Goal: Feedback & Contribution: Contribute content

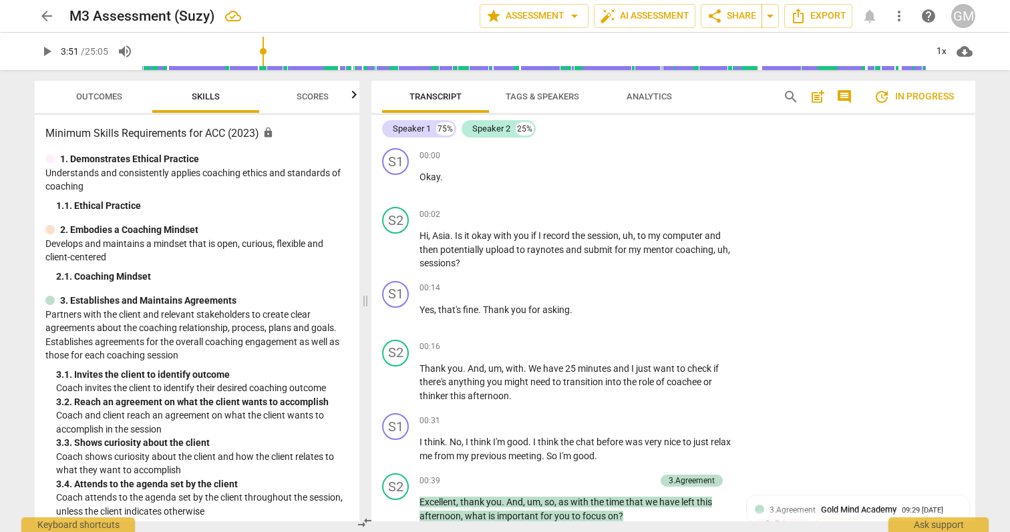
scroll to position [673, 0]
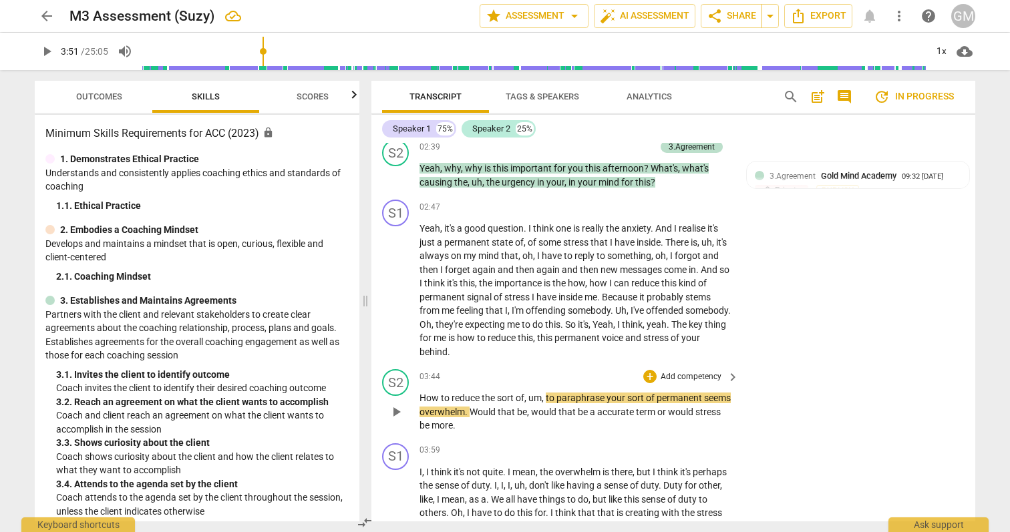
click at [400, 412] on span "play_arrow" at bounding box center [396, 412] width 16 height 16
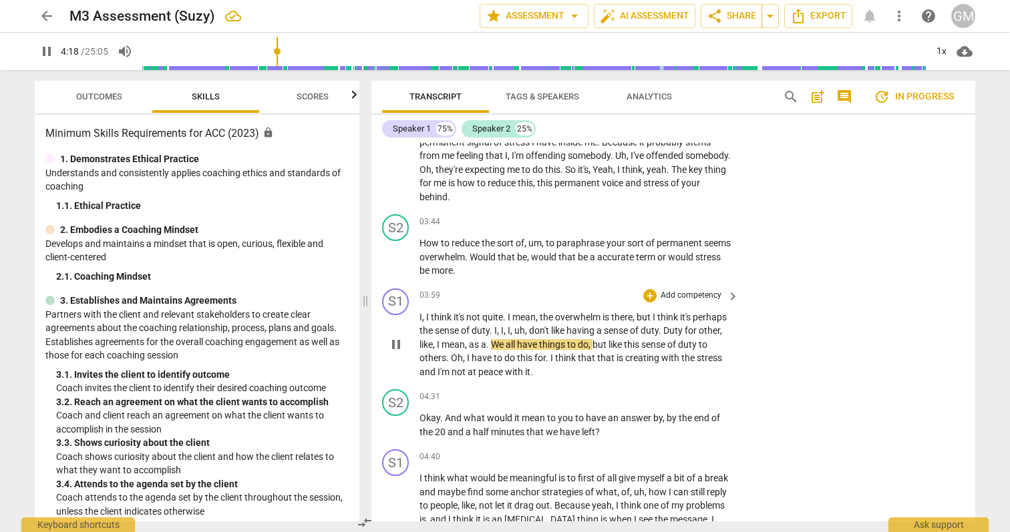
scroll to position [837, 0]
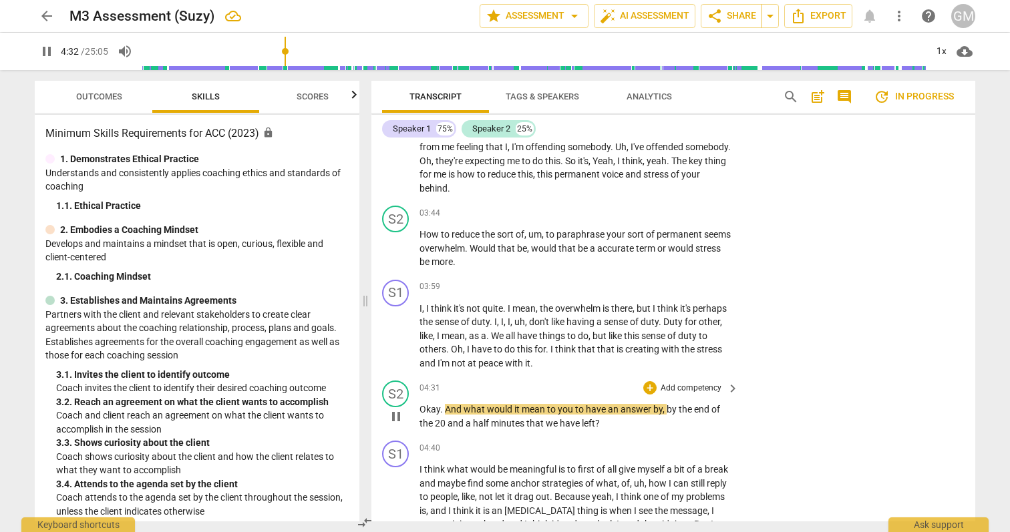
click at [710, 385] on p "Add competency" at bounding box center [690, 389] width 63 height 12
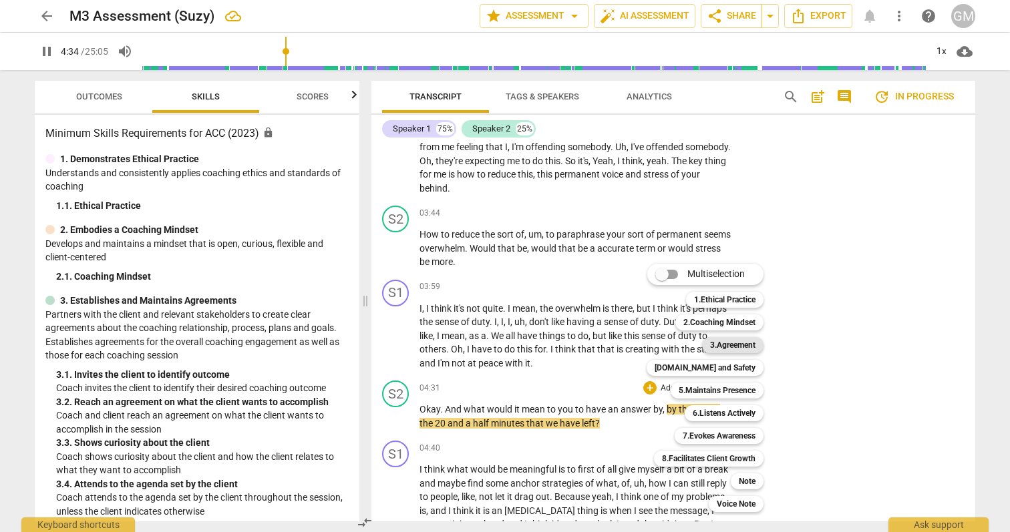
click at [728, 347] on b "3.Agreement" at bounding box center [732, 345] width 45 height 16
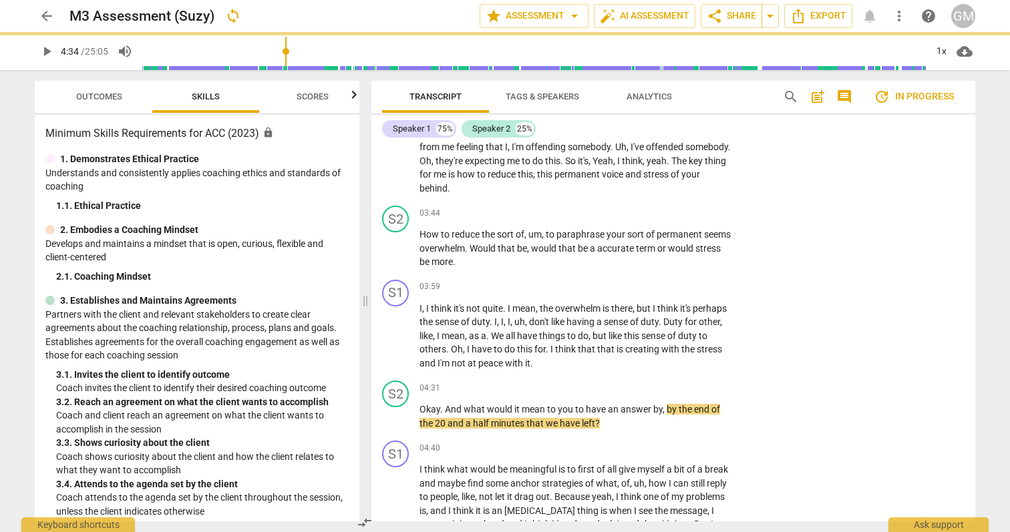
type input "275"
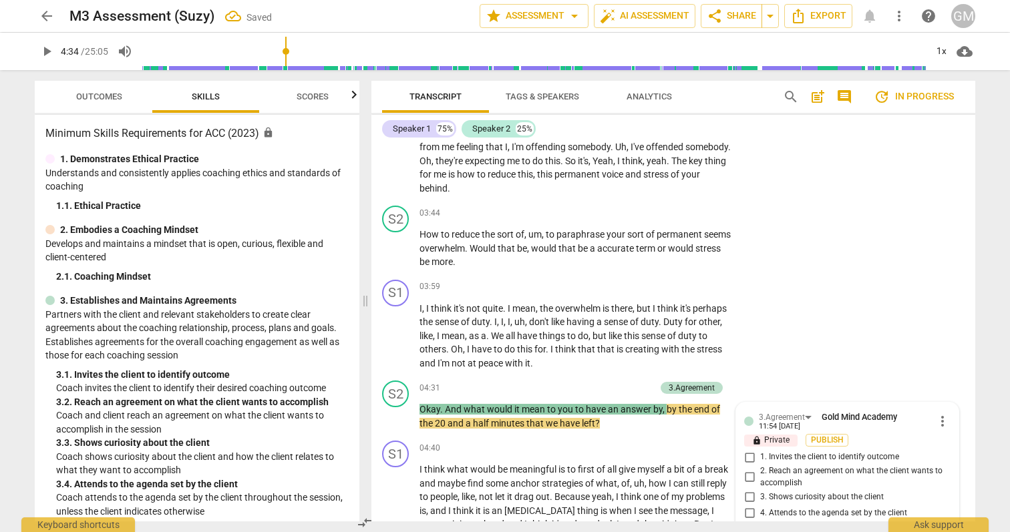
scroll to position [1048, 0]
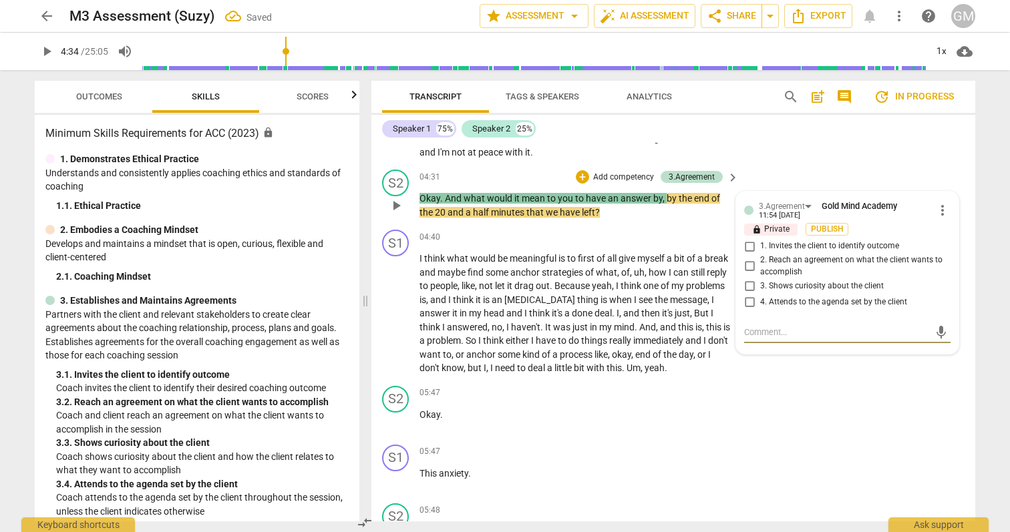
click at [741, 289] on input "3. Shows curiosity about the client" at bounding box center [749, 286] width 21 height 16
checkbox input "true"
click at [772, 401] on div "S2 play_arrow pause 05:47 + Add competency keyboard_arrow_right Okay ." at bounding box center [673, 410] width 604 height 59
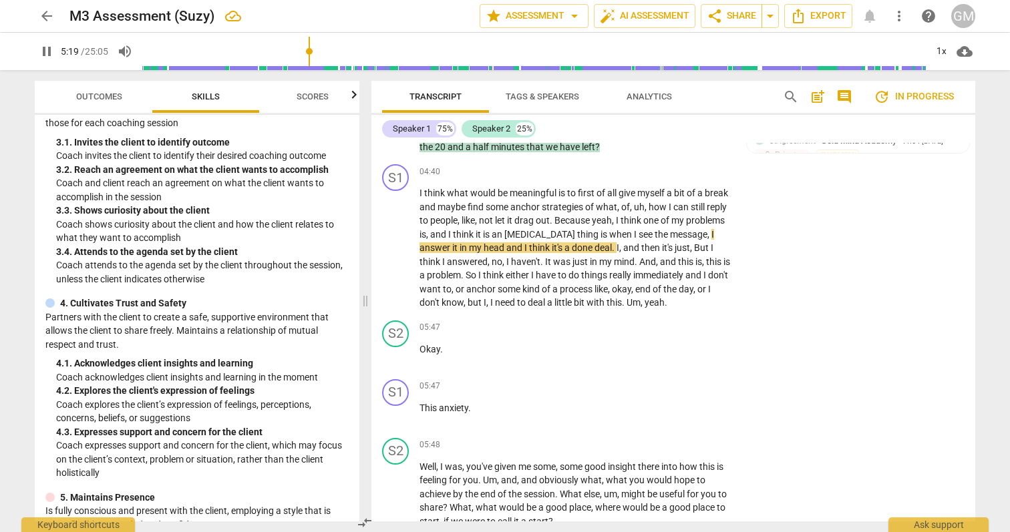
scroll to position [241, 0]
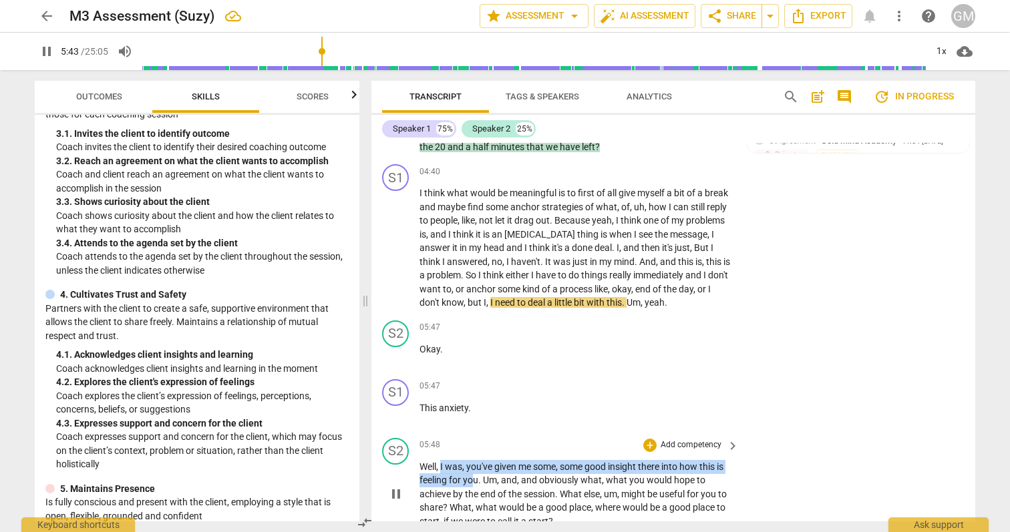
drag, startPoint x: 473, startPoint y: 481, endPoint x: 441, endPoint y: 467, distance: 34.4
click at [441, 467] on p "Well , I was , you've given me some , some good insight there into how this is …" at bounding box center [575, 494] width 313 height 69
click at [650, 441] on div "+" at bounding box center [649, 445] width 13 height 13
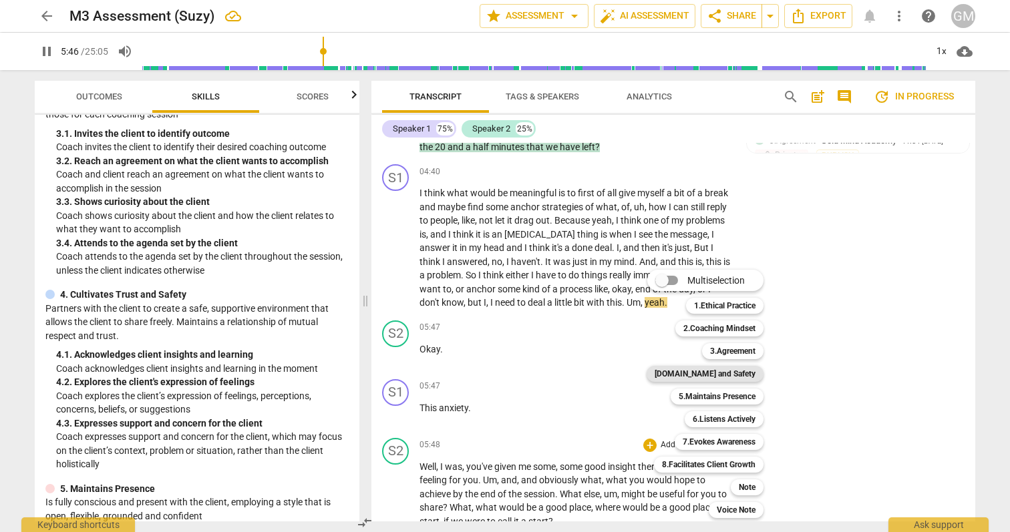
click at [750, 373] on b "[DOMAIN_NAME] and Safety" at bounding box center [705, 374] width 101 height 16
type input "347"
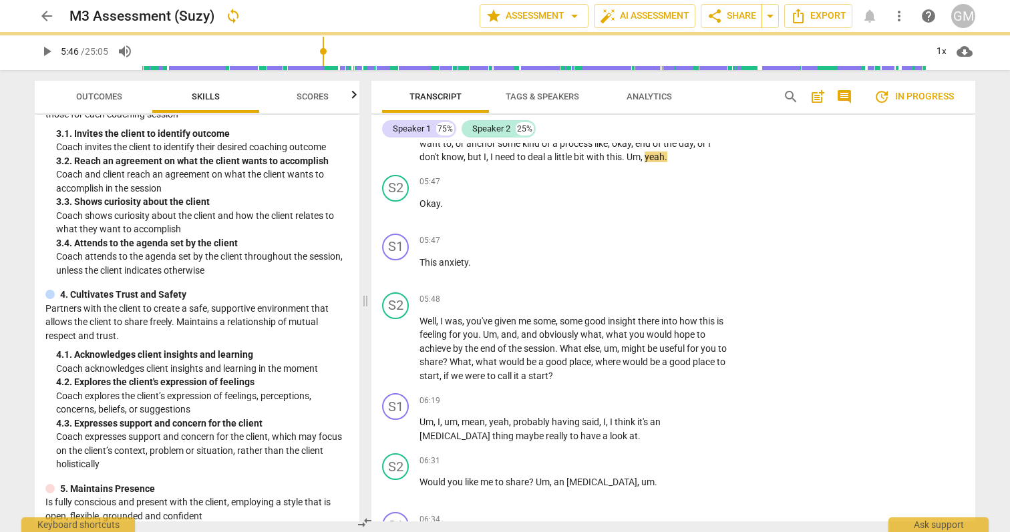
scroll to position [1264, 0]
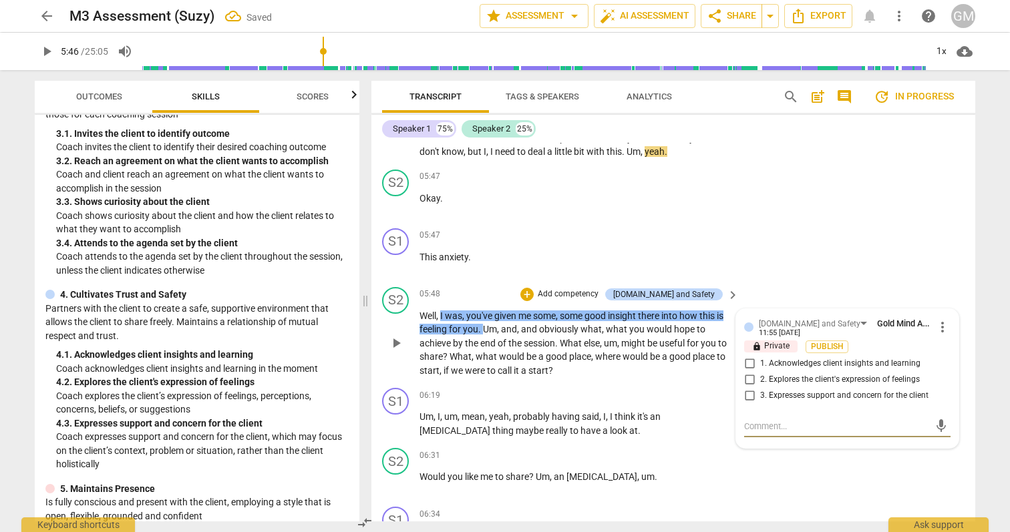
click at [745, 363] on input "1. Acknowledges client insights and learning" at bounding box center [749, 364] width 21 height 16
checkbox input "true"
click at [801, 464] on div "S2 play_arrow pause 06:31 + Add competency keyboard_arrow_right Would you like …" at bounding box center [673, 472] width 604 height 59
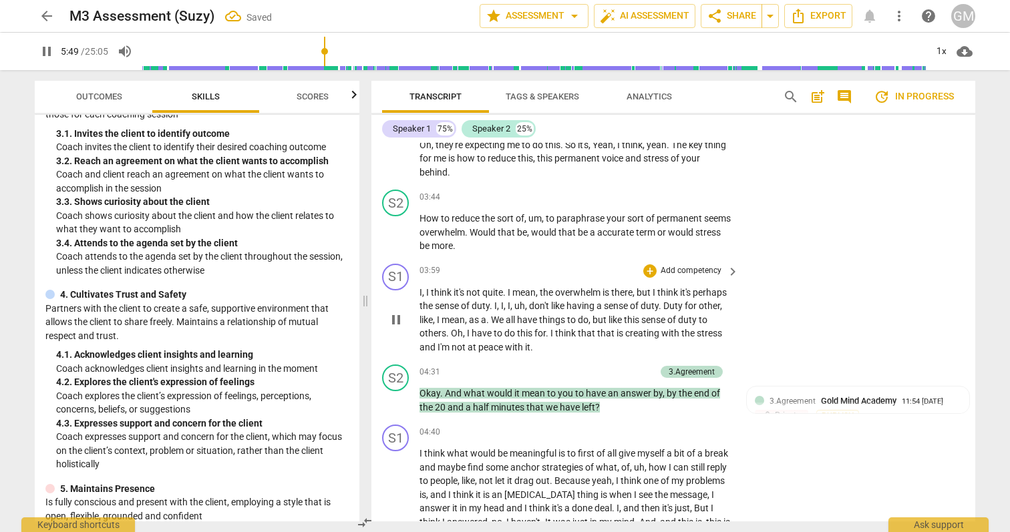
scroll to position [836, 0]
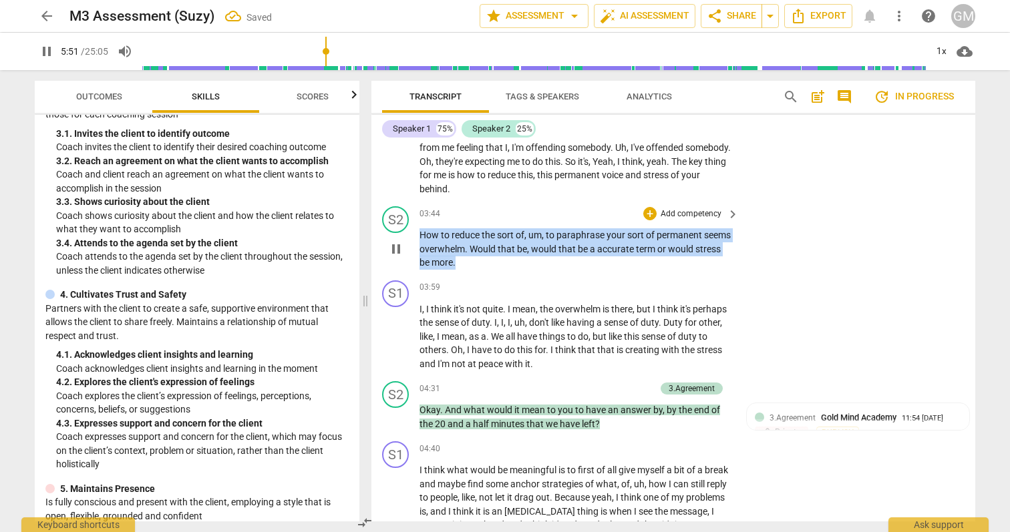
drag, startPoint x: 490, startPoint y: 262, endPoint x: 420, endPoint y: 234, distance: 75.5
click at [420, 234] on p "How to reduce the sort of , um , to paraphrase your sort of permanent seems ove…" at bounding box center [575, 248] width 313 height 41
click at [649, 214] on div "+" at bounding box center [649, 213] width 13 height 13
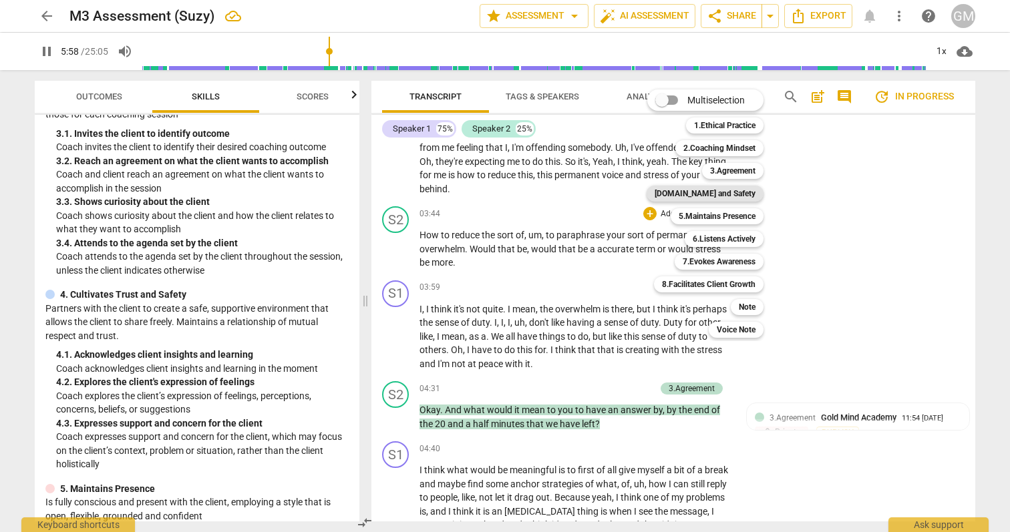
click at [739, 189] on b "[DOMAIN_NAME] and Safety" at bounding box center [705, 194] width 101 height 16
type input "358"
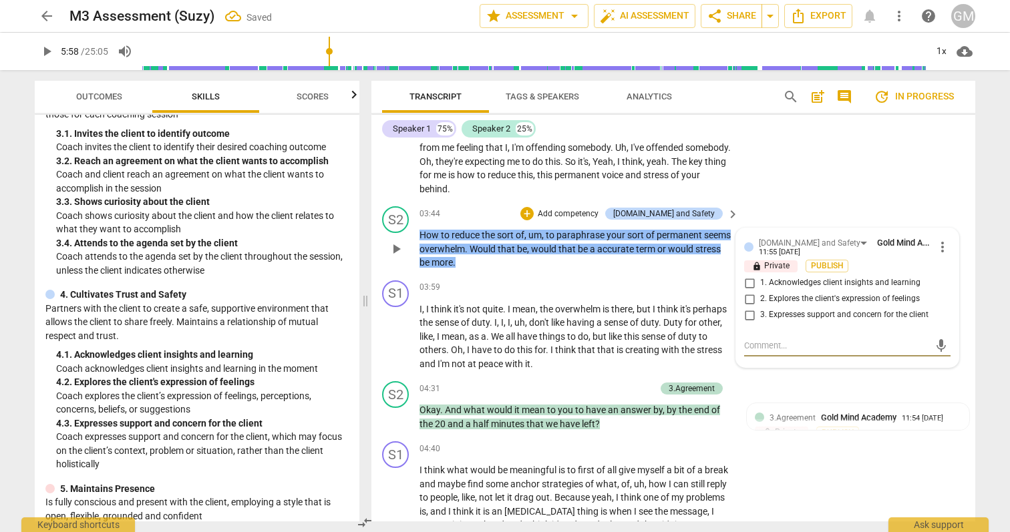
click at [747, 299] on input "2. Explores the client's expression of feelings" at bounding box center [749, 299] width 21 height 16
checkbox input "true"
click at [981, 391] on div "Transcript Tags & Speakers Analytics search post_add comment update In progress…" at bounding box center [676, 301] width 620 height 462
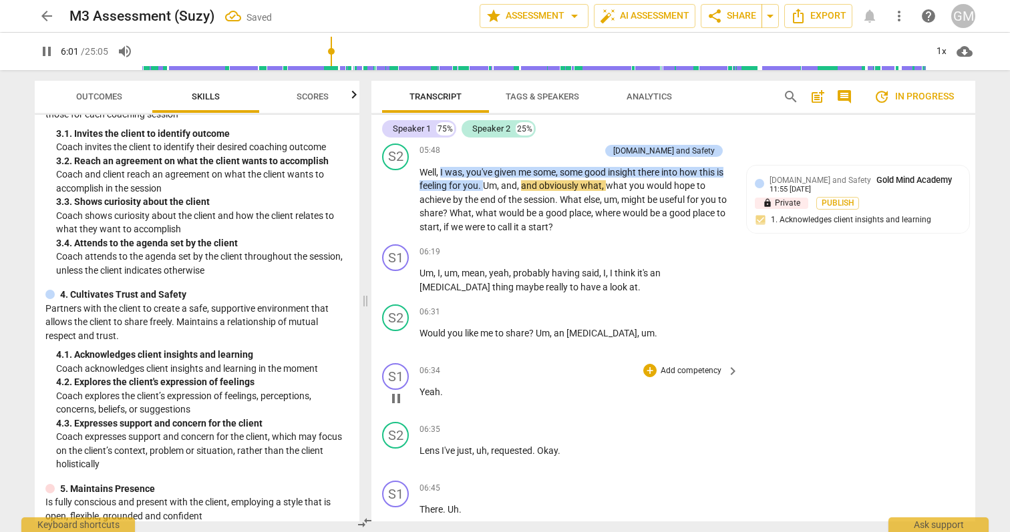
scroll to position [1386, 0]
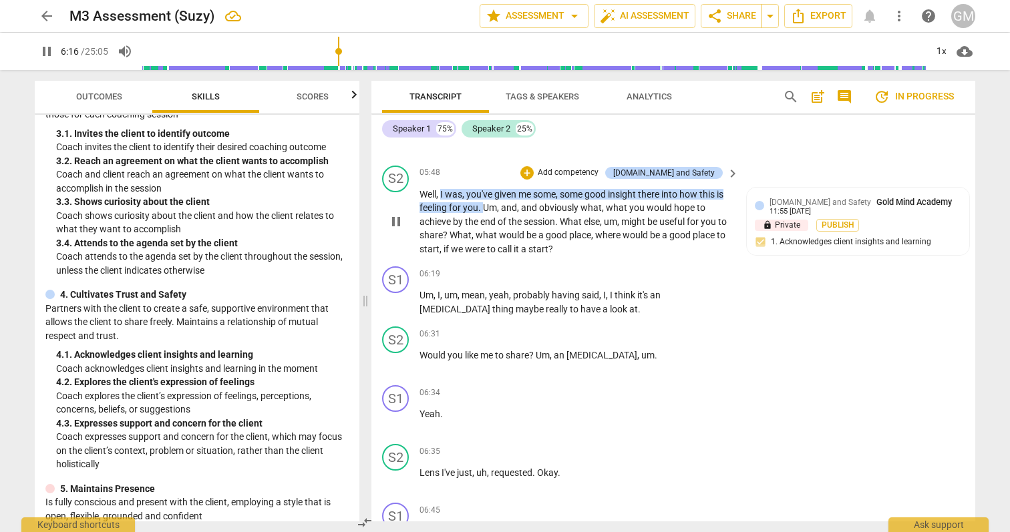
click at [590, 252] on p "Well , I was , you've given me some , some good insight there into how this is …" at bounding box center [575, 222] width 313 height 69
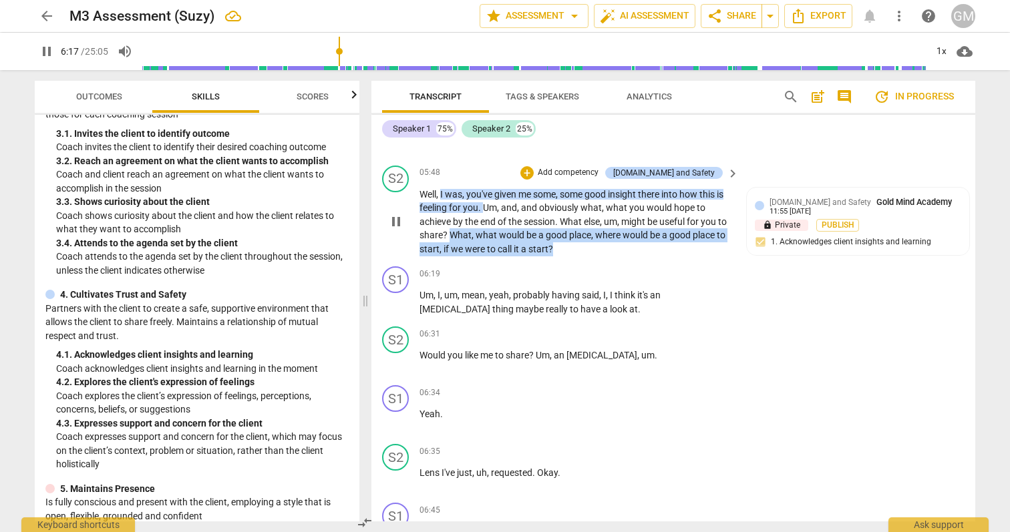
drag, startPoint x: 586, startPoint y: 249, endPoint x: 463, endPoint y: 230, distance: 124.4
click at [463, 230] on p "Well , I was , you've given me some , some good insight there into how this is …" at bounding box center [575, 222] width 313 height 69
click at [534, 173] on div "+" at bounding box center [526, 172] width 13 height 13
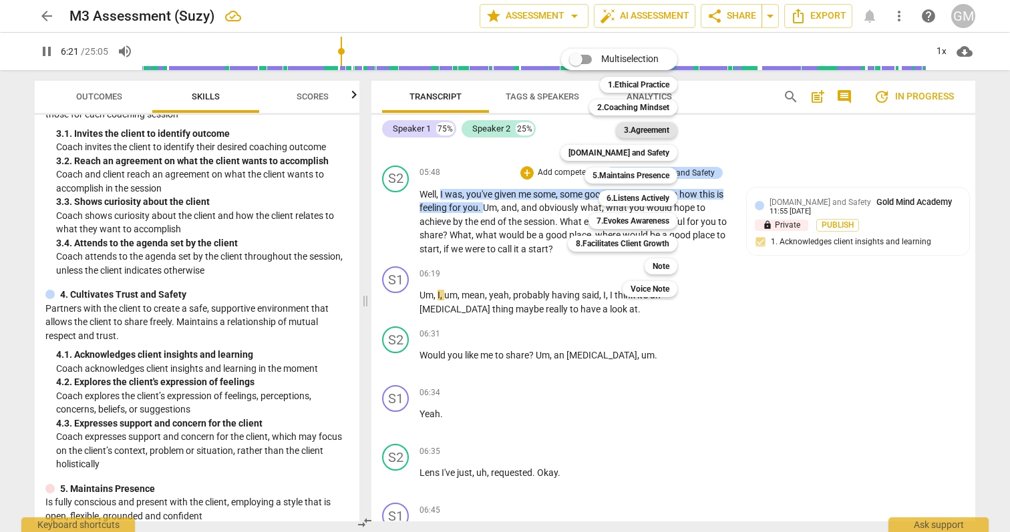
click at [642, 127] on b "3.Agreement" at bounding box center [646, 130] width 45 height 16
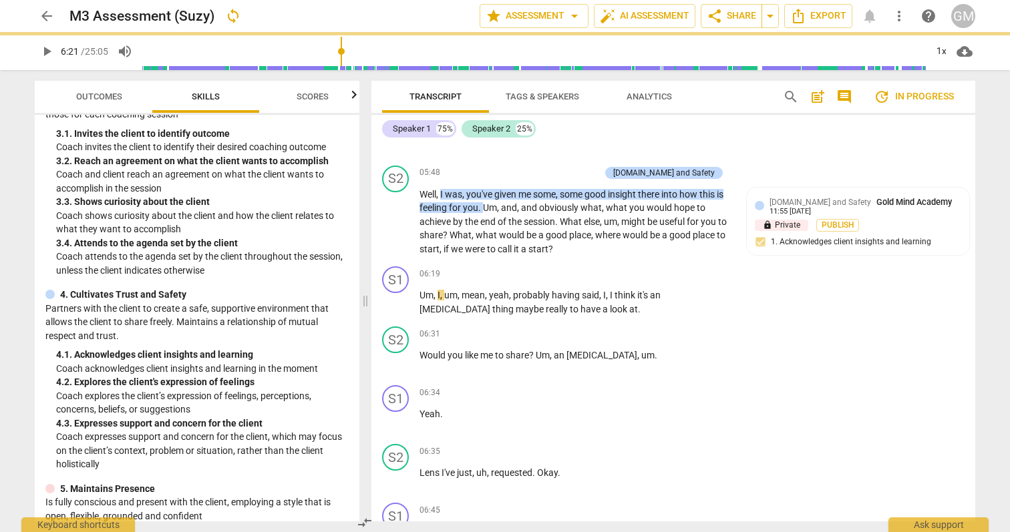
type input "382"
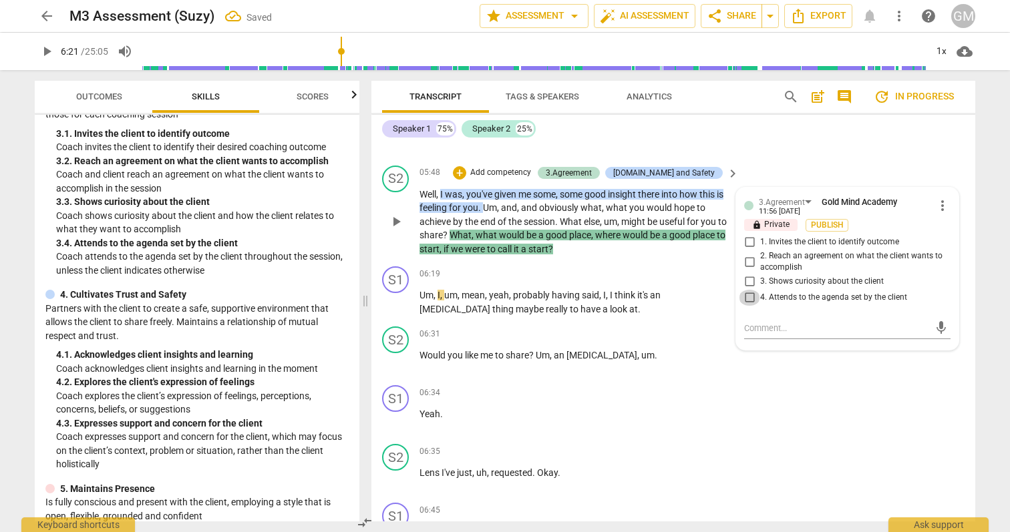
click at [747, 298] on input "4. Attends to the agenda set by the client" at bounding box center [749, 298] width 21 height 16
checkbox input "true"
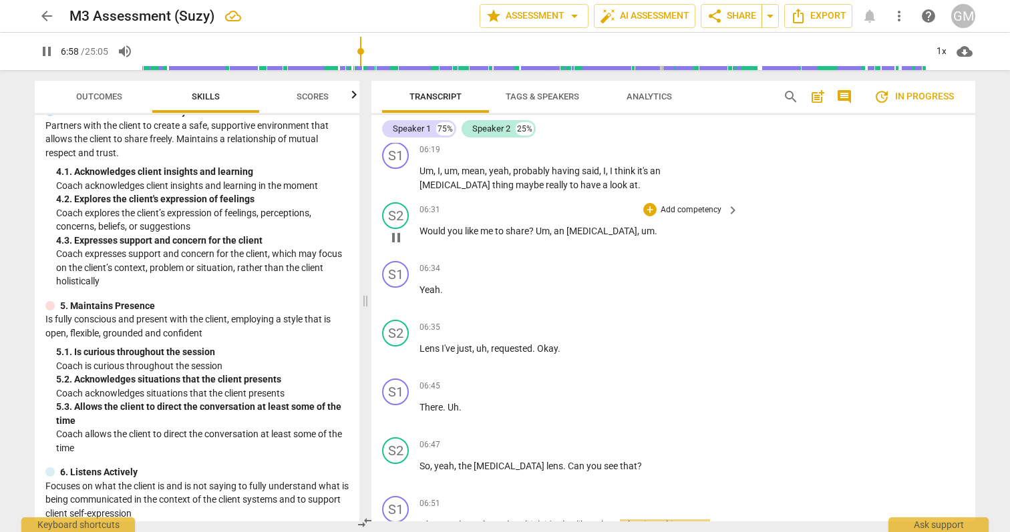
scroll to position [1501, 0]
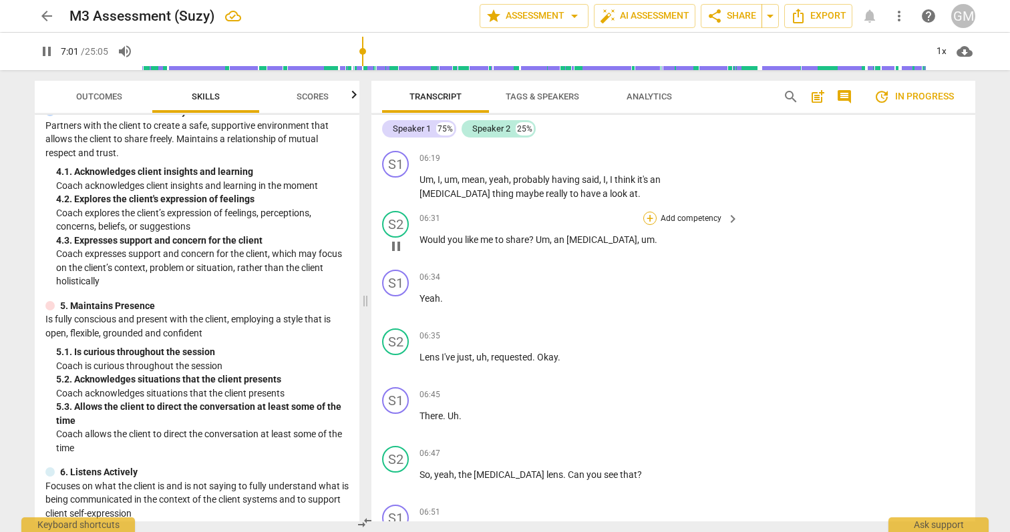
click at [649, 215] on div "+" at bounding box center [649, 218] width 13 height 13
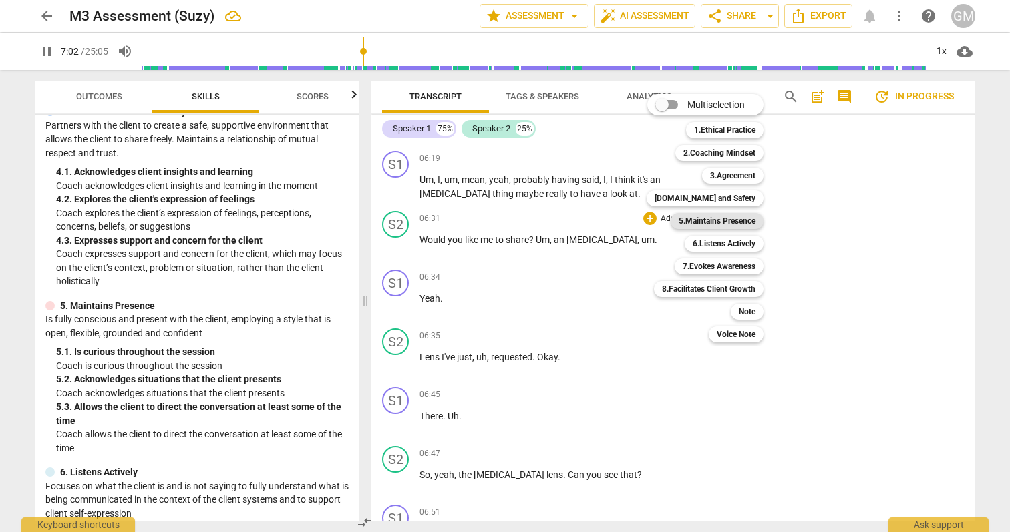
click at [735, 220] on b "5.Maintains Presence" at bounding box center [717, 221] width 77 height 16
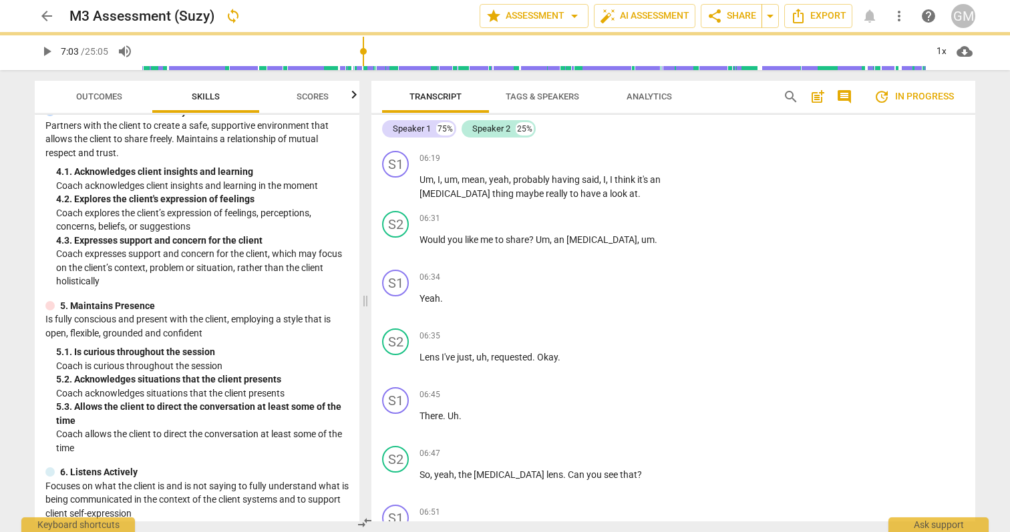
type input "423"
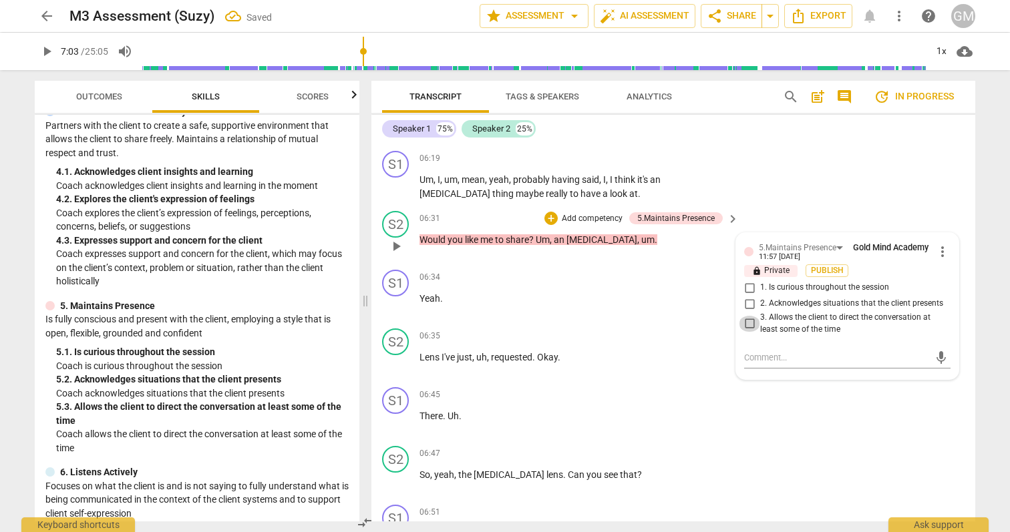
click at [747, 323] on input "3. Allows the client to direct the conversation at least some of the time" at bounding box center [749, 324] width 21 height 16
checkbox input "true"
click at [986, 184] on div "arrow_back M3 Assessment (Suzy) Saved edit star Assessment arrow_drop_down auto…" at bounding box center [505, 266] width 1010 height 532
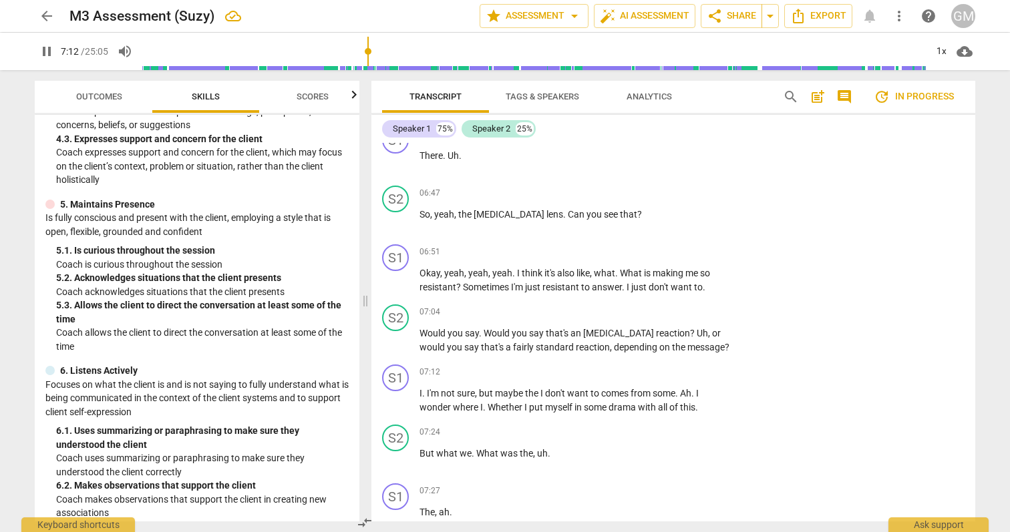
scroll to position [534, 0]
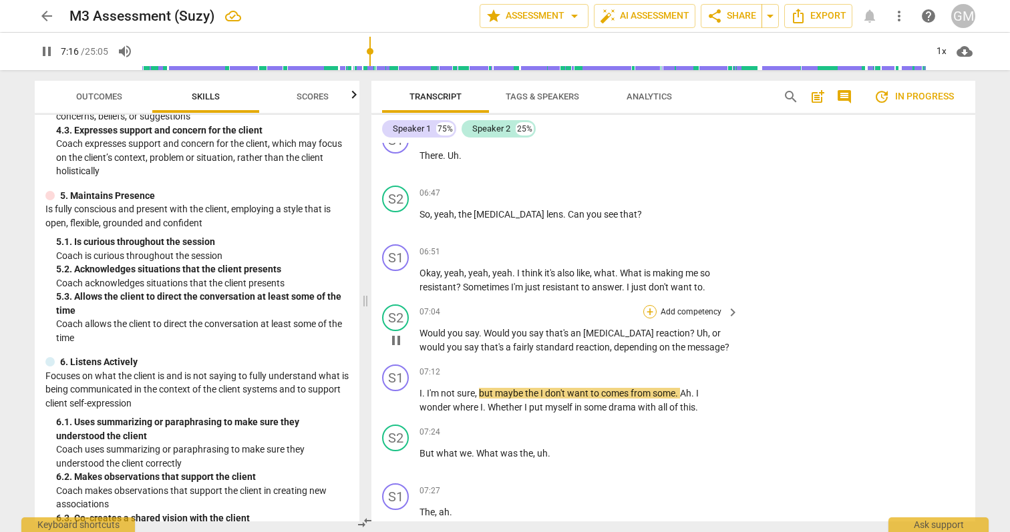
click at [648, 312] on div "+" at bounding box center [649, 311] width 13 height 13
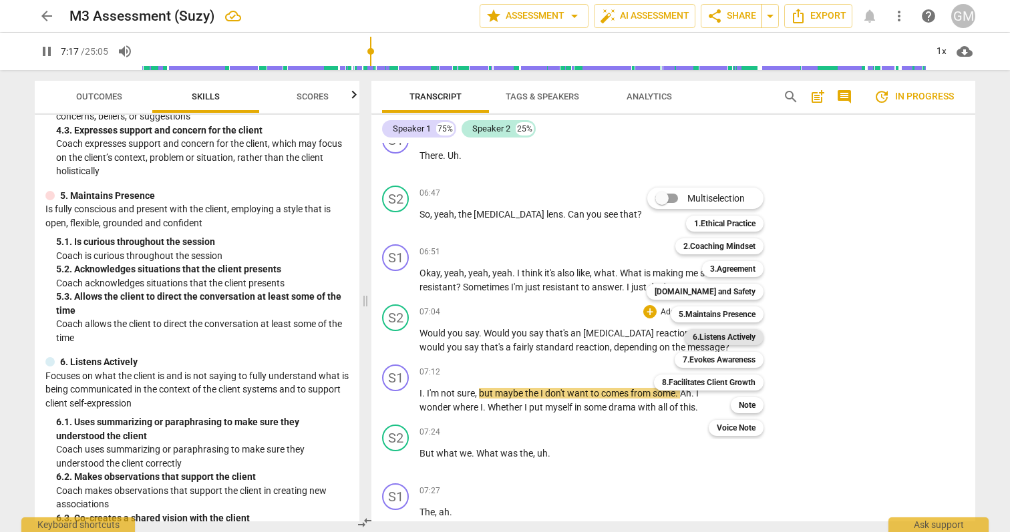
click at [729, 339] on b "6.Listens Actively" at bounding box center [724, 337] width 63 height 16
type input "437"
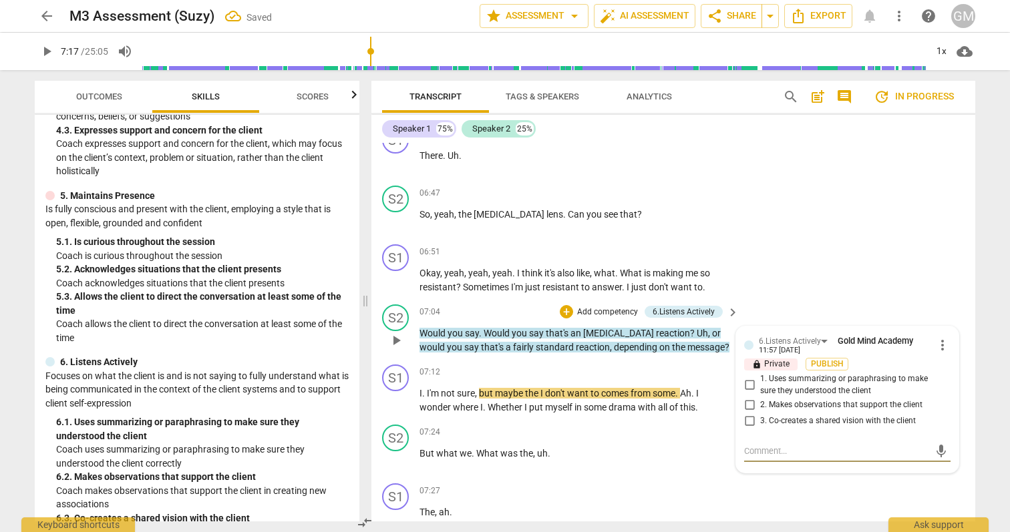
click at [752, 383] on input "1. Uses summarizing or paraphrasing to make sure they understood the client" at bounding box center [749, 385] width 21 height 16
checkbox input "true"
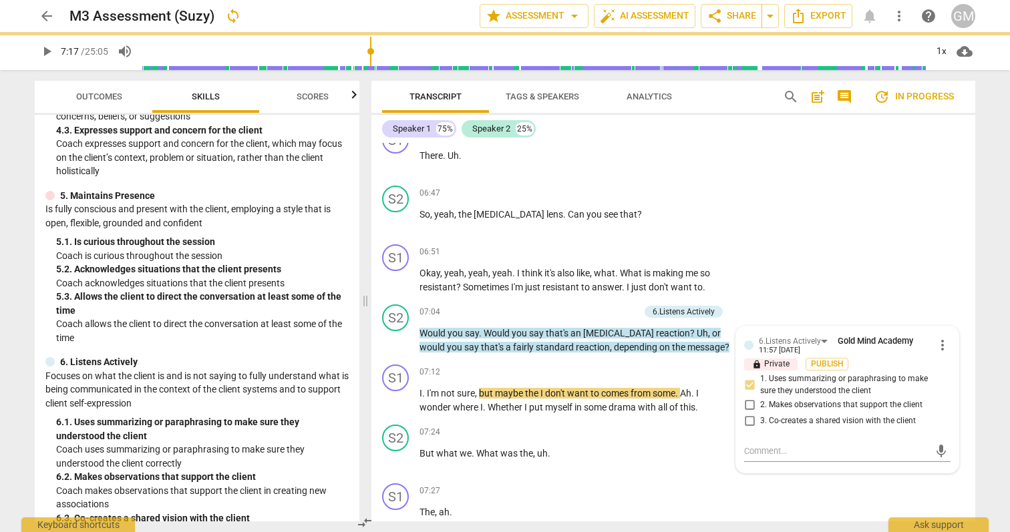
click at [983, 330] on div "Transcript Tags & Speakers Analytics search post_add comment update In progress…" at bounding box center [676, 301] width 620 height 462
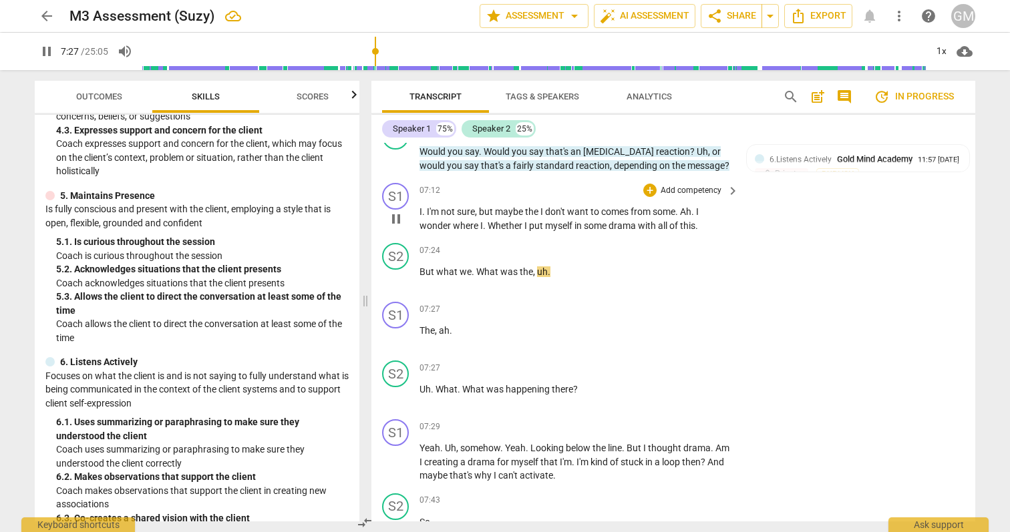
scroll to position [1952, 0]
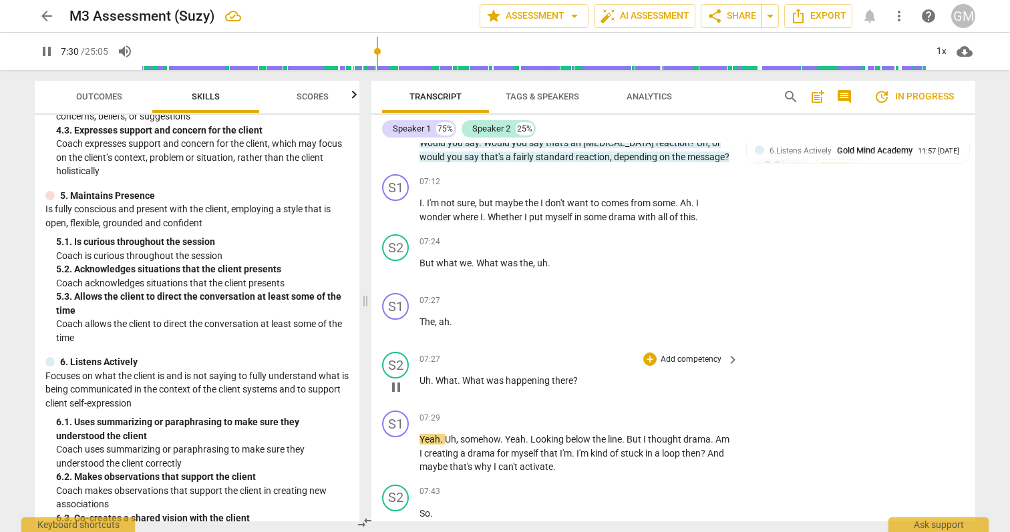
click at [397, 385] on span "pause" at bounding box center [396, 387] width 16 height 16
type input "450"
click at [647, 359] on div "+" at bounding box center [649, 359] width 13 height 13
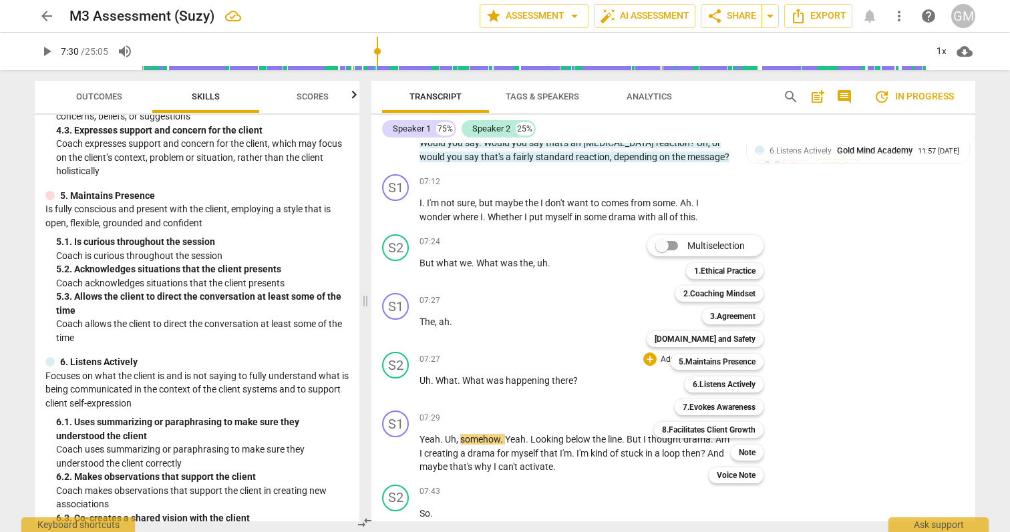
drag, startPoint x: 358, startPoint y: 321, endPoint x: 355, endPoint y: 308, distance: 13.6
click at [355, 308] on div at bounding box center [505, 266] width 1010 height 532
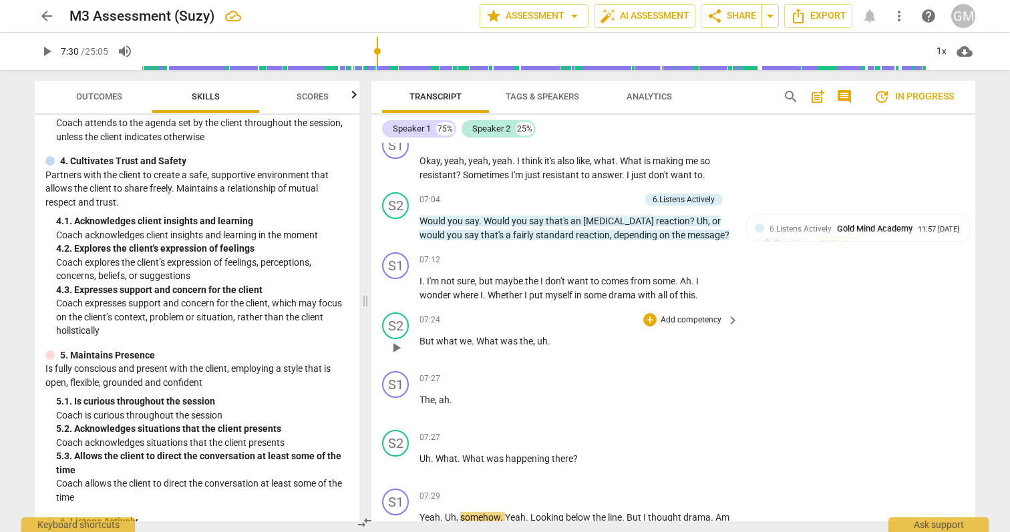
scroll to position [1900, 0]
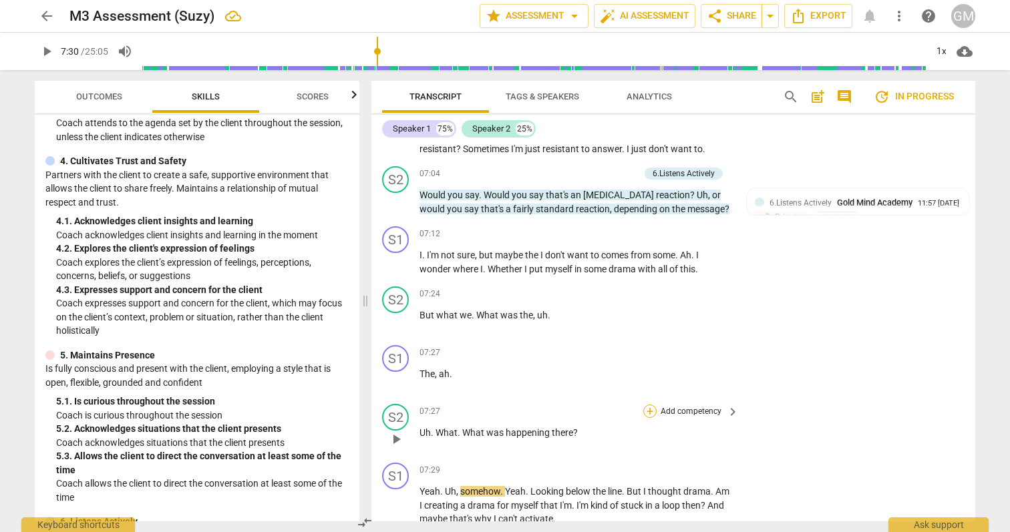
click at [652, 411] on div "+" at bounding box center [649, 411] width 13 height 13
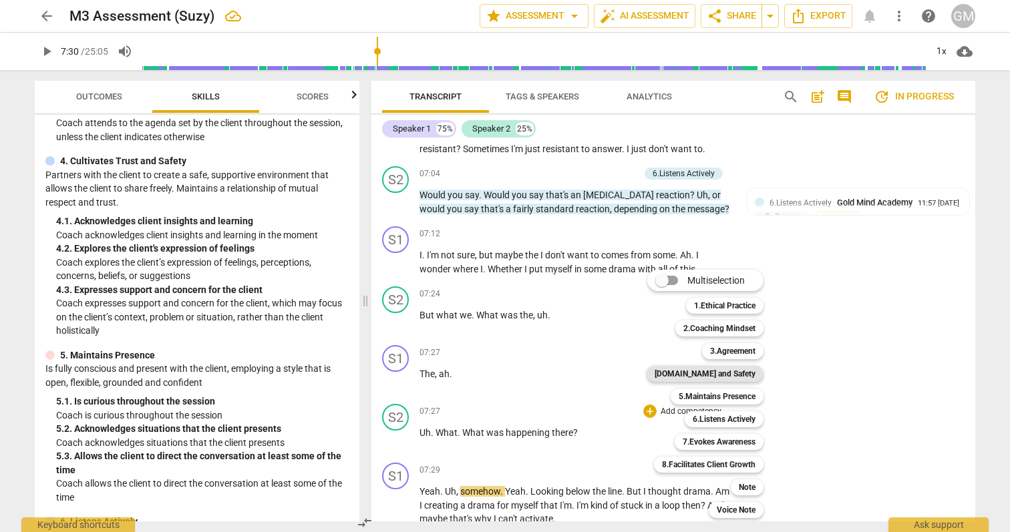
click at [737, 372] on b "[DOMAIN_NAME] and Safety" at bounding box center [705, 374] width 101 height 16
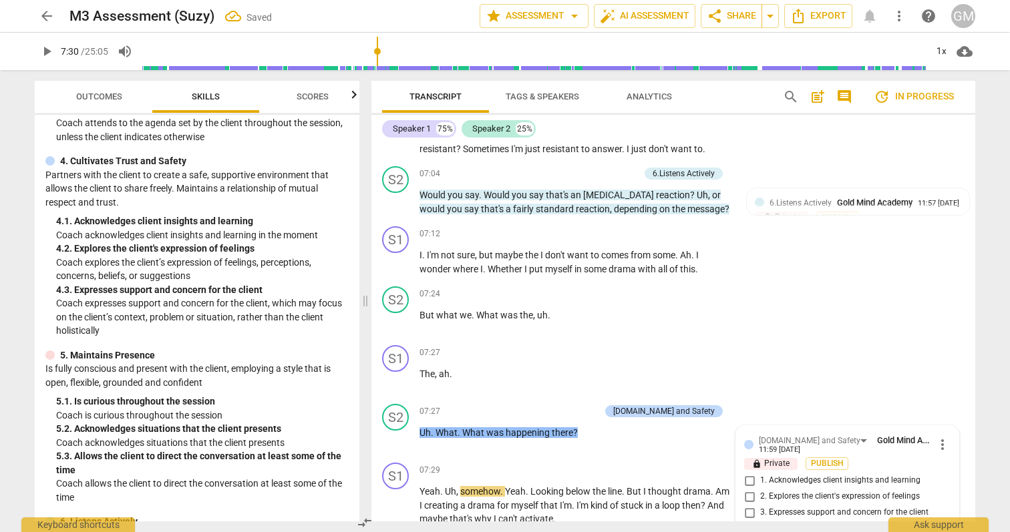
scroll to position [2111, 0]
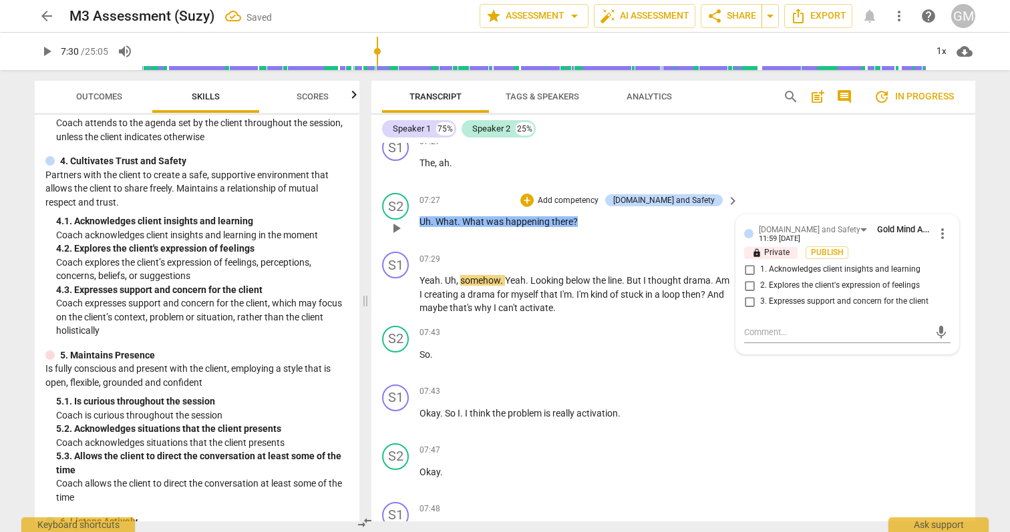
click at [789, 285] on span "2. Explores the client's expression of feelings" at bounding box center [840, 286] width 160 height 12
click at [760, 285] on input "2. Explores the client's expression of feelings" at bounding box center [749, 286] width 21 height 16
checkbox input "true"
click at [773, 332] on textarea at bounding box center [836, 332] width 185 height 13
type textarea "O"
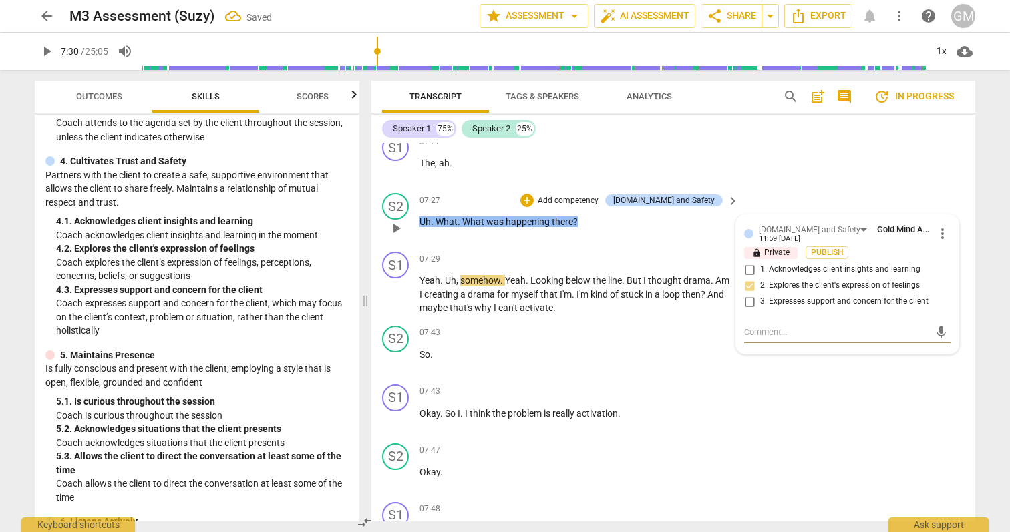
type textarea "O"
type textarea "Op"
type textarea "Opp"
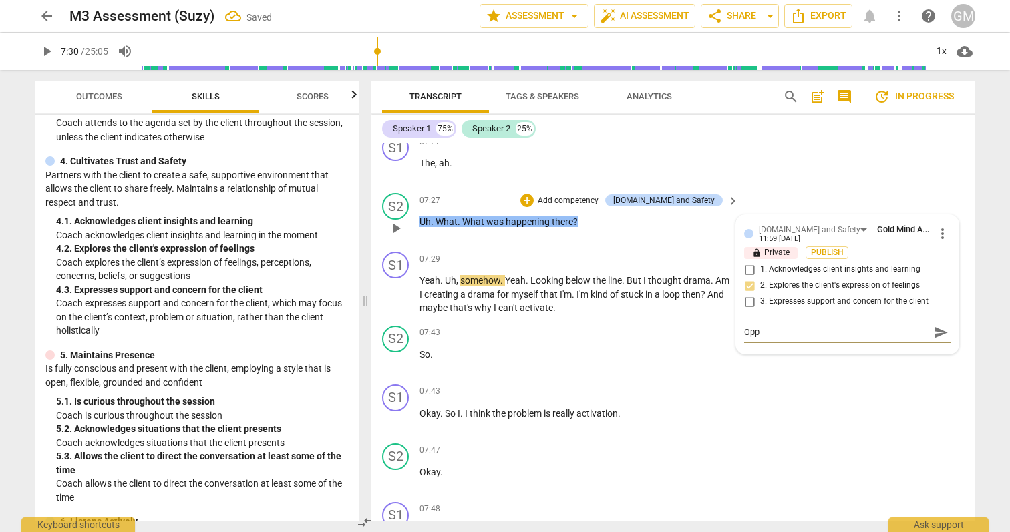
type textarea "Oppo"
type textarea "Oppor"
type textarea "Opport"
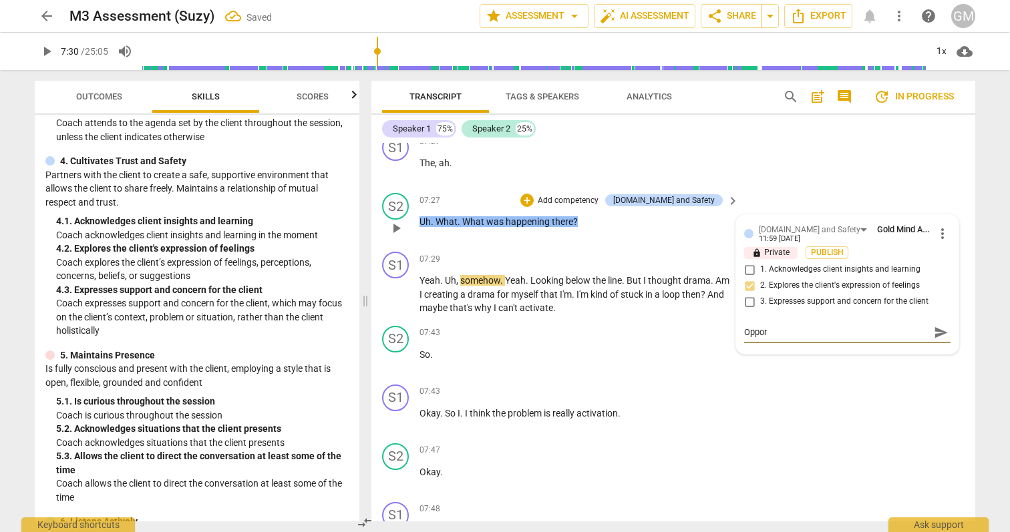
type textarea "Opport"
type textarea "Opportu"
type textarea "Opportun"
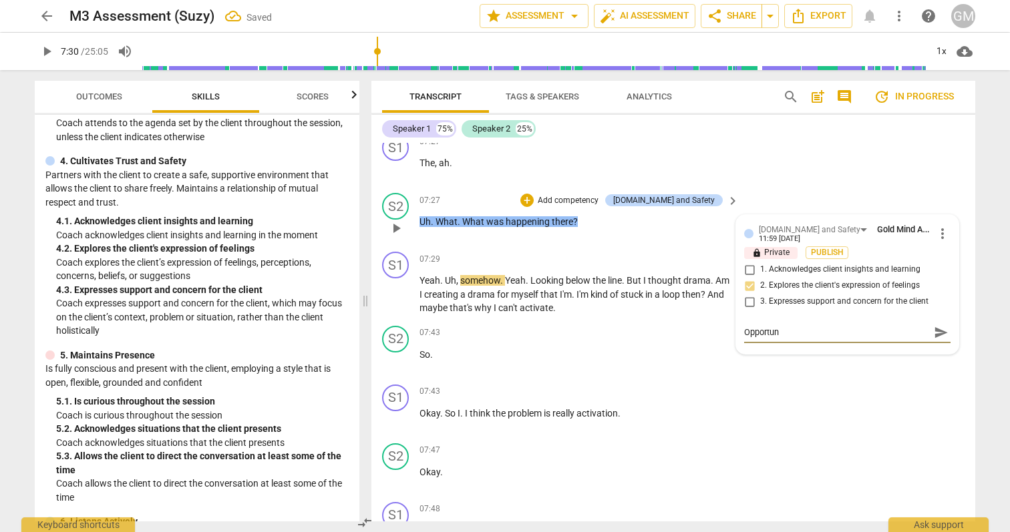
type textarea "Opportuni"
type textarea "Opportunit"
type textarea "Opportuniti"
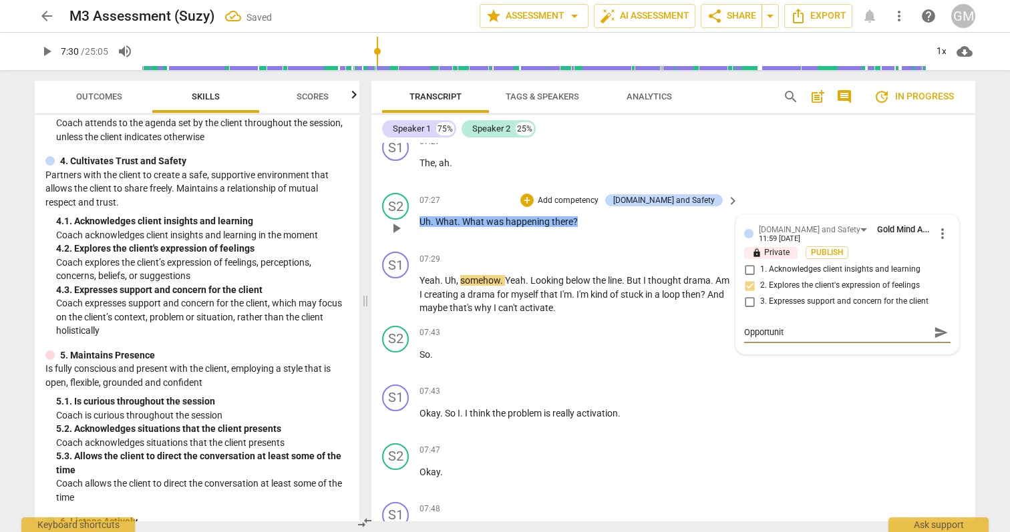
type textarea "Opportuniti"
type textarea "Opportunitie"
type textarea "Opportunities"
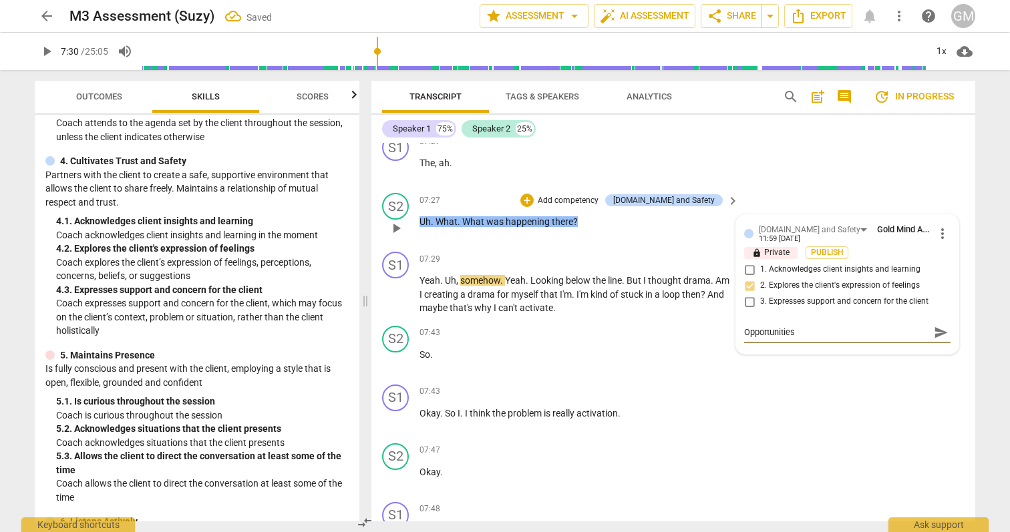
type textarea "Opportunities"
type textarea "Opportunities f"
type textarea "Opportunities fo"
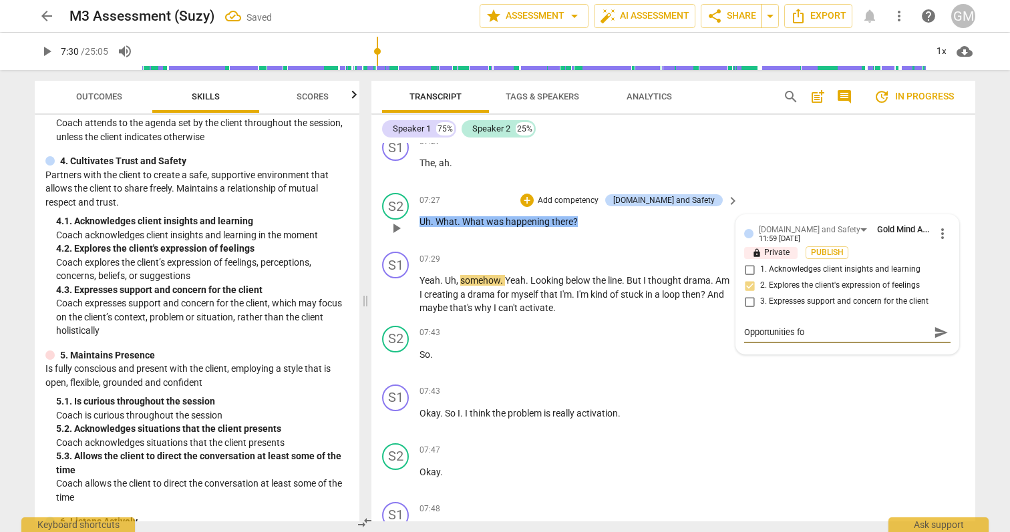
type textarea "Opportunities for"
type textarea "Opportunities for G"
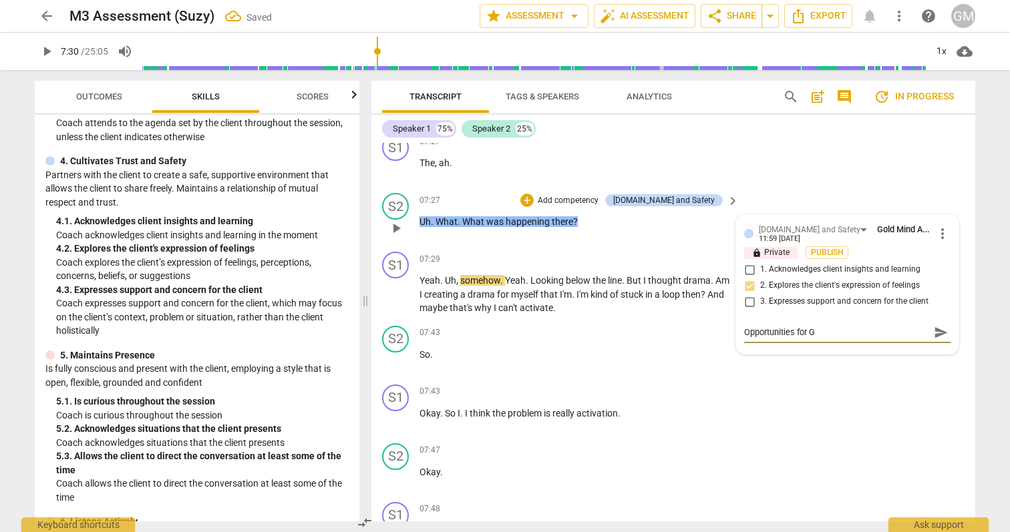
type textarea "Opportunities for Gr"
type textarea "Opportunities for Gro"
type textarea "Opportunities for Grow"
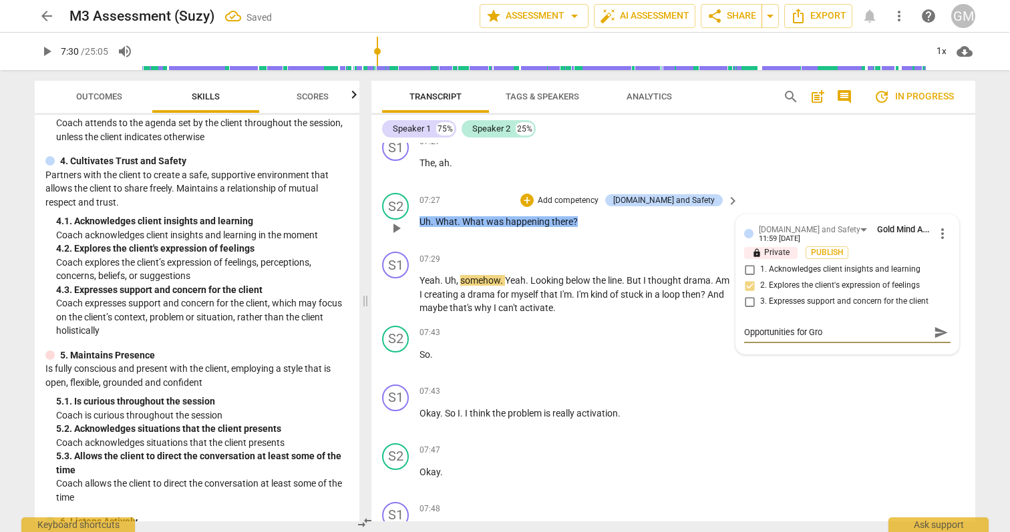
type textarea "Opportunities for Grow"
type textarea "Opportunities for Growt"
type textarea "Opportunities for Growth"
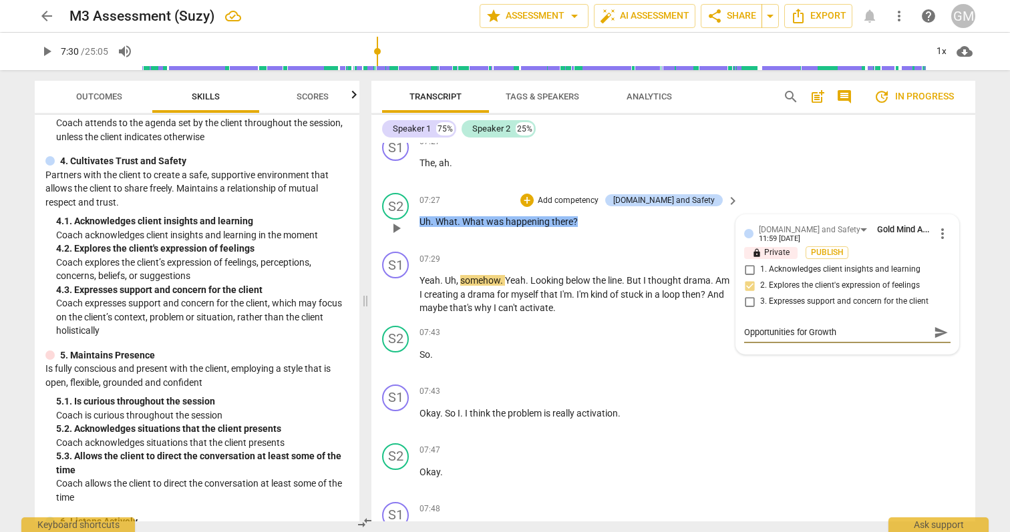
type textarea "Opportunities for Growth"
type textarea "Opportunities for Growth:"
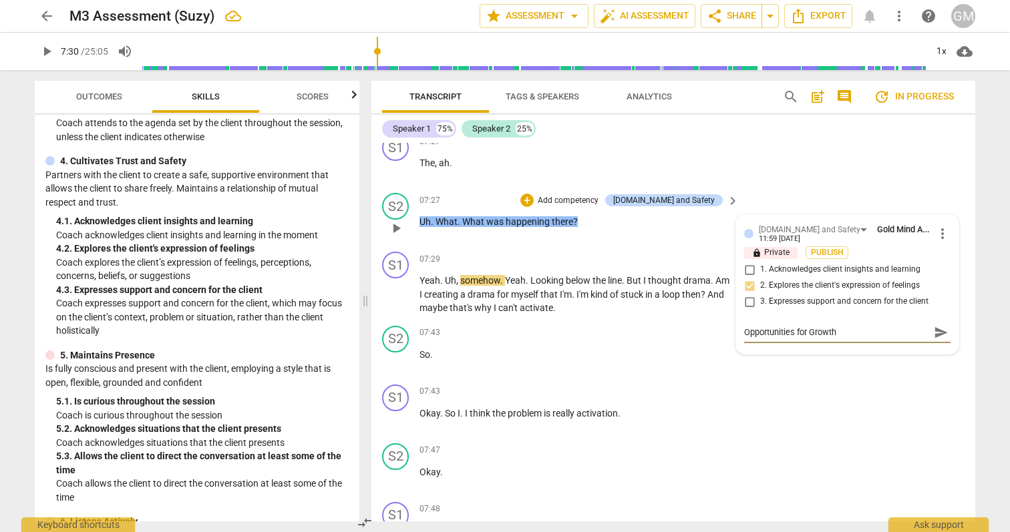
type textarea "Opportunities for Growth:"
type textarea "Opportunities for Growth: y"
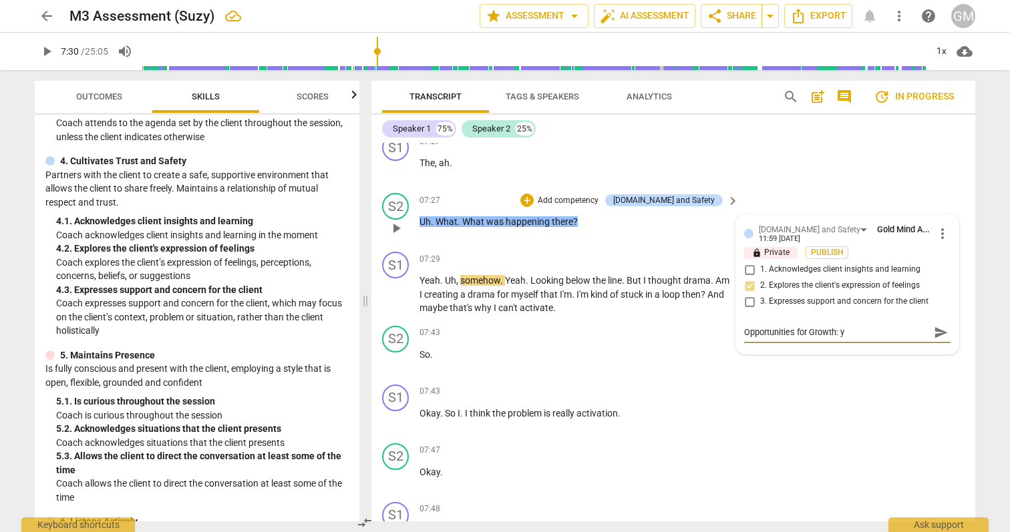
type textarea "Opportunities for Growth: yo"
type textarea "Opportunities for Growth: you"
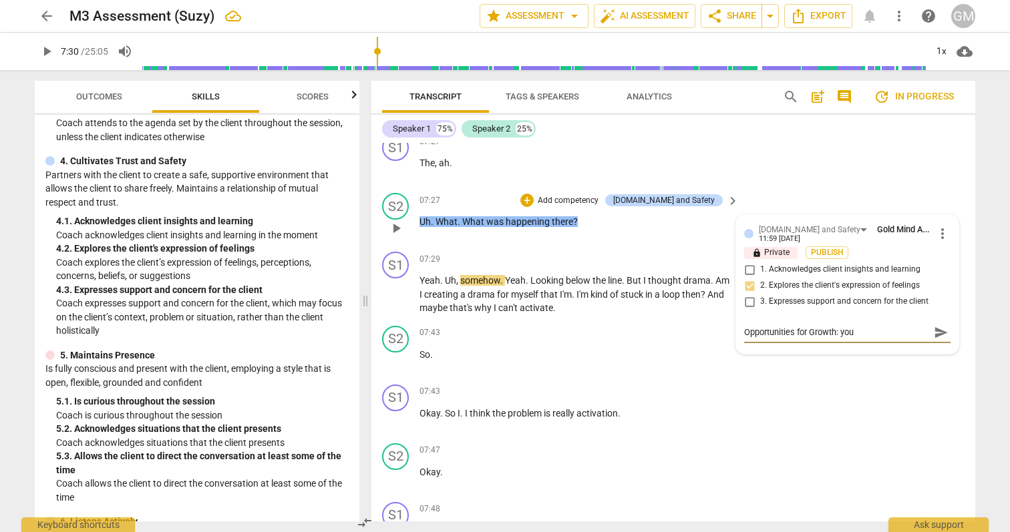
type textarea "Opportunities for Growth: you"
type textarea "Opportunities for Growth: you c"
type textarea "Opportunities for Growth: you co"
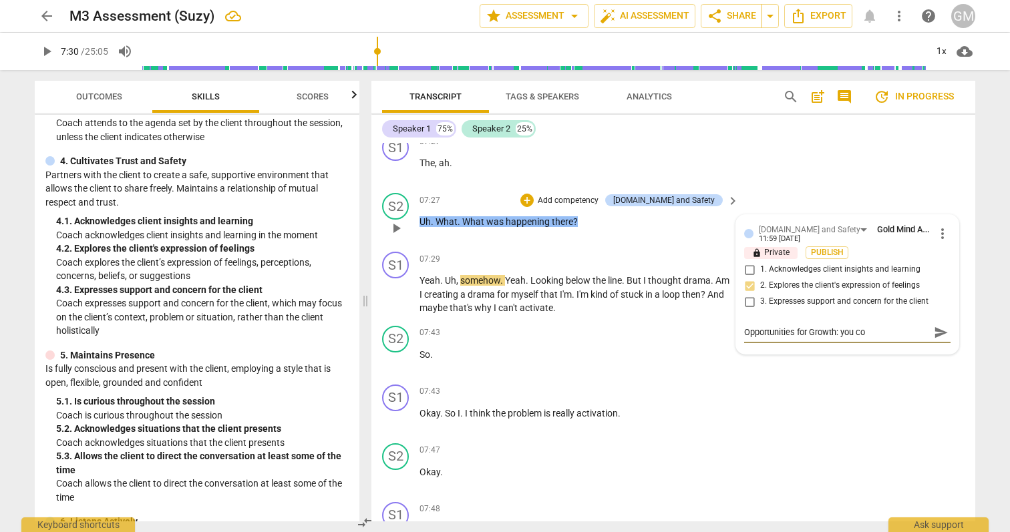
type textarea "Opportunities for Growth: you cou"
type textarea "Opportunities for Growth: you coul"
type textarea "Opportunities for Growth: you could"
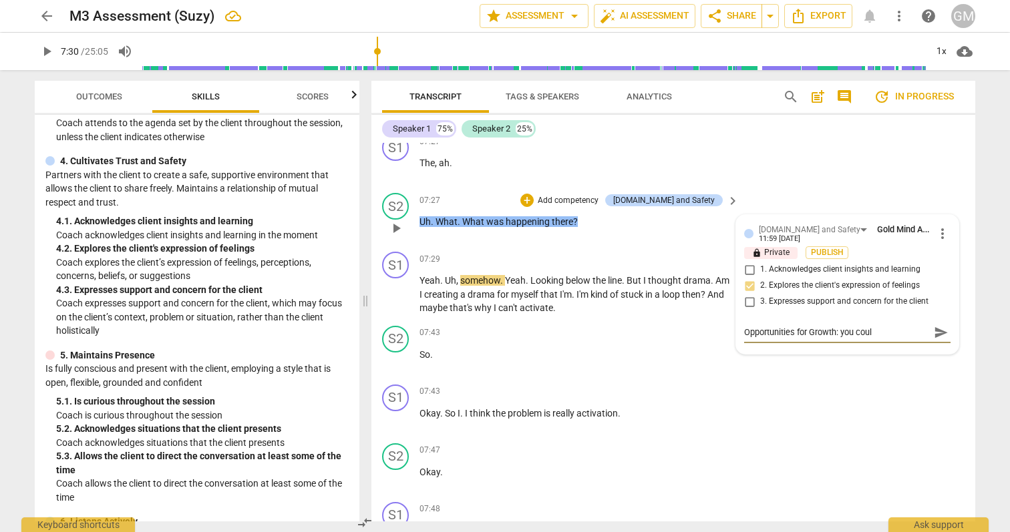
type textarea "Opportunities for Growth: you could"
type textarea "Opportunities for Growth: you could m"
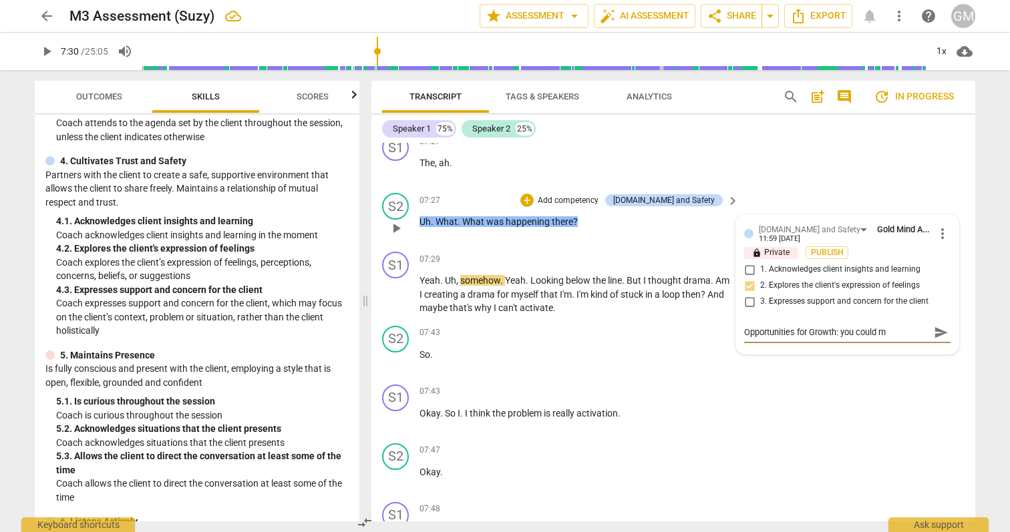
type textarea "Opportunities for Growth: you could ma"
type textarea "Opportunities for Growth: you could mak"
type textarea "Opportunities for Growth: you could make"
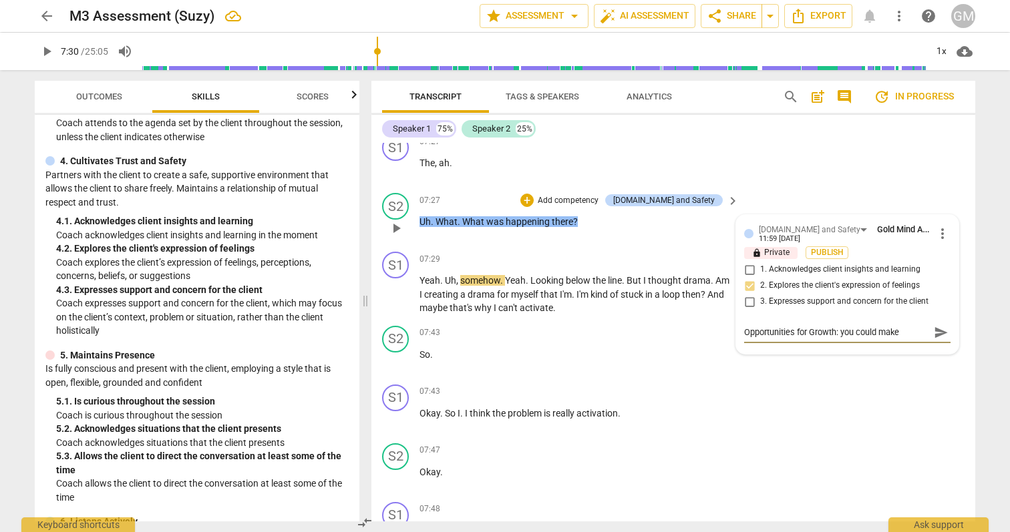
type textarea "Opportunities for Growth: you could make"
type textarea "Opportunities for Growth: you could make i"
type textarea "Opportunities for Growth: you could make it"
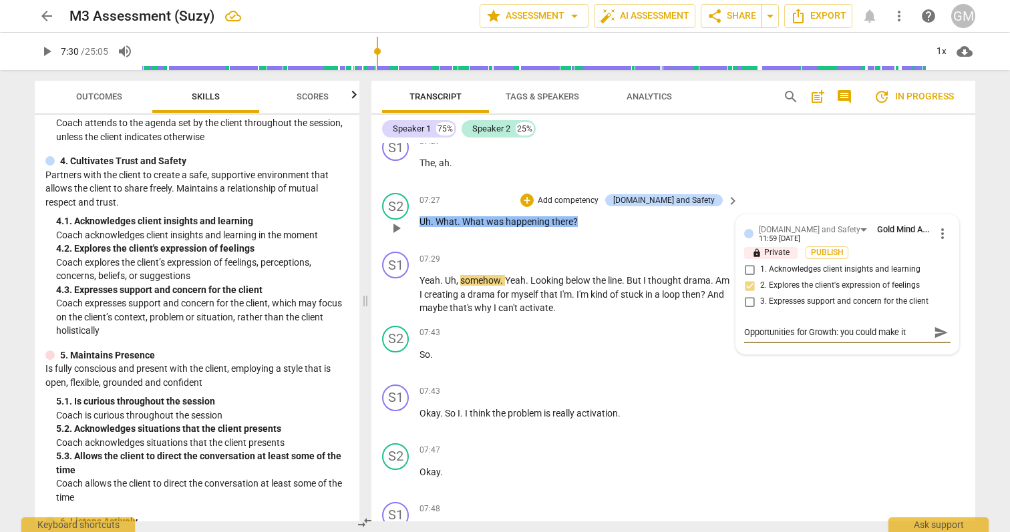
type textarea "Opportunities for Growth: you could make it"
type textarea "Opportunities for Growth: you could make it s"
type textarea "Opportunities for Growth: you could make it sa"
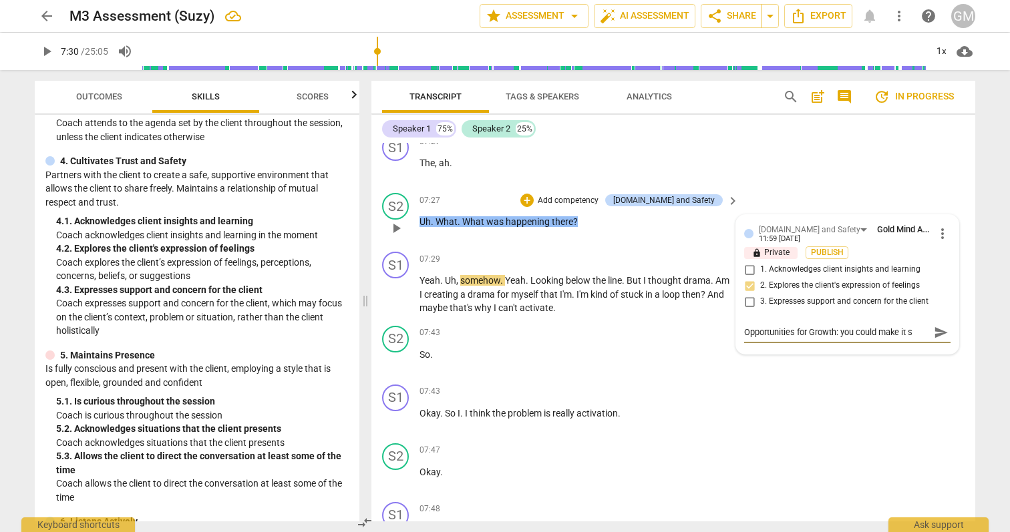
type textarea "Opportunities for Growth: you could make it sa"
type textarea "Opportunities for Growth: you could make it saf"
type textarea "Opportunities for Growth: you could make it safe"
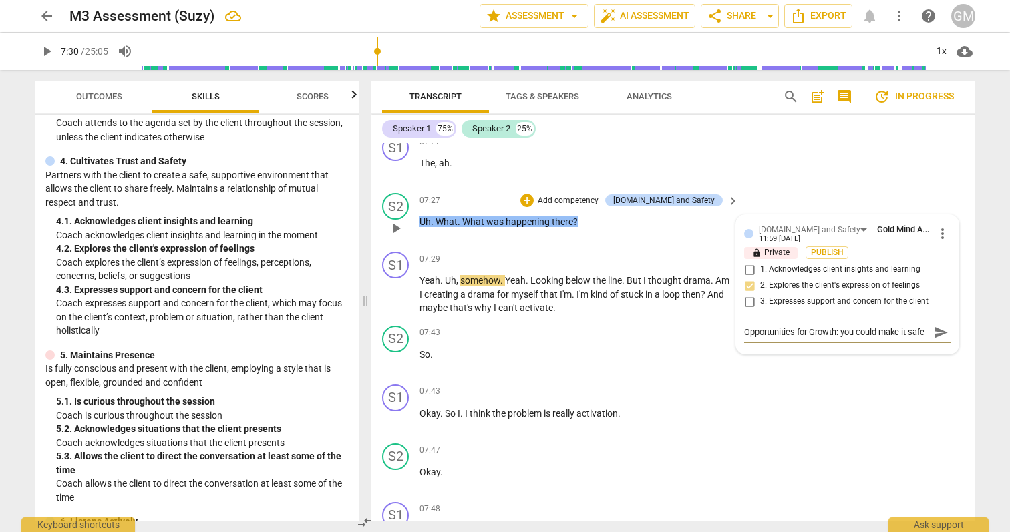
scroll to position [11, 0]
type textarea "Opportunities for Growth: you could make it safer"
type textarea "Opportunities for Growth: you could make it safer,"
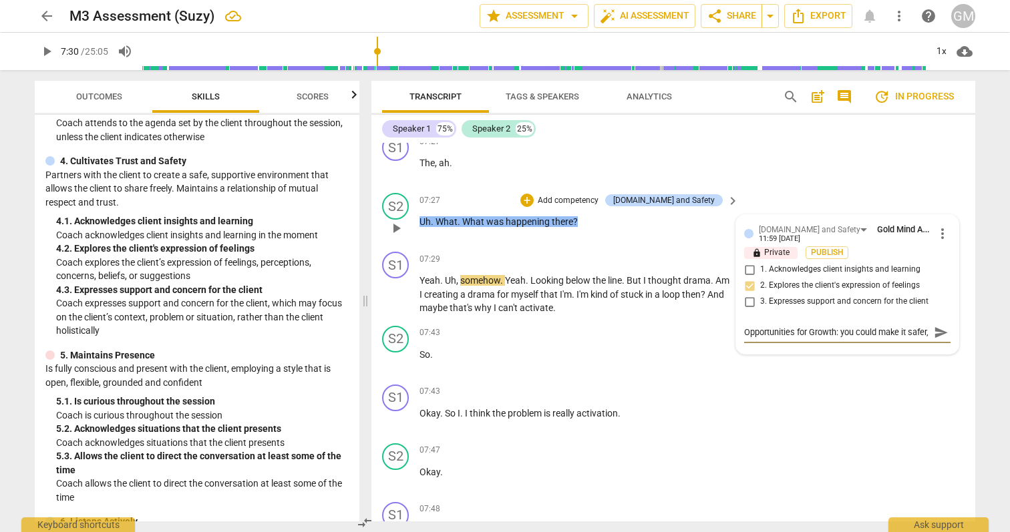
type textarea "Opportunities for Growth: you could make it safer, a"
type textarea "Opportunities for Growth: you could make it safer, an"
type textarea "Opportunities for Growth: you could make it safer, and"
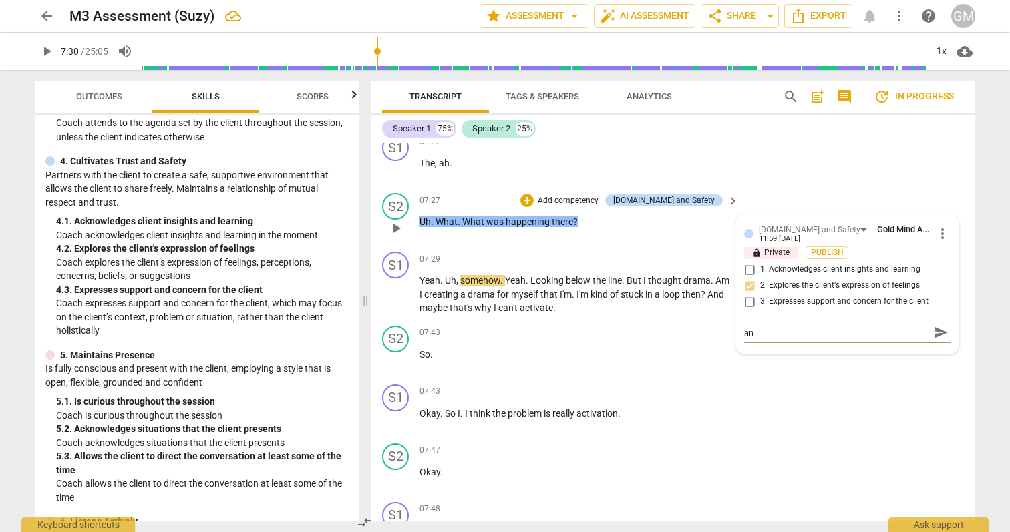
type textarea "Opportunities for Growth: you could make it safer, and"
type textarea "Opportunities for Growth: you could make it safer, and m"
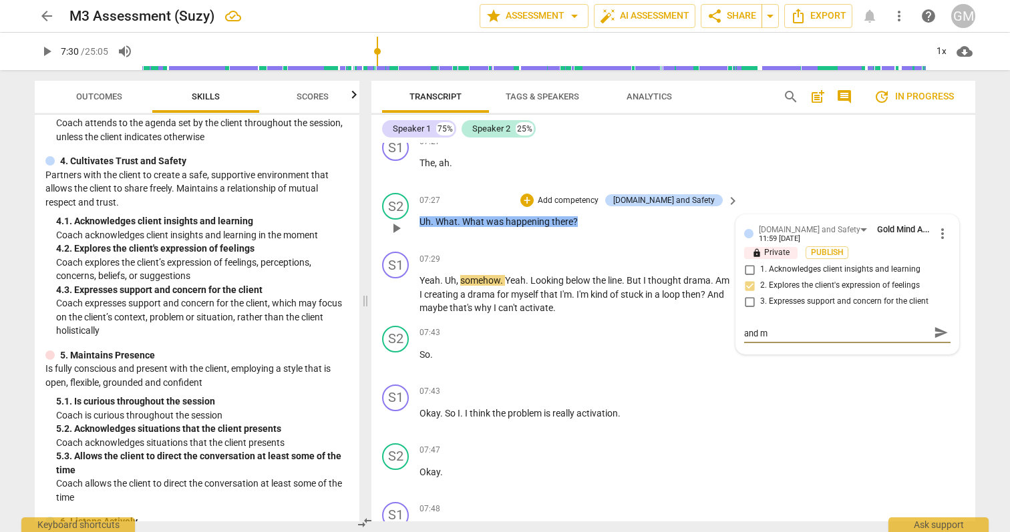
scroll to position [0, 0]
type textarea "Opportunities for Growth: you could make it safer, and mo"
type textarea "Opportunities for Growth: you could make it safer, and mor"
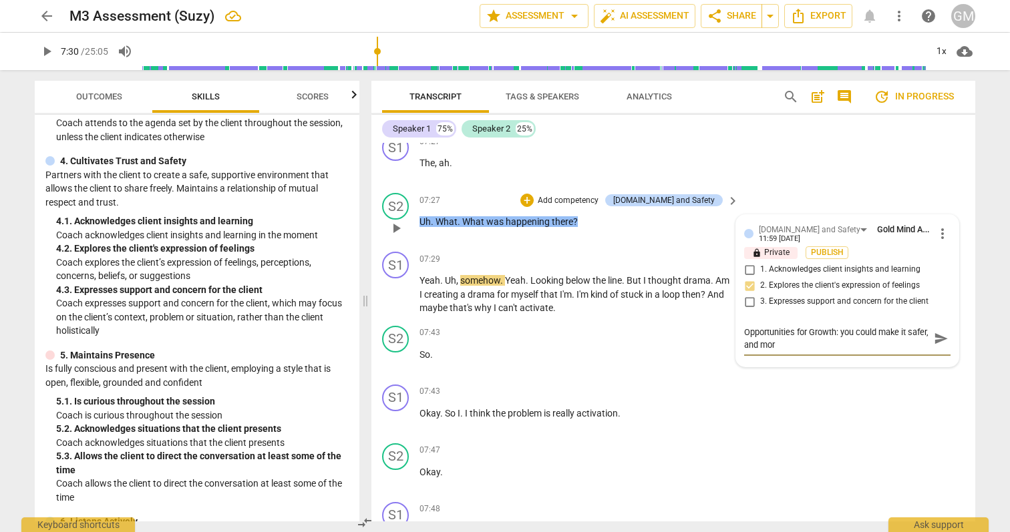
type textarea "Opportunities for Growth: you could make it safer, and more"
type textarea "Opportunities for Growth: you could make it safer, and more o"
type textarea "Opportunities for Growth: you could make it safer, and more of"
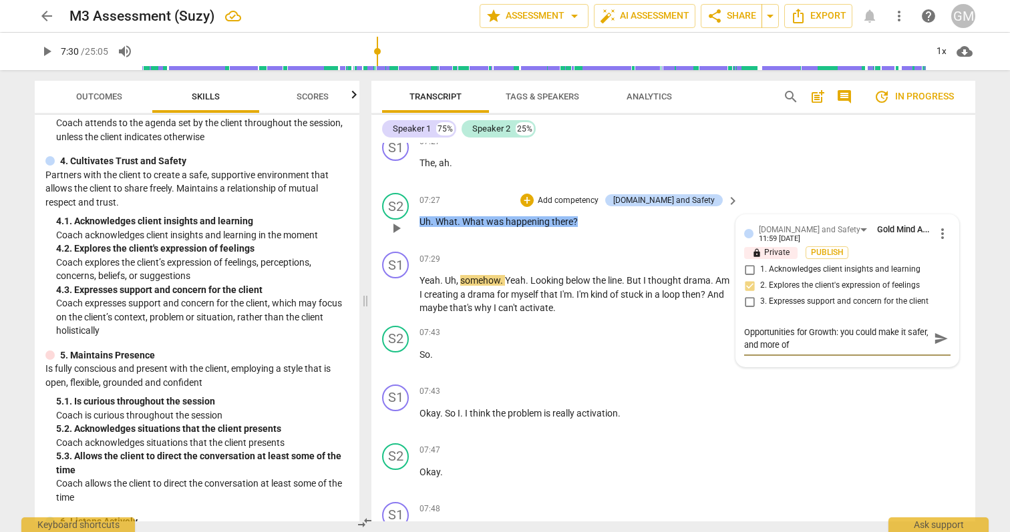
type textarea "Opportunities for Growth: you could make it safer, and more of"
type textarea "Opportunities for Growth: you could make it safer, and more of a"
type textarea "Opportunities for Growth: you could make it safer, and more of a P"
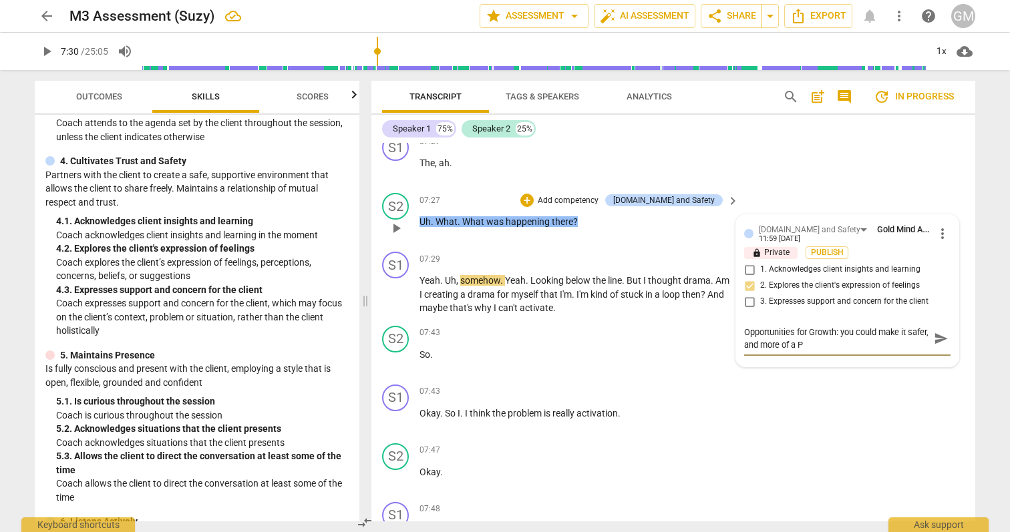
type textarea "Opportunities for Growth: you could make it safer, and more of a PC"
type textarea "Opportunities for Growth: you could make it safer, and more of a PCC"
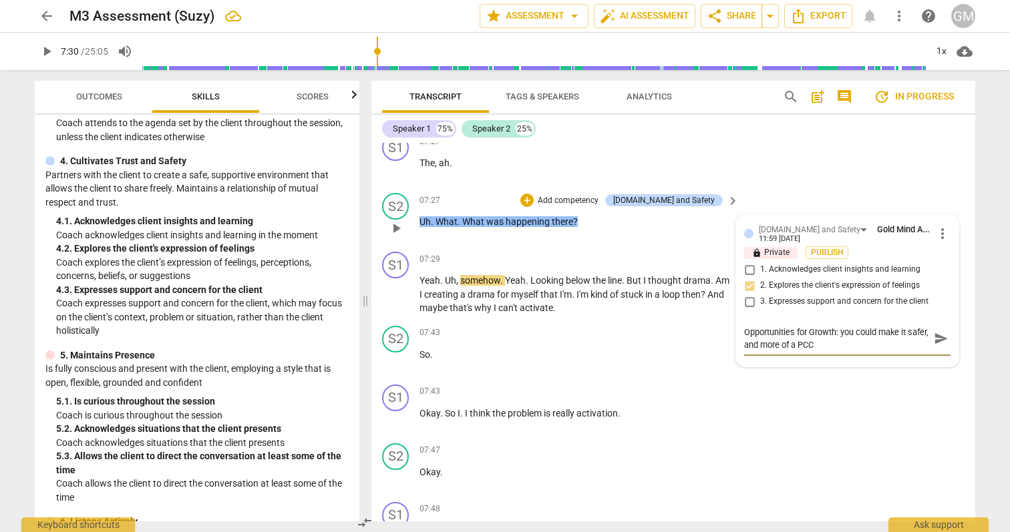
type textarea "Opportunities for Growth: you could make it safer, and more of a PCC"
type textarea "Opportunities for Growth: you could make it safer, and more of a PCC l"
type textarea "Opportunities for Growth: you could make it safer, and more of a PCC le"
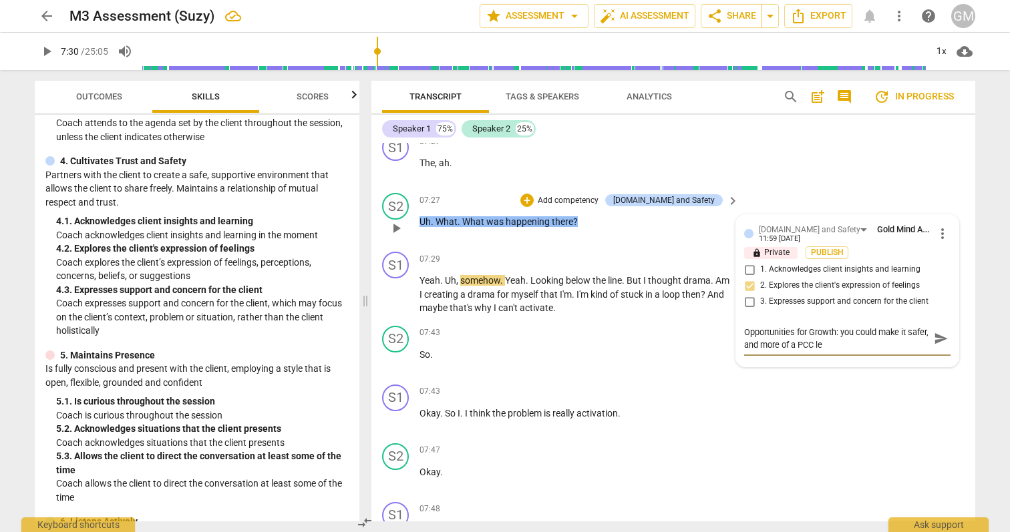
type textarea "Opportunities for Growth: you could make it safer, and more of a PCC lev"
type textarea "Opportunities for Growth: you could make it safer, and more of a PCC leve"
type textarea "Opportunities for Growth: you could make it safer, and more of a PCC level"
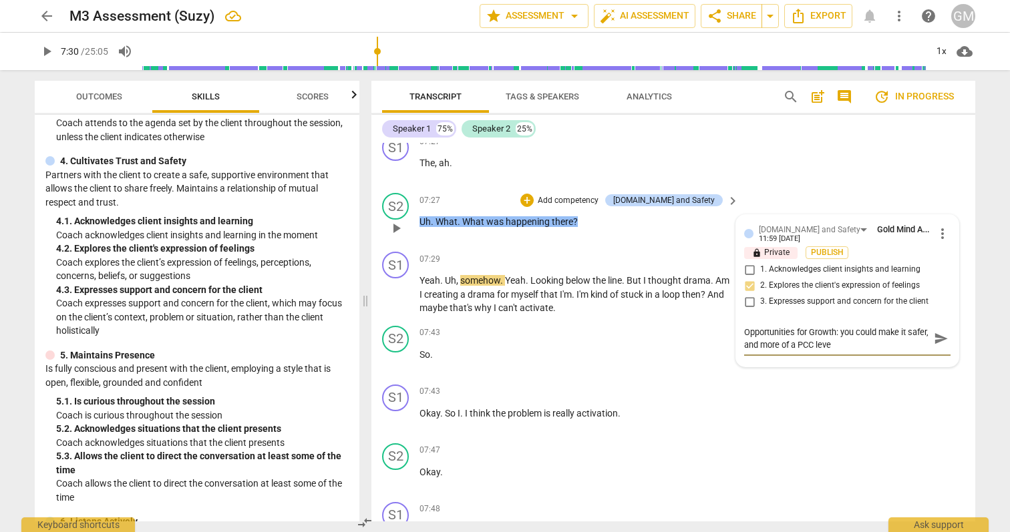
type textarea "Opportunities for Growth: you could make it safer, and more of a PCC level"
type textarea "Opportunities for Growth: you could make it safer, and more of a PCC level,"
type textarea "Opportunities for Growth: you could make it safer, and more of a PCC level, b"
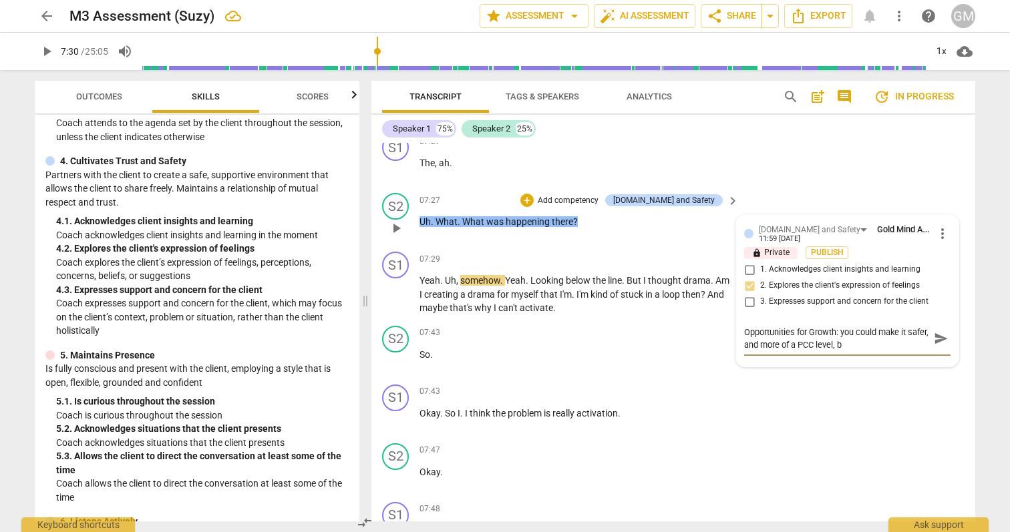
type textarea "Opportunities for Growth: you could make it safer, and more of a PCC level, by"
type textarea "Opportunities for Growth: you could make it safer, and more of a PCC level, by c"
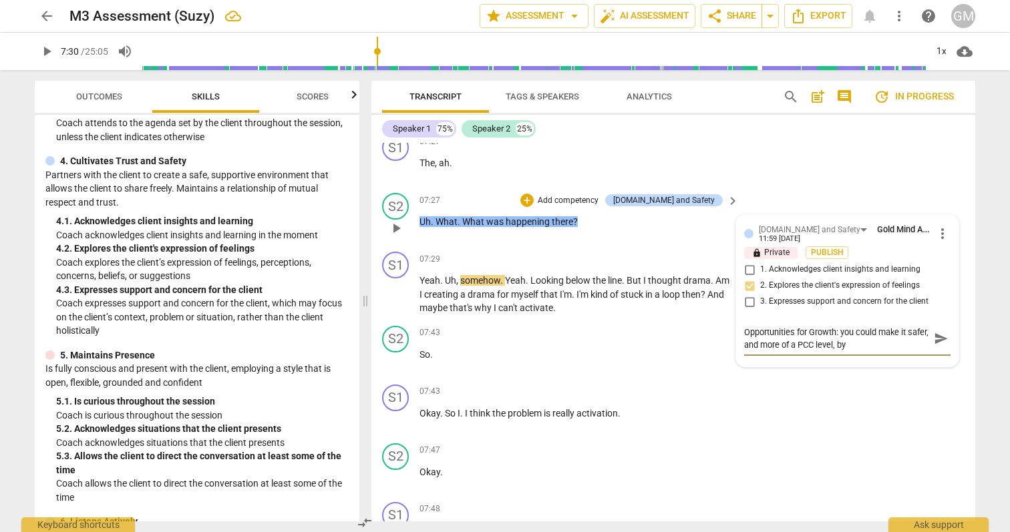
type textarea "Opportunities for Growth: you could make it safer, and more of a PCC level, by c"
type textarea "Opportunities for Growth: you could make it safer, and more of a PCC level, by …"
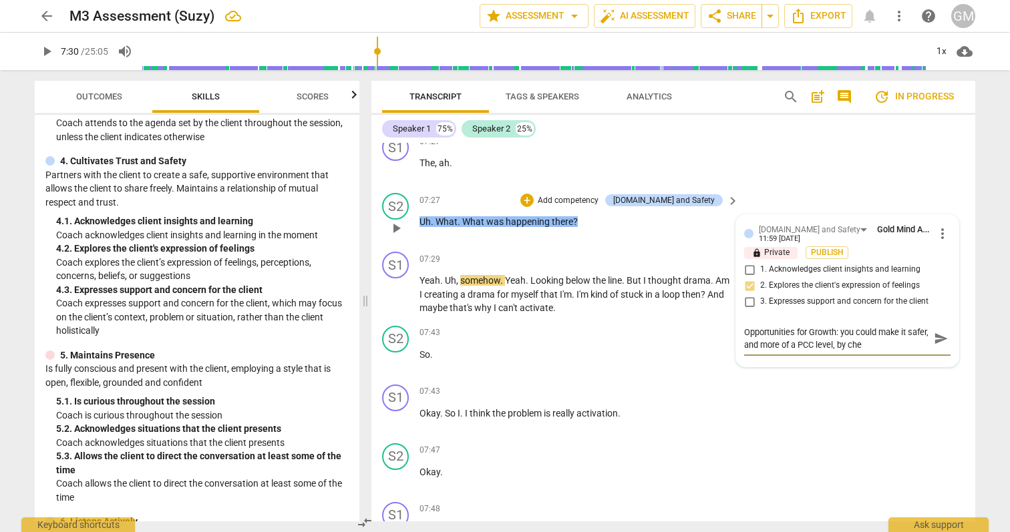
type textarea "Opportunities for Growth: you could make it safer, and more of a PCC level, by …"
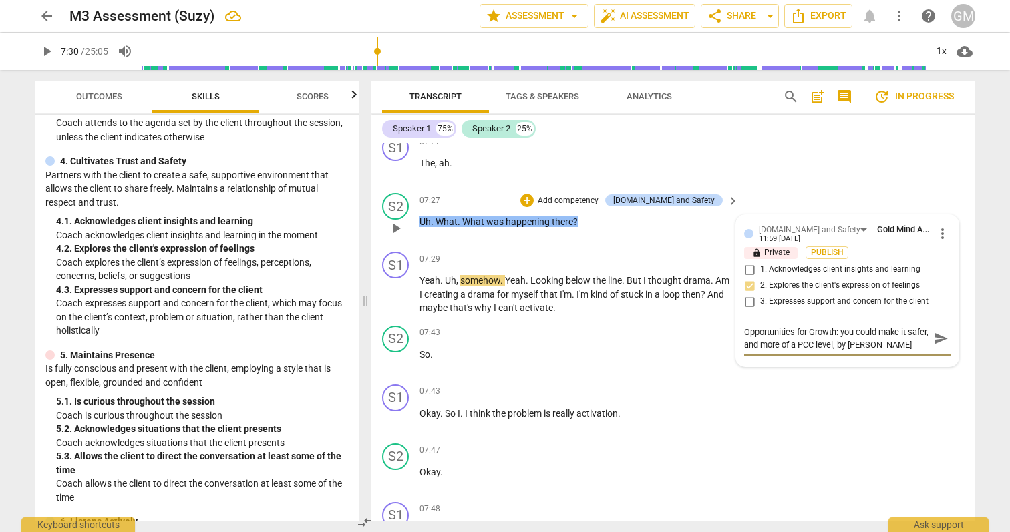
type textarea "Opportunities for Growth: you could make it safer, and more of a PCC level, by …"
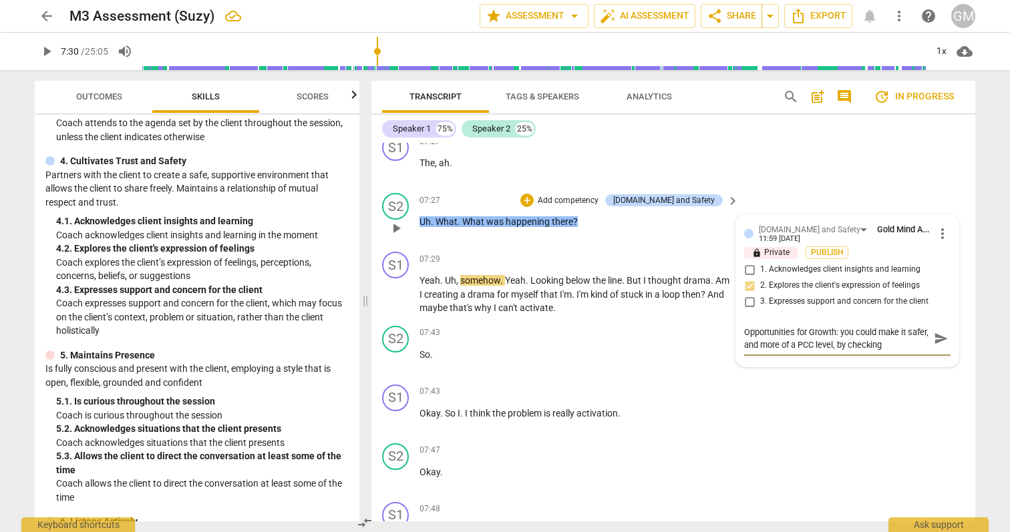
type textarea "Opportunities for Growth: you could make it safer, and more of a PCC level, by …"
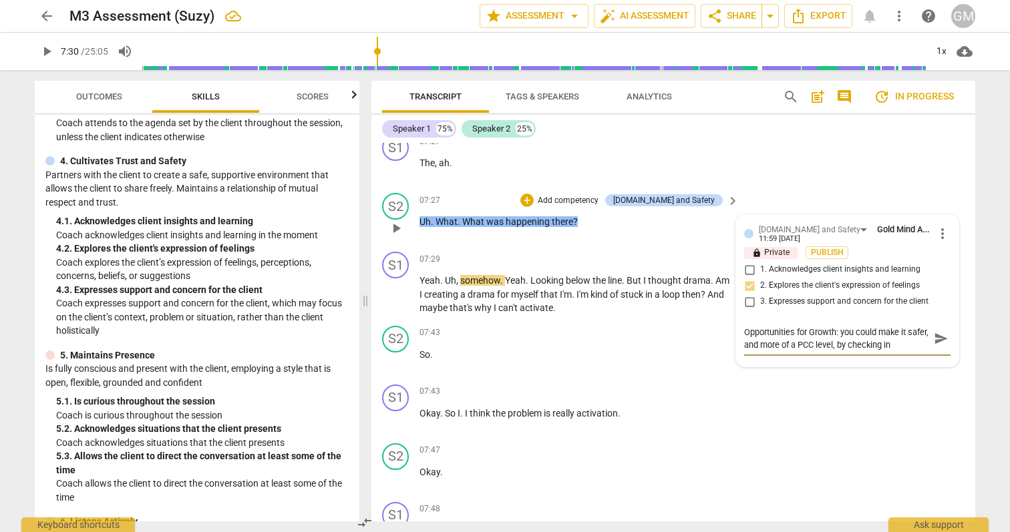
type textarea "Opportunities for Growth: you could make it safer, and more of a PCC level, by …"
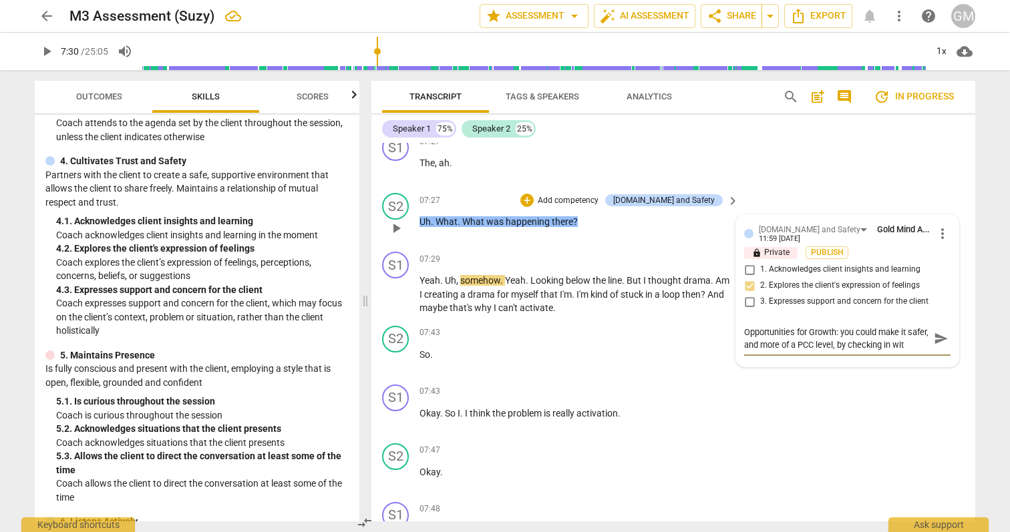
scroll to position [11, 0]
type textarea "Opportunities for Growth: you could make it safer, and more of a PCC level, by …"
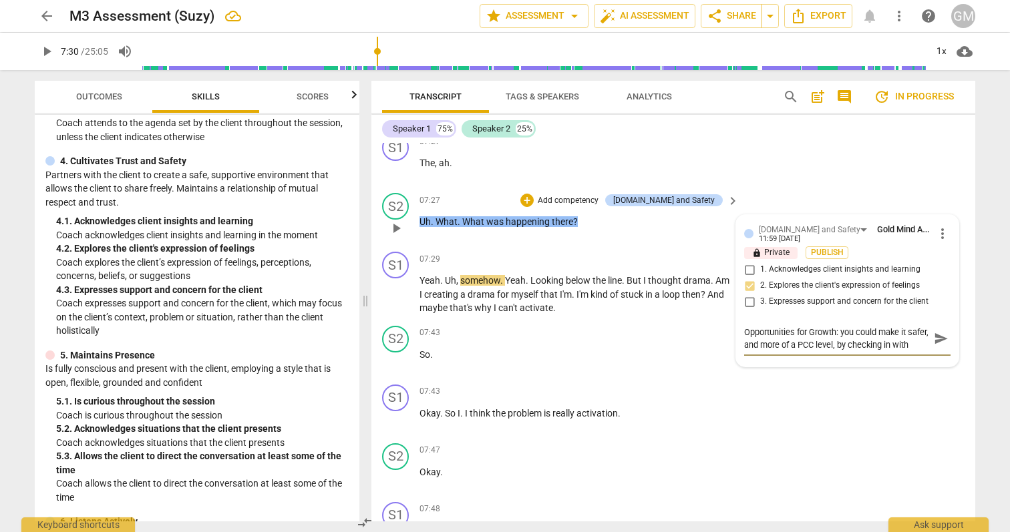
type textarea "Opportunities for Growth: you could make it safer, and more of a PCC level, by …"
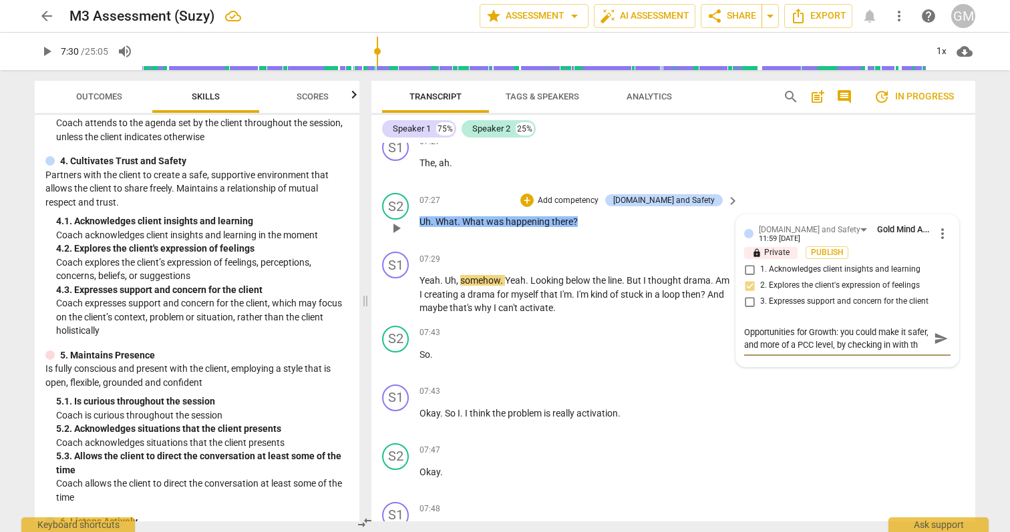
type textarea "Opportunities for Growth: you could make it safer, and more of a PCC level, by …"
click at [935, 353] on span "send" at bounding box center [941, 351] width 15 height 15
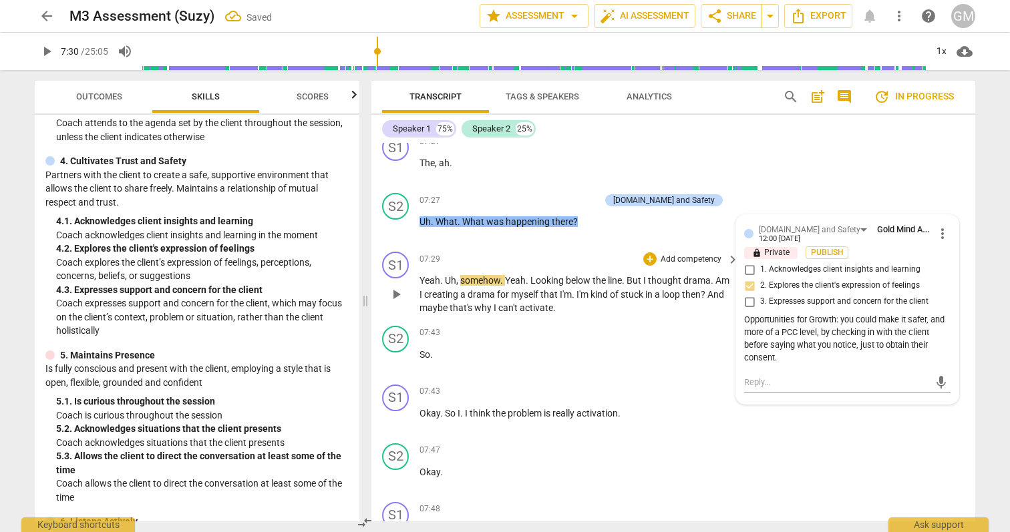
click at [401, 295] on span "play_arrow" at bounding box center [396, 295] width 16 height 16
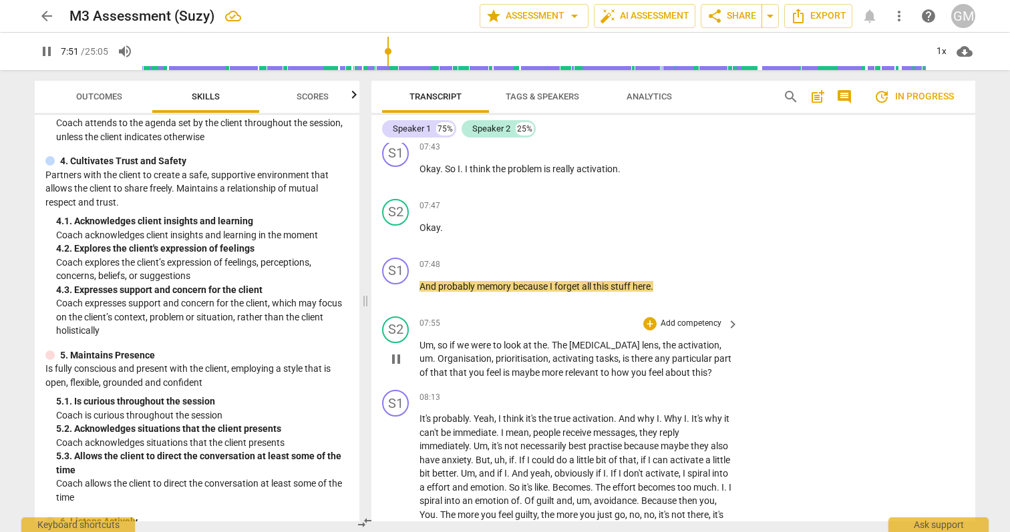
scroll to position [2364, 0]
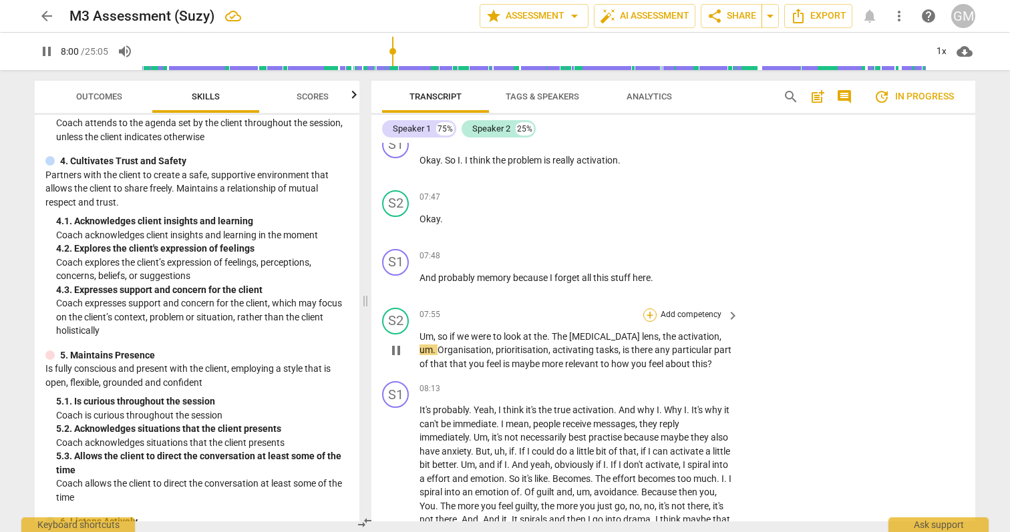
click at [649, 316] on div "+" at bounding box center [649, 315] width 13 height 13
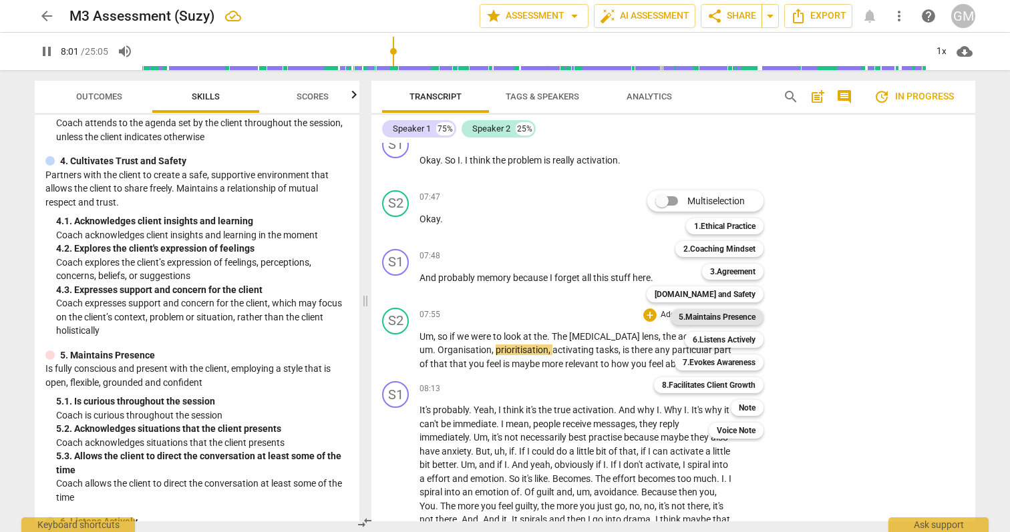
click at [742, 318] on b "5.Maintains Presence" at bounding box center [717, 317] width 77 height 16
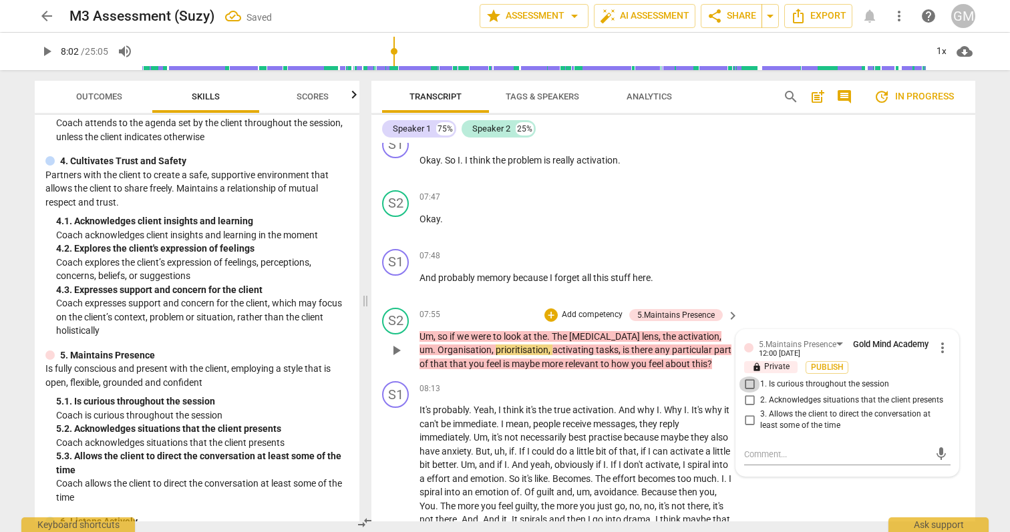
click at [746, 385] on input "1. Is curious throughout the session" at bounding box center [749, 385] width 21 height 16
click at [981, 343] on div "Transcript Tags & Speakers Analytics search post_add comment update In progress…" at bounding box center [676, 301] width 620 height 462
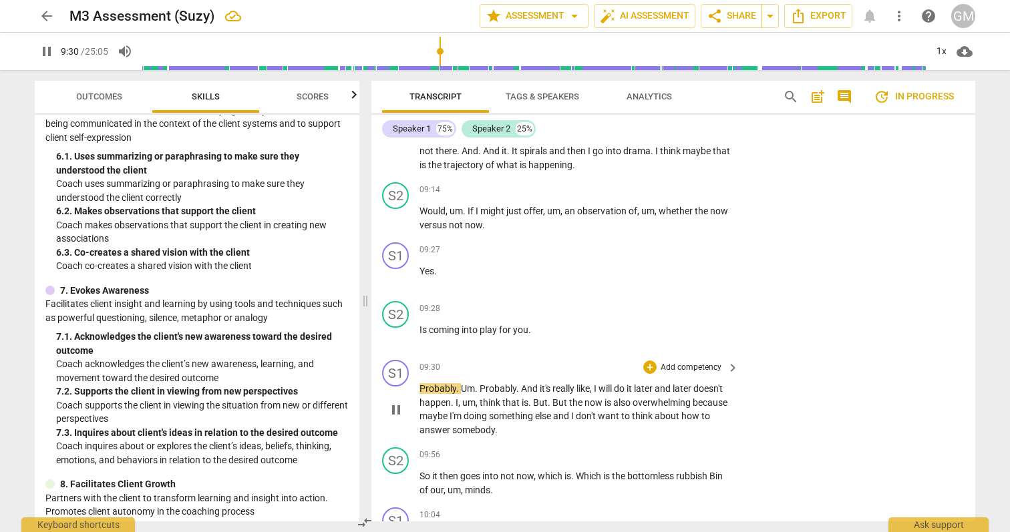
scroll to position [2741, 0]
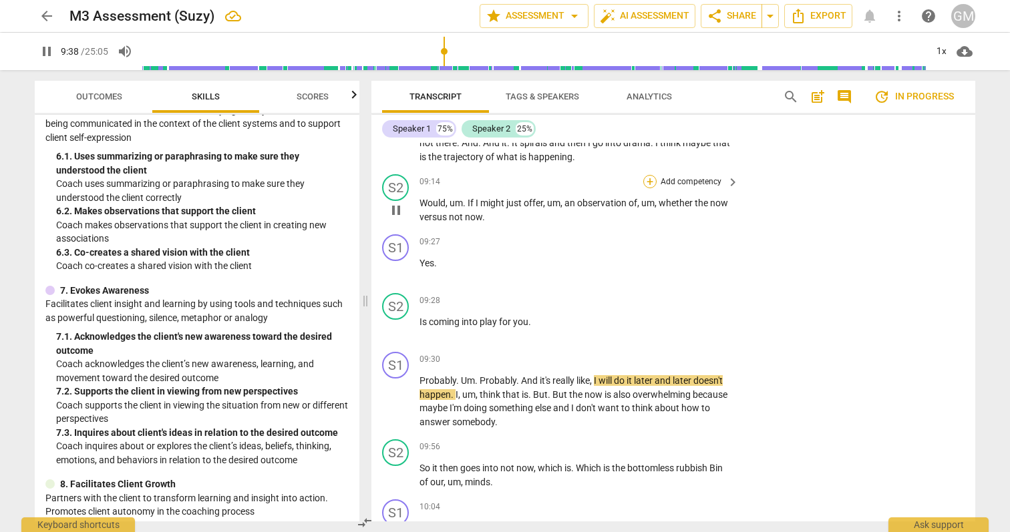
click at [649, 182] on div "+" at bounding box center [649, 181] width 13 height 13
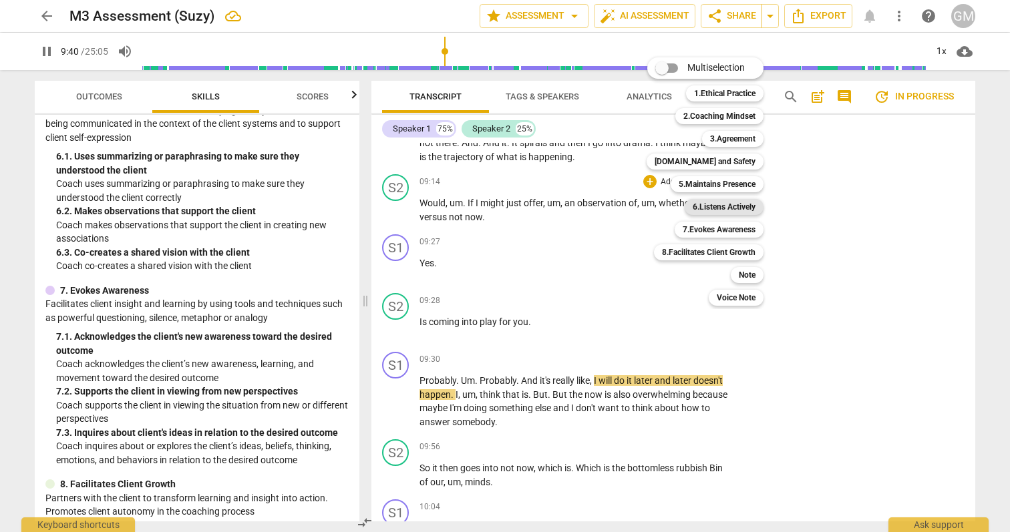
click at [743, 203] on b "6.Listens Actively" at bounding box center [724, 207] width 63 height 16
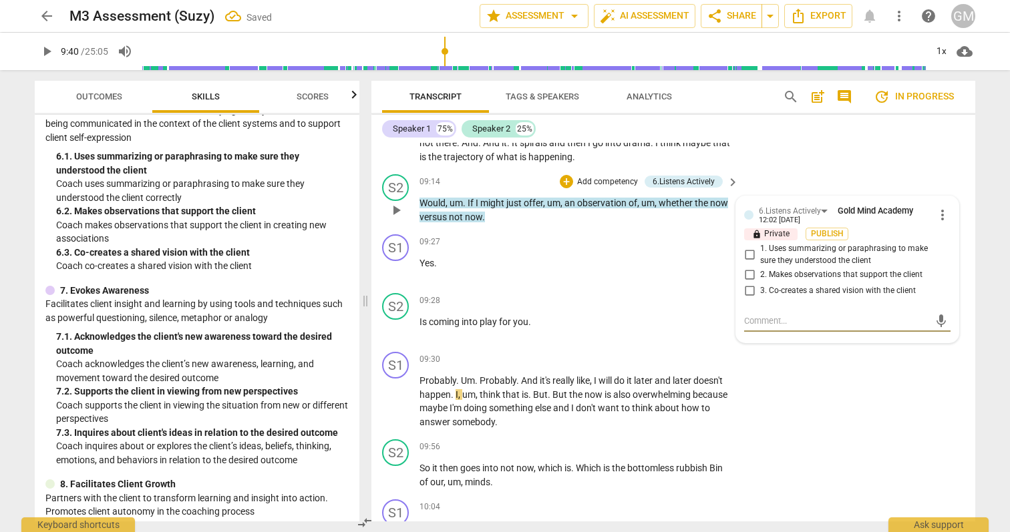
click at [783, 273] on span "2. Makes observations that support the client" at bounding box center [841, 275] width 162 height 12
click at [760, 273] on input "2. Makes observations that support the client" at bounding box center [749, 274] width 21 height 16
click at [956, 391] on div "S1 play_arrow pause 09:30 + Add competency keyboard_arrow_right Probably . Um .…" at bounding box center [673, 390] width 604 height 87
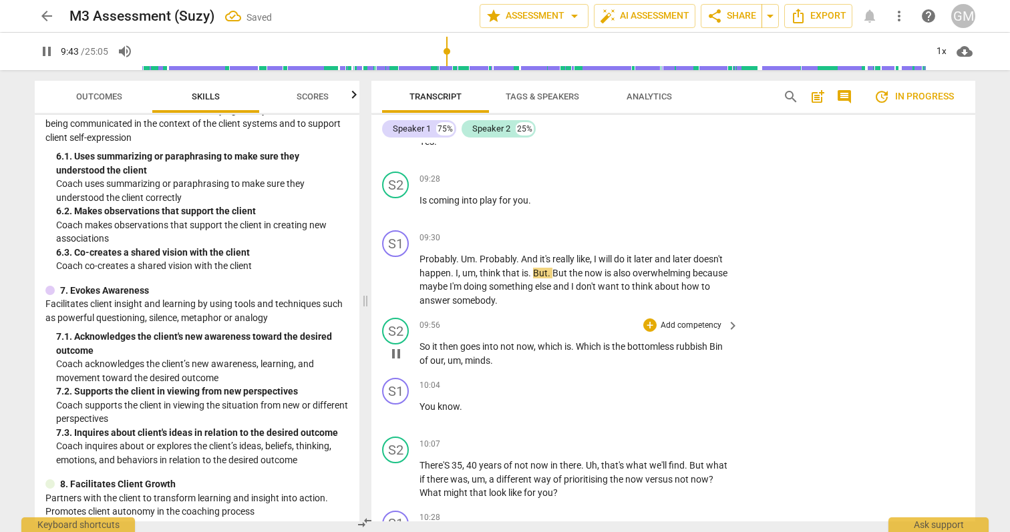
scroll to position [2876, 0]
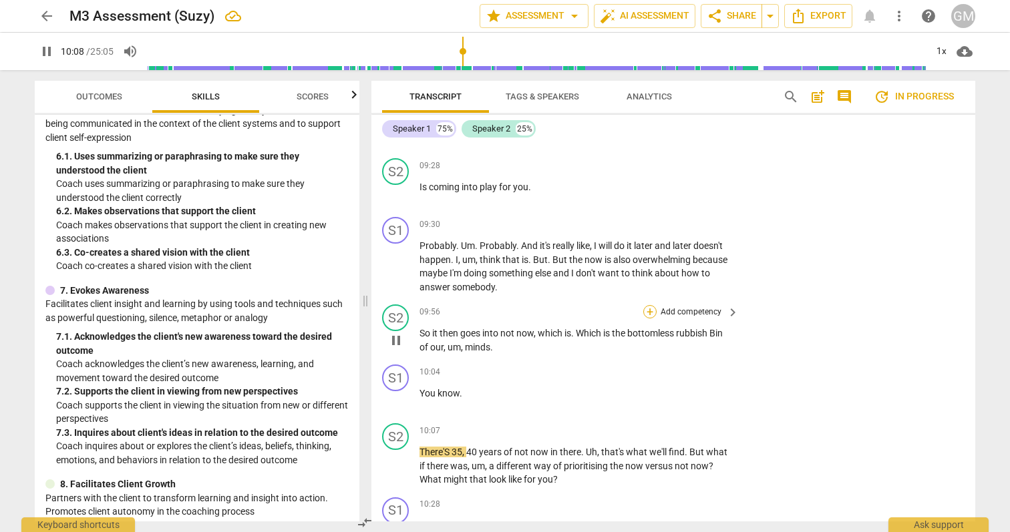
click at [647, 312] on div "+" at bounding box center [649, 311] width 13 height 13
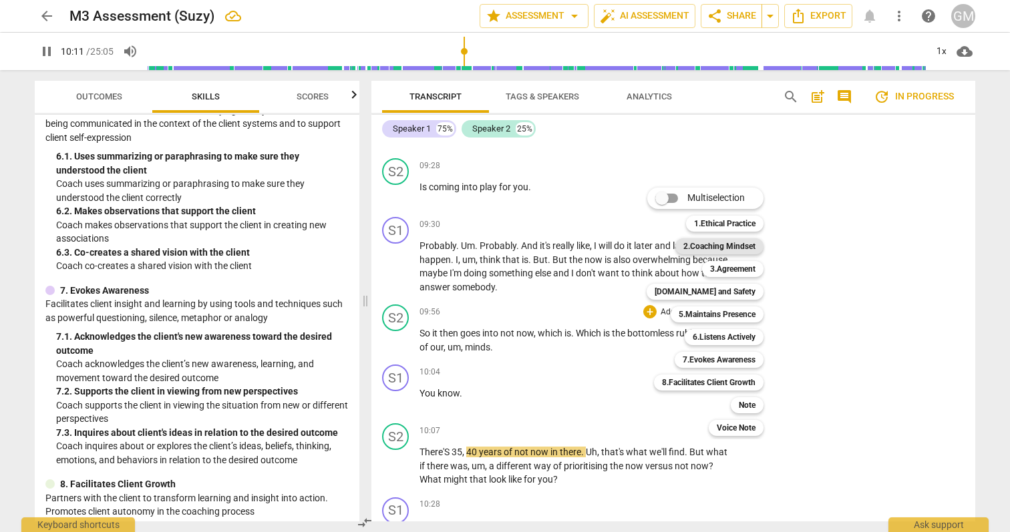
click at [727, 246] on b "2.Coaching Mindset" at bounding box center [719, 246] width 72 height 16
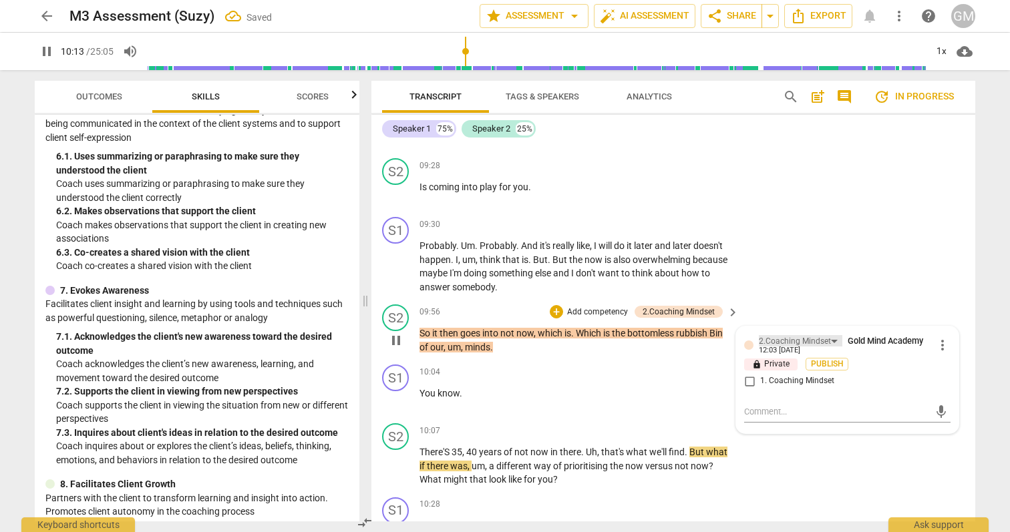
click at [817, 340] on div "2.Coaching Mindset" at bounding box center [795, 341] width 72 height 13
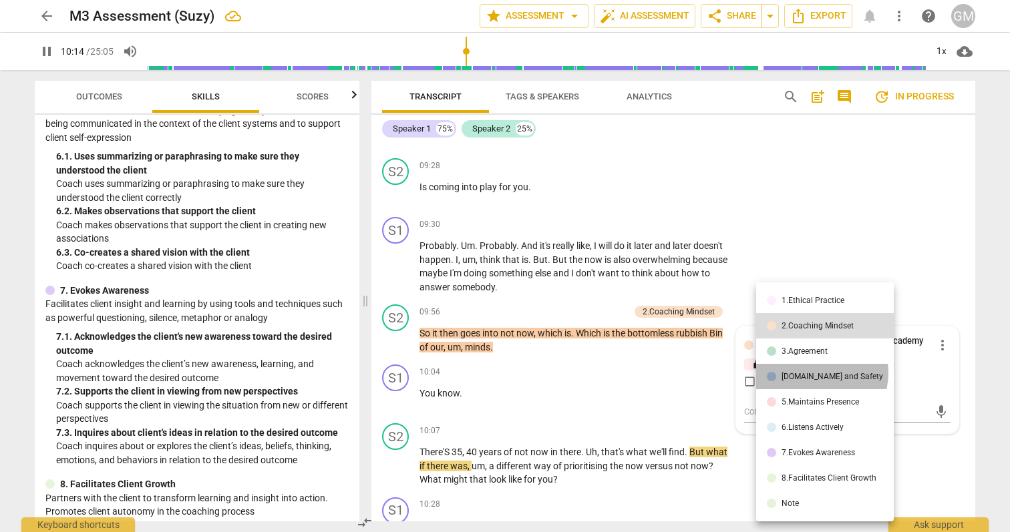
click at [820, 373] on div "[DOMAIN_NAME] and Safety" at bounding box center [832, 377] width 102 height 8
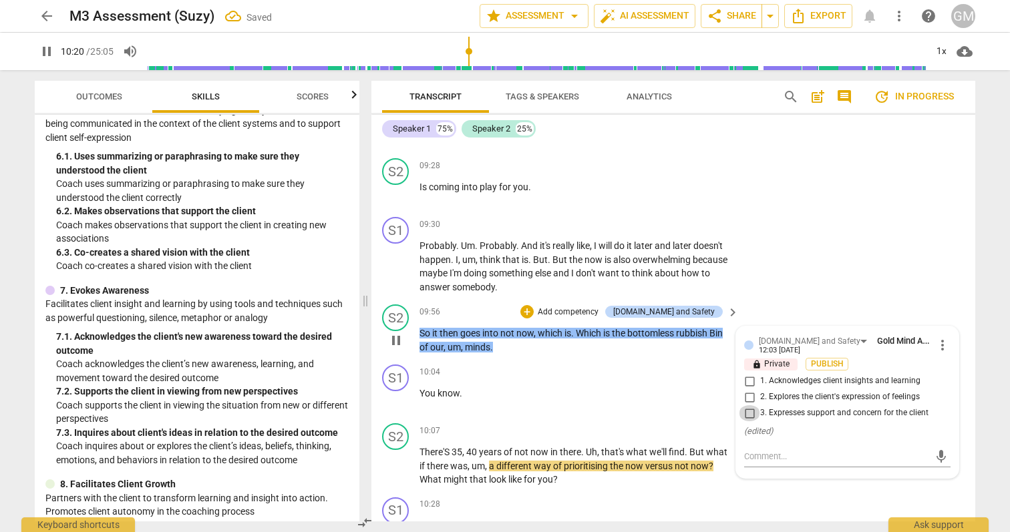
click at [750, 415] on input "3. Expresses support and concern for the client" at bounding box center [749, 413] width 21 height 16
click at [922, 274] on div "S1 play_arrow pause 09:30 + Add competency keyboard_arrow_right Probably . Um .…" at bounding box center [673, 255] width 604 height 87
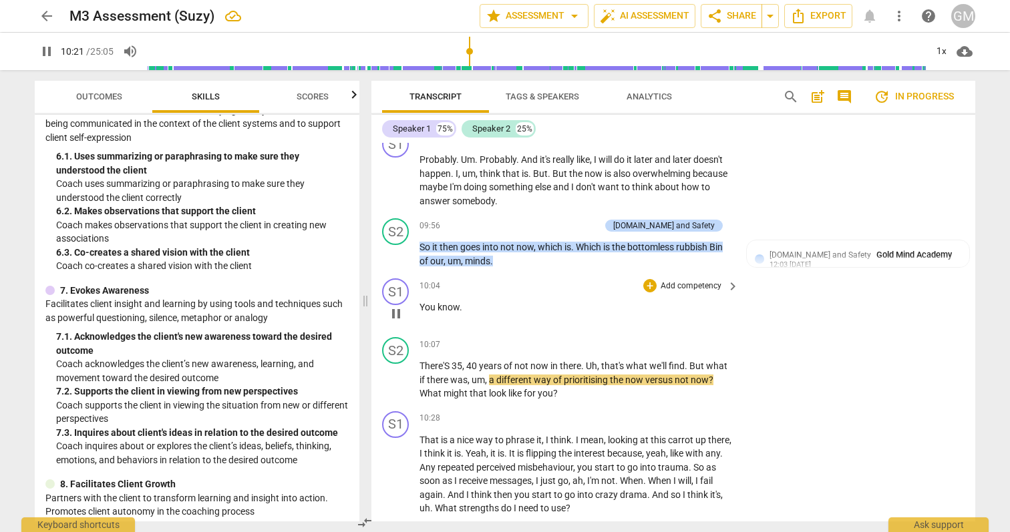
scroll to position [3100, 0]
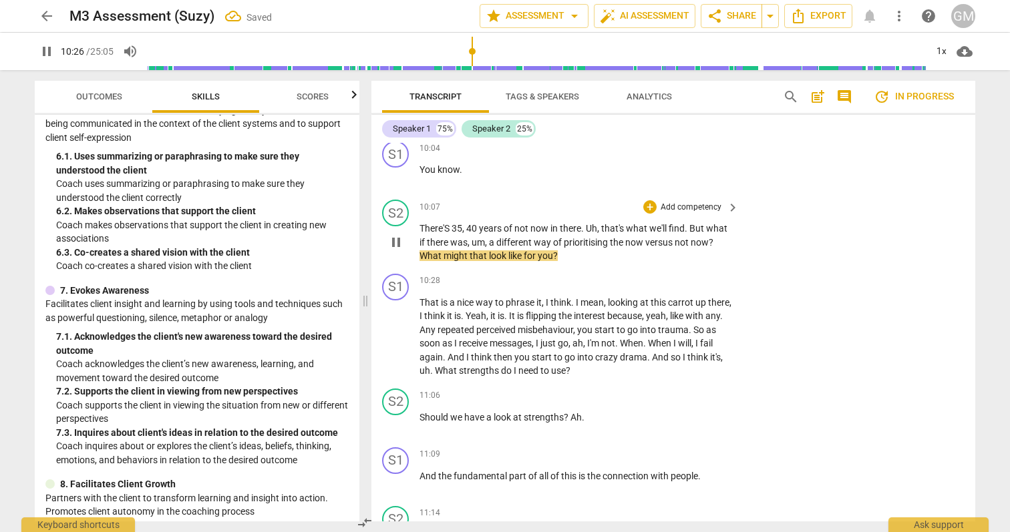
click at [393, 238] on span "pause" at bounding box center [396, 242] width 16 height 16
click at [651, 206] on div "+" at bounding box center [649, 206] width 13 height 13
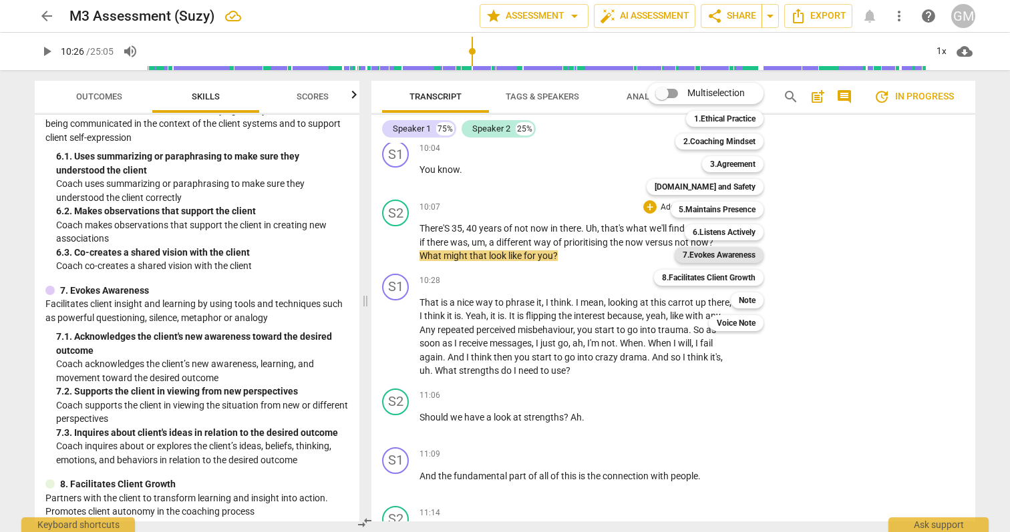
click at [719, 254] on b "7.Evokes Awareness" at bounding box center [719, 255] width 73 height 16
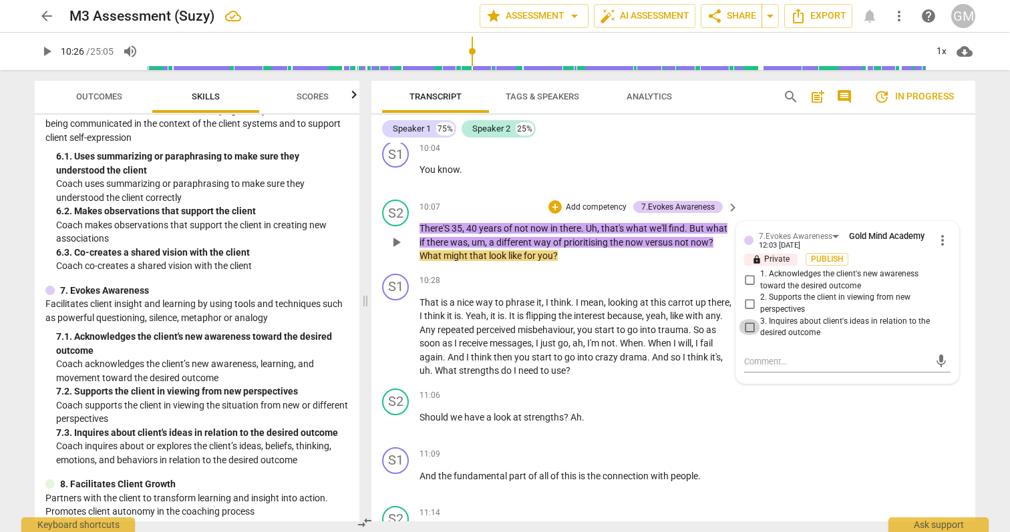
click at [748, 327] on input "3. Inquires about client's ideas in relation to the desired outcome" at bounding box center [749, 327] width 21 height 16
click at [979, 184] on div "Transcript Tags & Speakers Analytics search post_add comment update In progress…" at bounding box center [676, 301] width 620 height 462
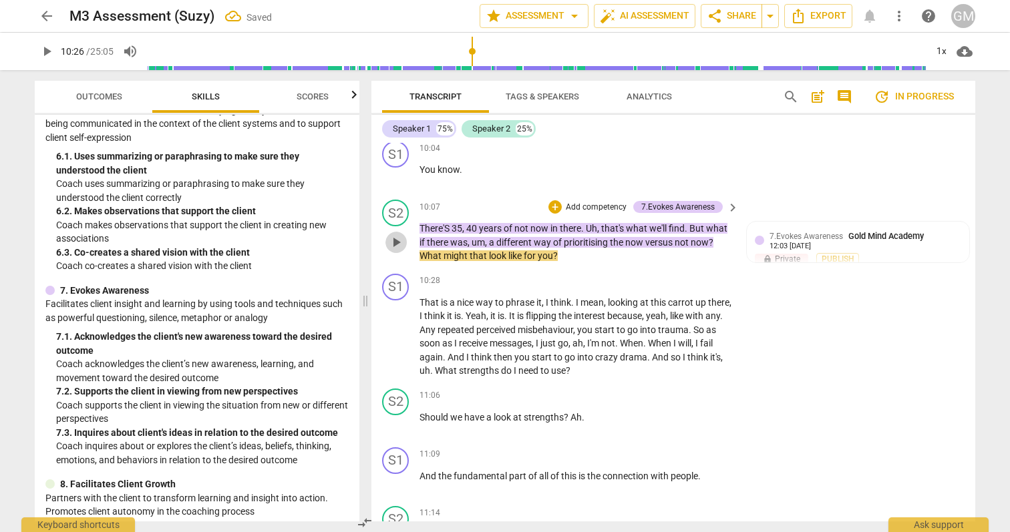
click at [393, 244] on span "play_arrow" at bounding box center [396, 242] width 16 height 16
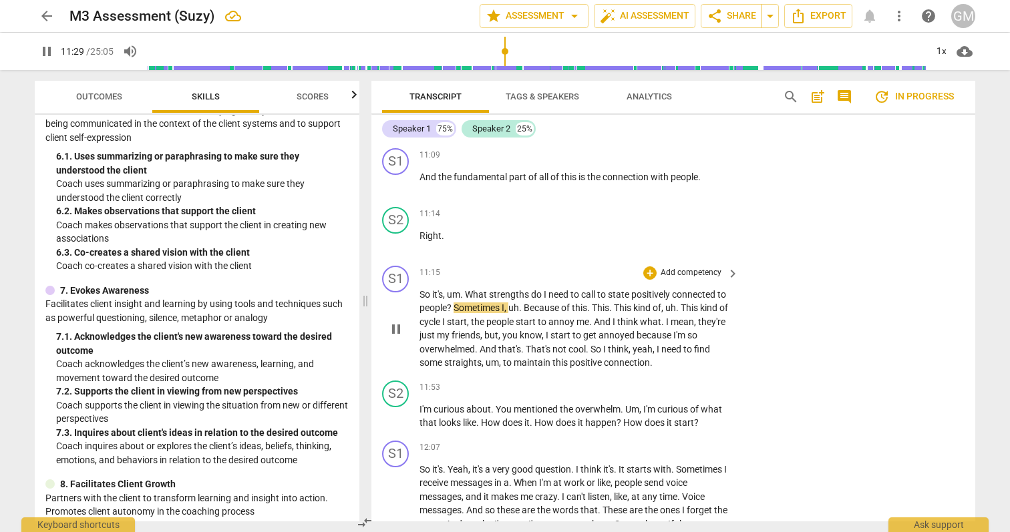
scroll to position [3407, 0]
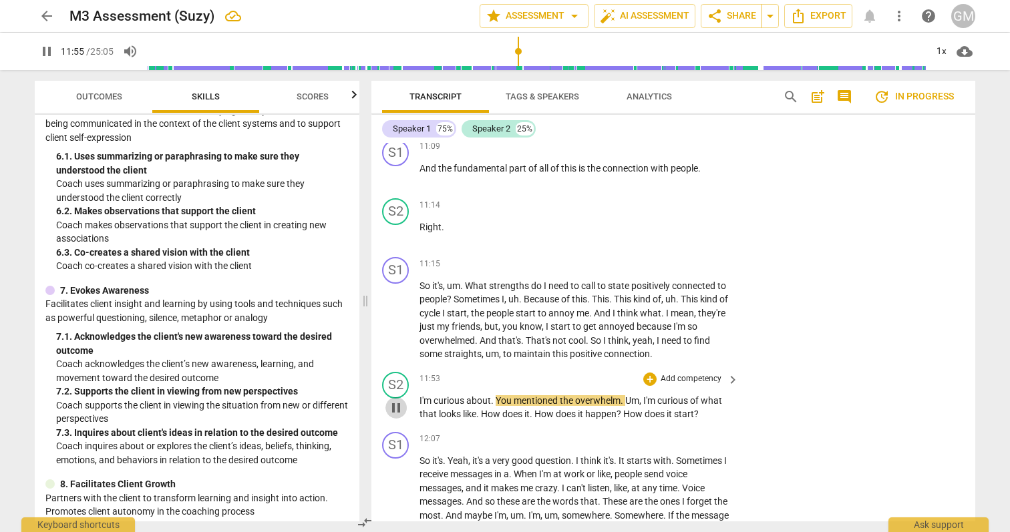
click at [395, 405] on span "pause" at bounding box center [396, 408] width 16 height 16
click at [649, 377] on div "+" at bounding box center [649, 379] width 13 height 13
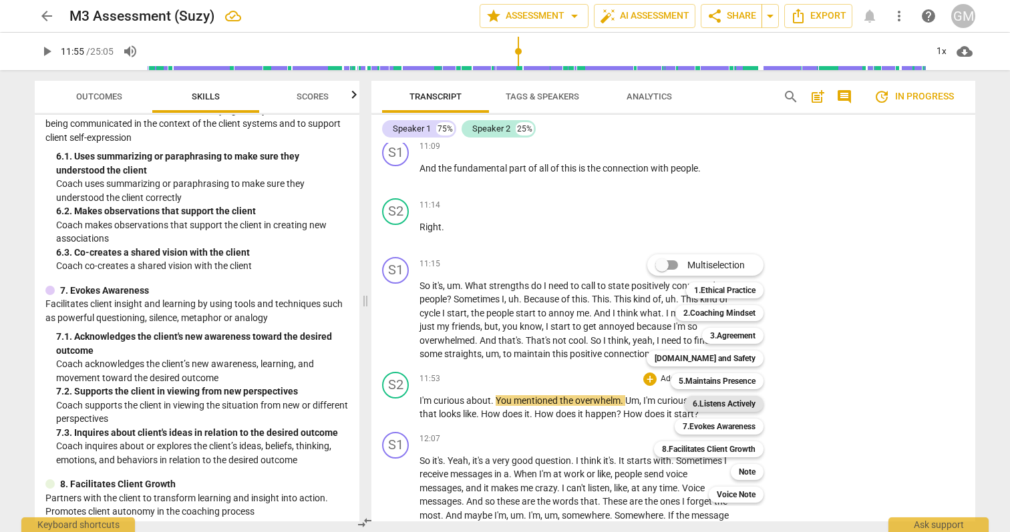
click at [733, 402] on b "6.Listens Actively" at bounding box center [724, 404] width 63 height 16
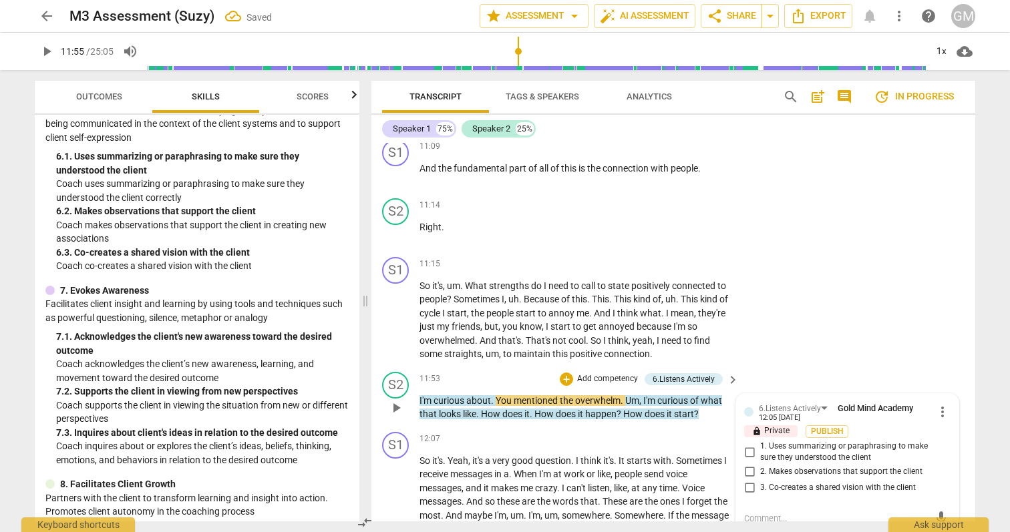
scroll to position [3409, 0]
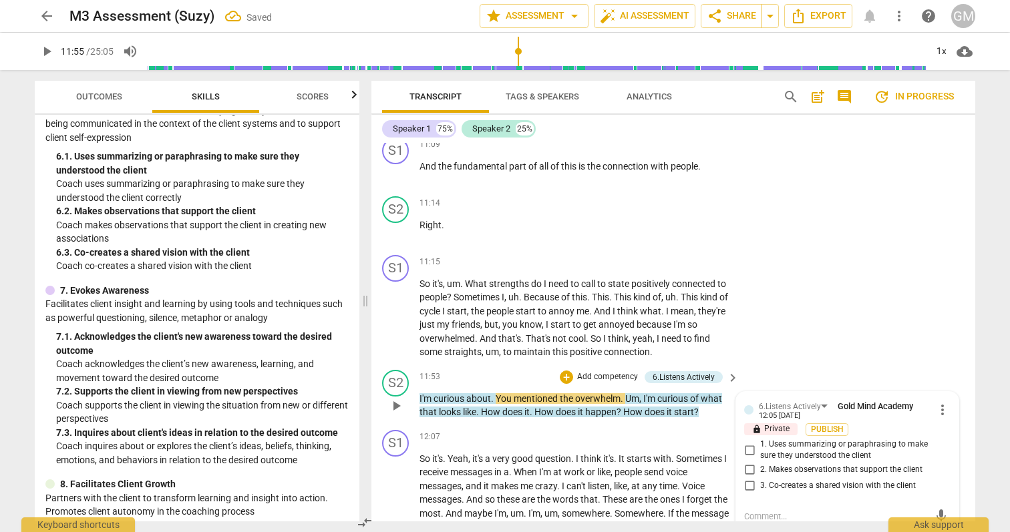
click at [749, 468] on input "2. Makes observations that support the client" at bounding box center [749, 470] width 21 height 16
click at [919, 338] on div "S1 play_arrow pause 11:15 + Add competency keyboard_arrow_right So it's , um . …" at bounding box center [673, 307] width 604 height 115
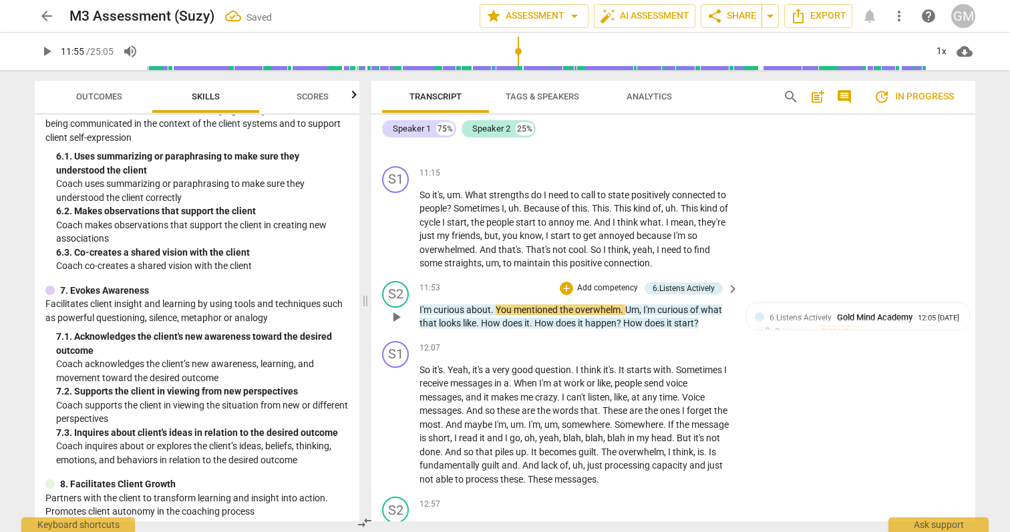
scroll to position [3507, 0]
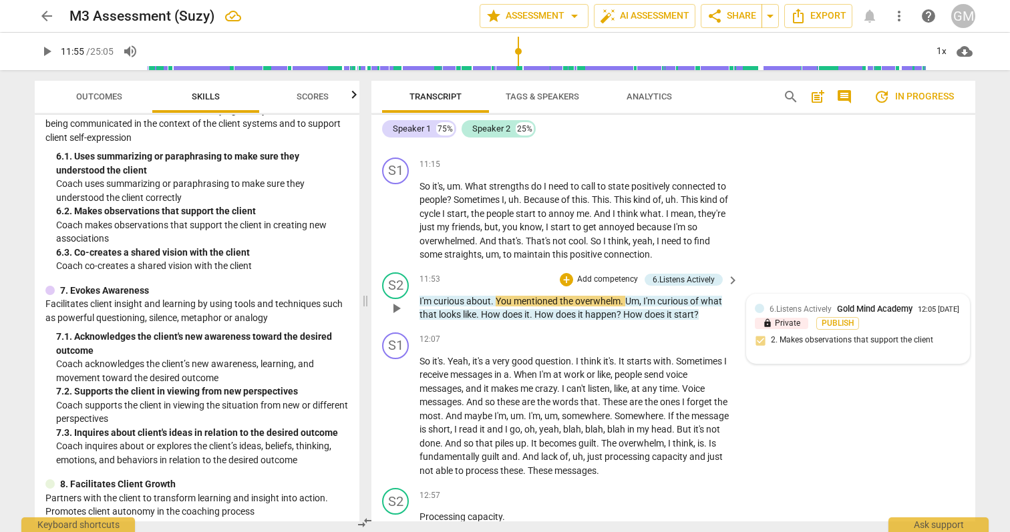
click at [803, 311] on span "6.Listens Actively" at bounding box center [800, 309] width 62 height 9
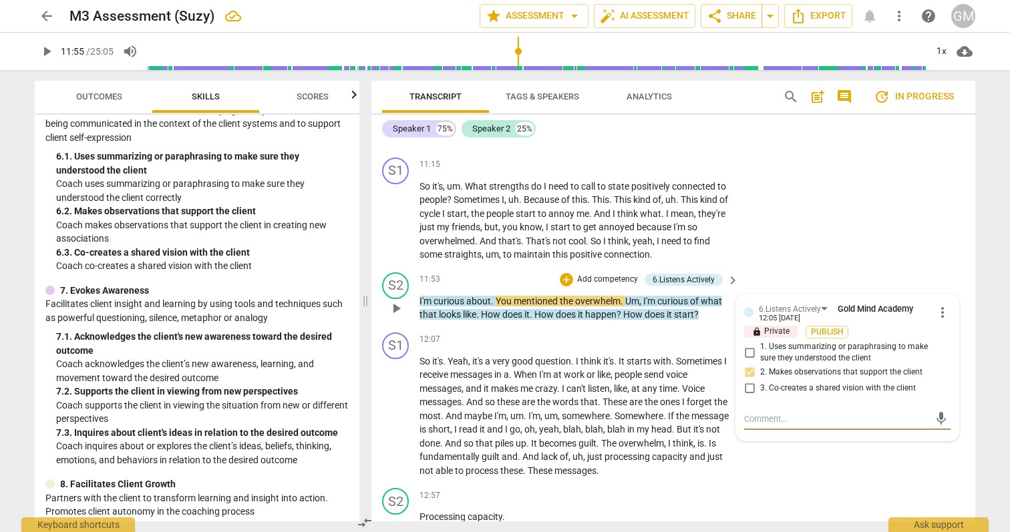
click at [787, 421] on textarea at bounding box center [836, 419] width 185 height 13
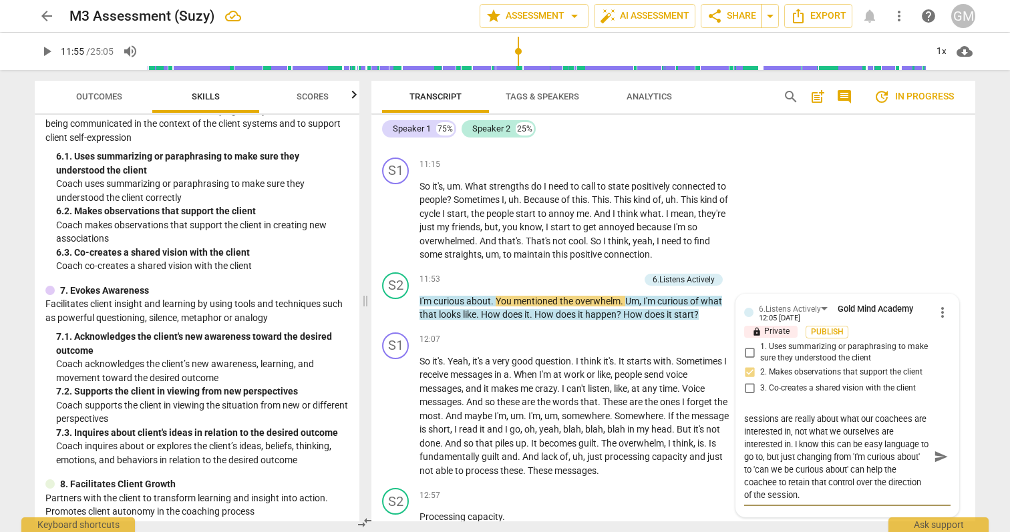
scroll to position [0, 0]
click at [937, 456] on span "send" at bounding box center [941, 457] width 15 height 15
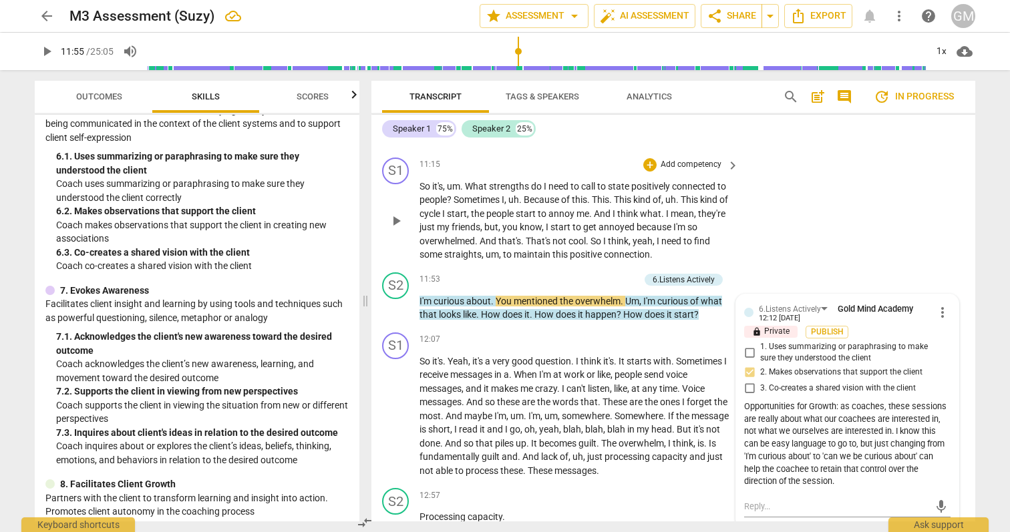
click at [896, 238] on div "S1 play_arrow pause 11:15 + Add competency keyboard_arrow_right So it's , um . …" at bounding box center [673, 209] width 604 height 115
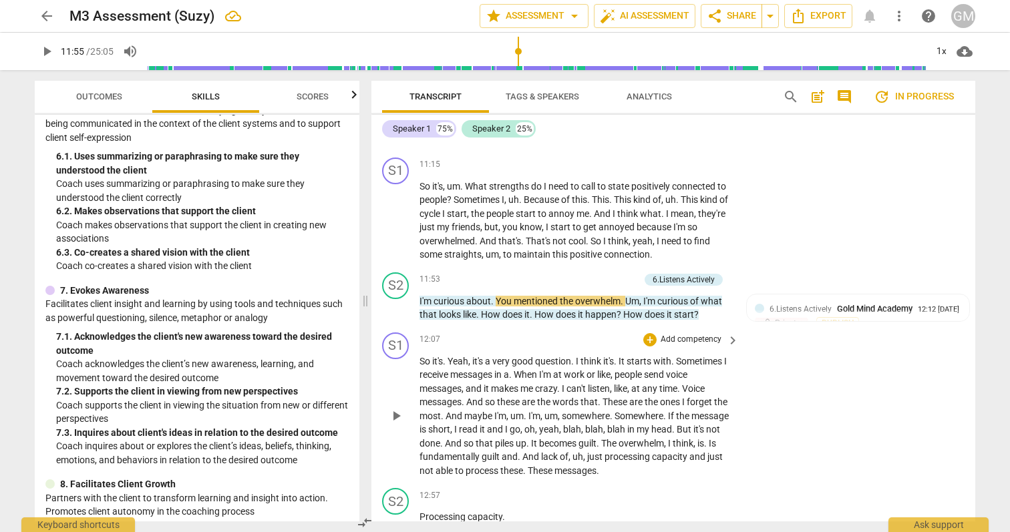
click at [395, 413] on span "play_arrow" at bounding box center [396, 416] width 16 height 16
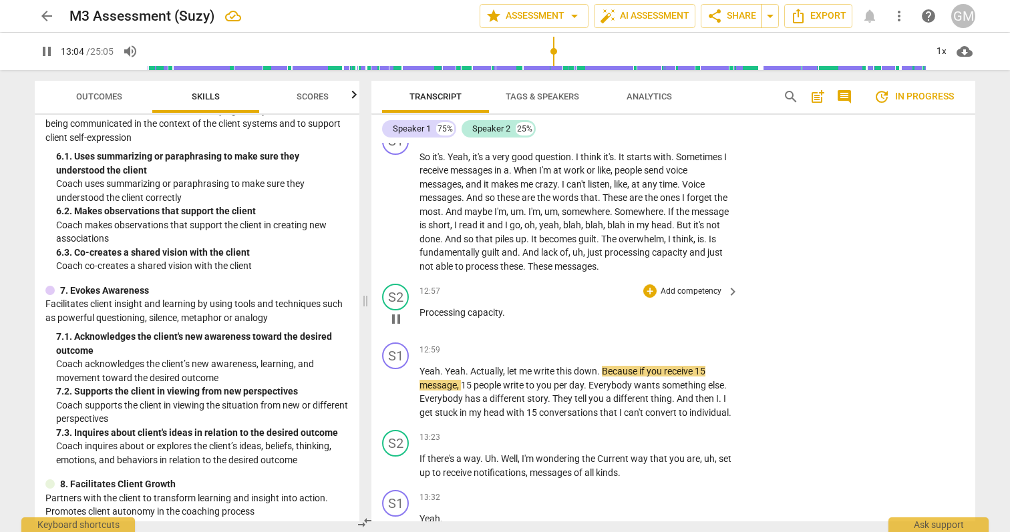
scroll to position [3703, 0]
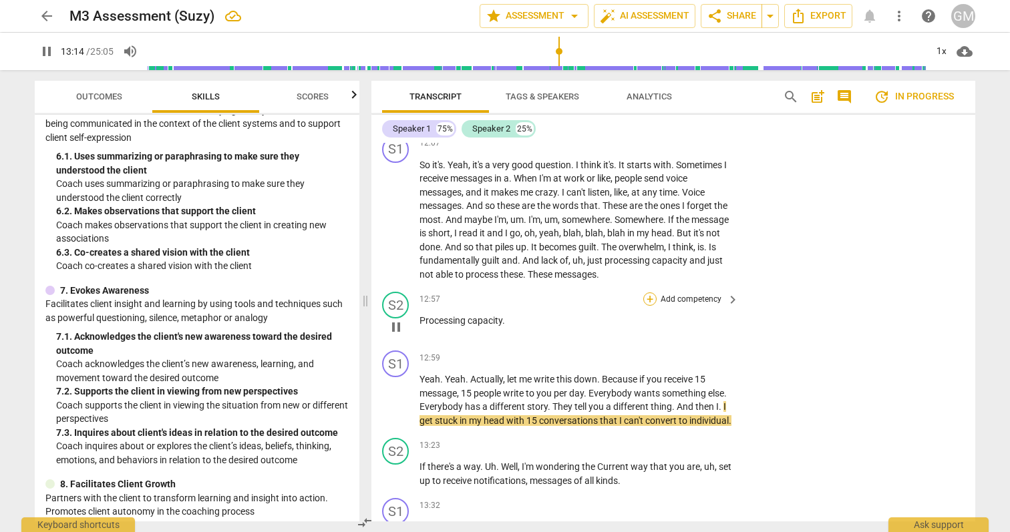
click at [647, 297] on div "+" at bounding box center [649, 299] width 13 height 13
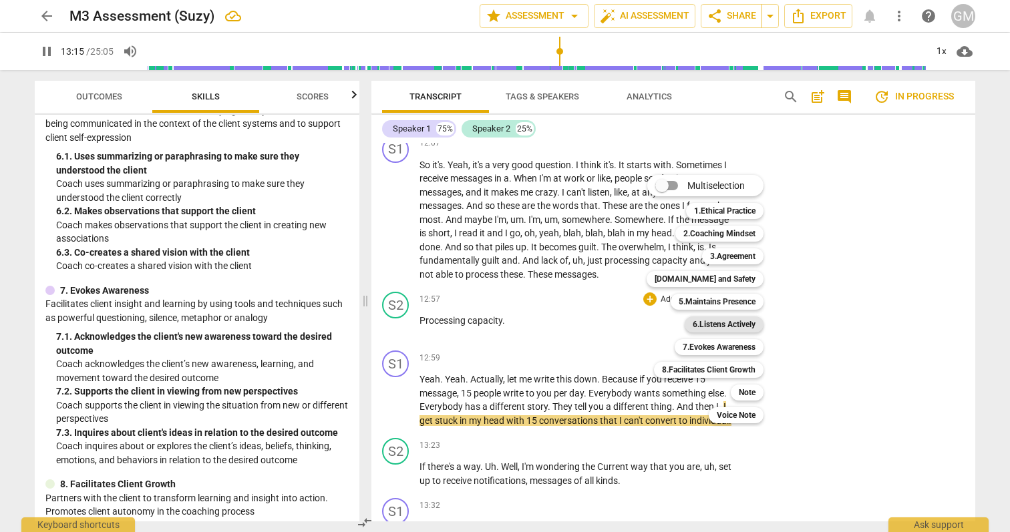
click at [718, 320] on b "6.Listens Actively" at bounding box center [724, 325] width 63 height 16
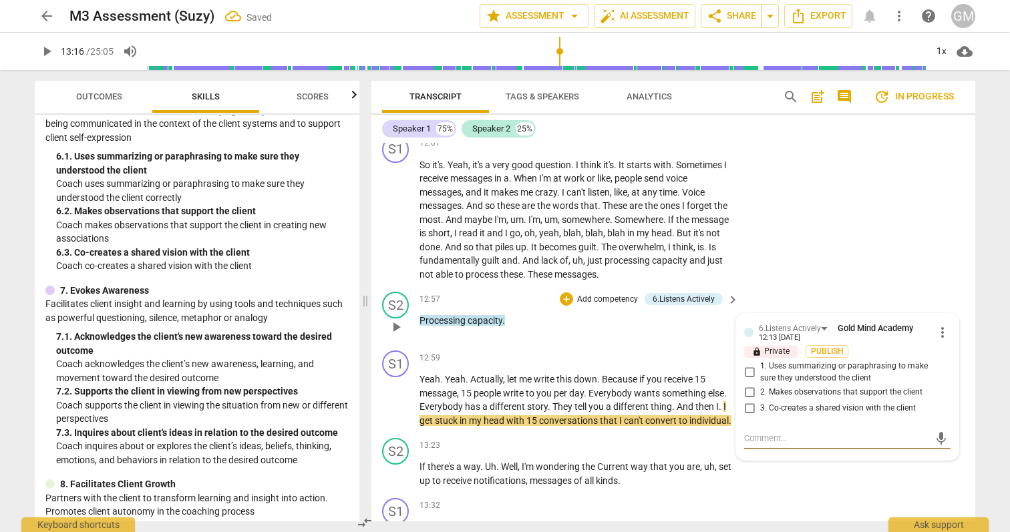
click at [748, 376] on input "1. Uses summarizing or paraphrasing to make sure they understood the client" at bounding box center [749, 373] width 21 height 16
click at [796, 437] on textarea at bounding box center [836, 438] width 185 height 13
click at [979, 390] on div "Transcript Tags & Speakers Analytics search post_add comment update In progress…" at bounding box center [676, 301] width 620 height 462
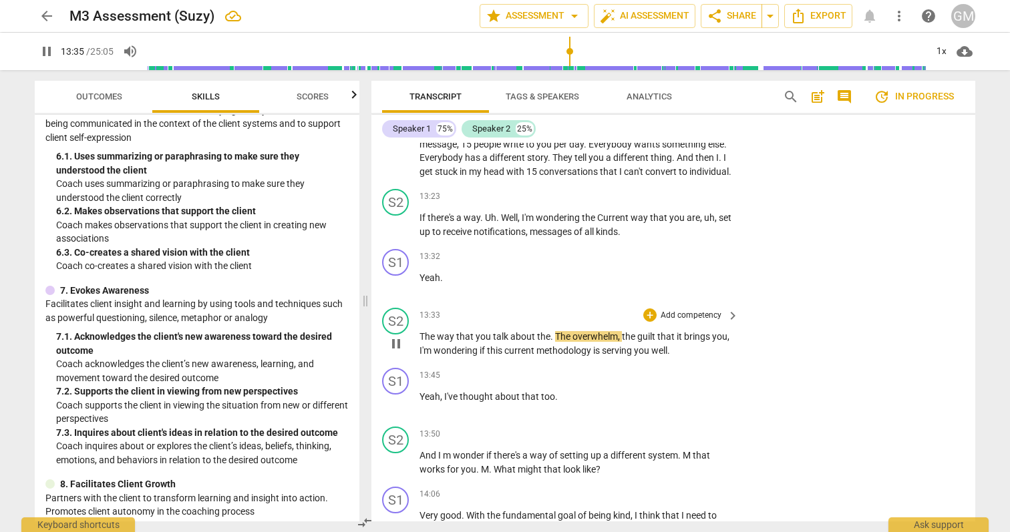
scroll to position [3961, 0]
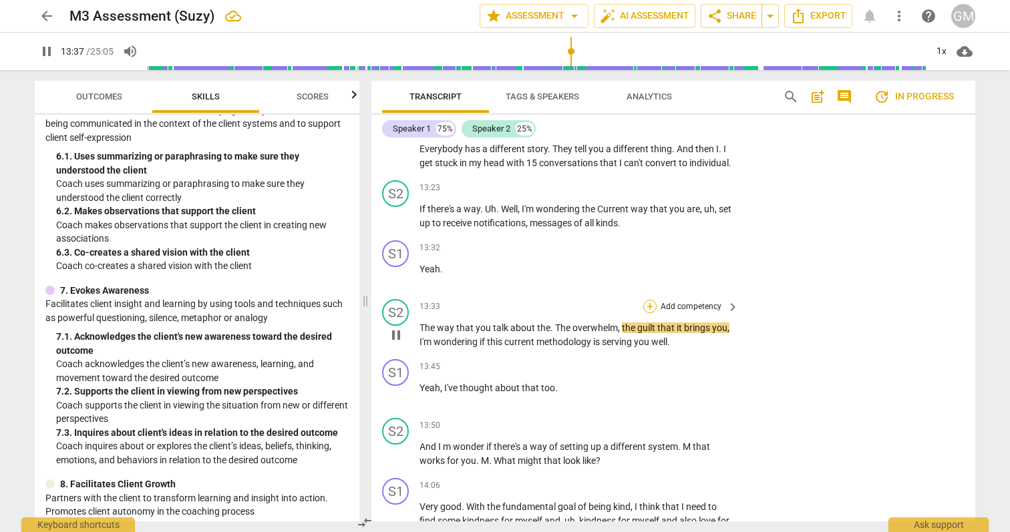
click at [653, 313] on div "+" at bounding box center [649, 306] width 13 height 13
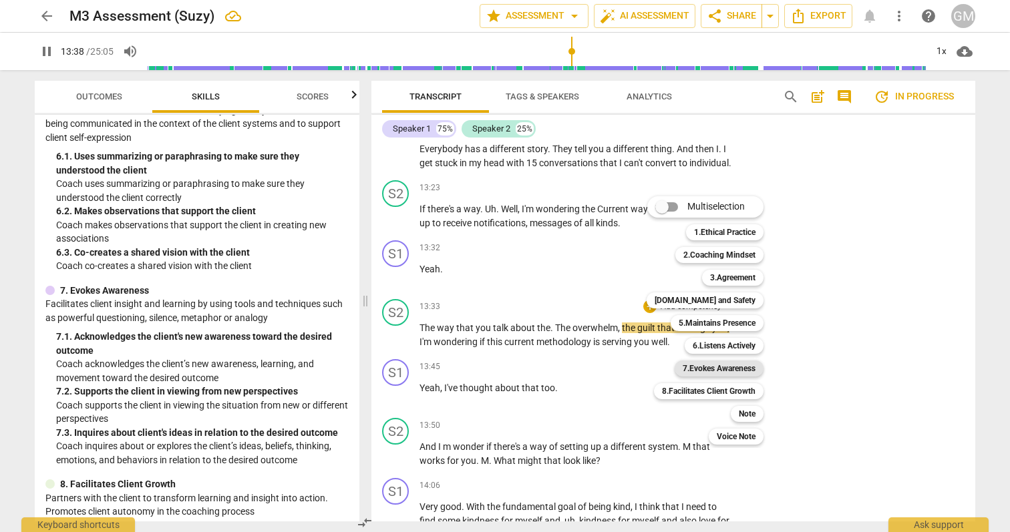
click at [743, 365] on b "7.Evokes Awareness" at bounding box center [719, 369] width 73 height 16
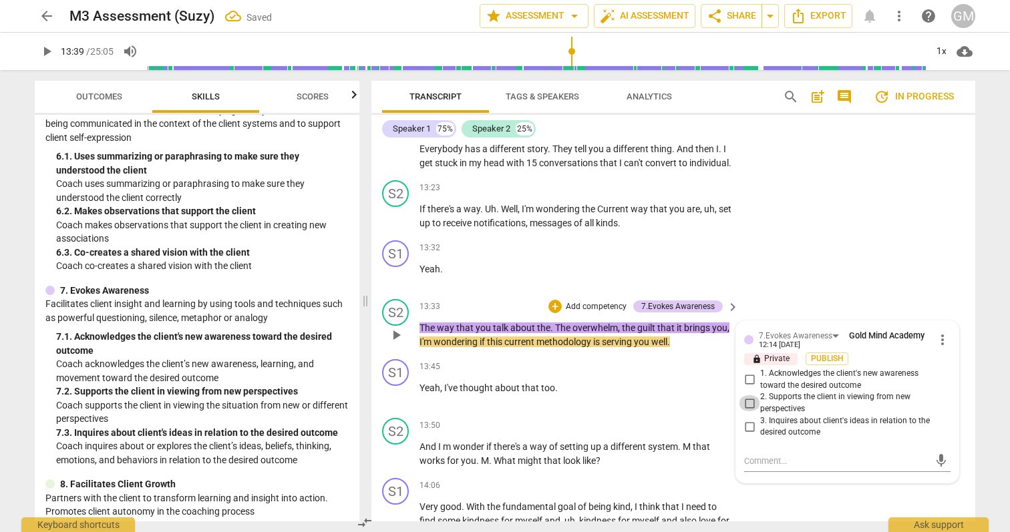
click at [745, 411] on input "2. Supports the client in viewing from new perspectives" at bounding box center [749, 403] width 21 height 16
click at [928, 284] on div "S1 play_arrow pause 13:32 + Add competency keyboard_arrow_right Yeah ." at bounding box center [673, 264] width 604 height 59
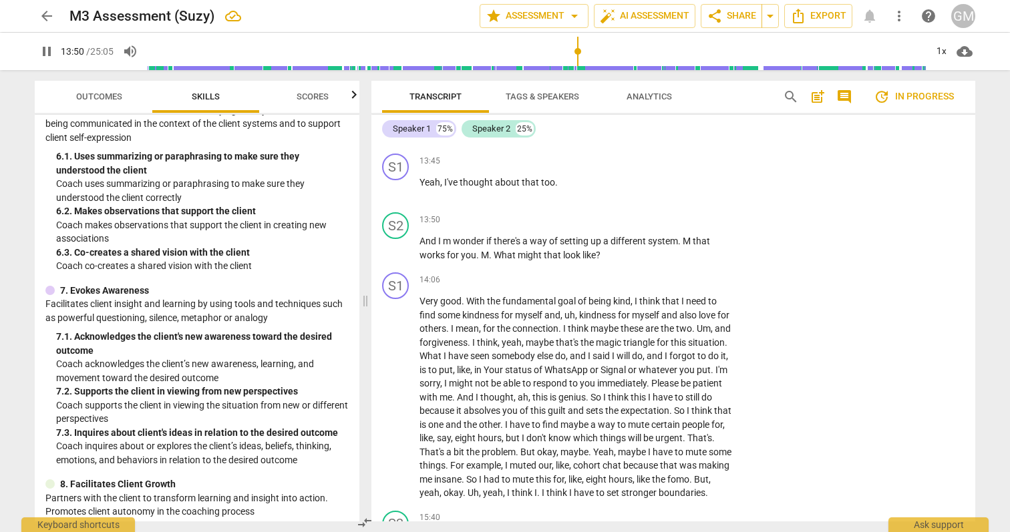
scroll to position [936, 0]
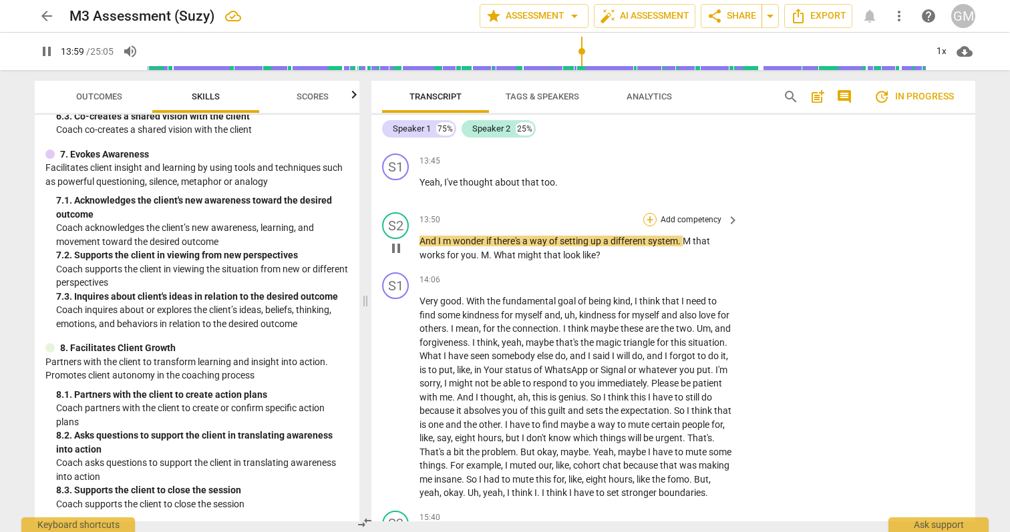
click at [649, 226] on div "+" at bounding box center [649, 219] width 13 height 13
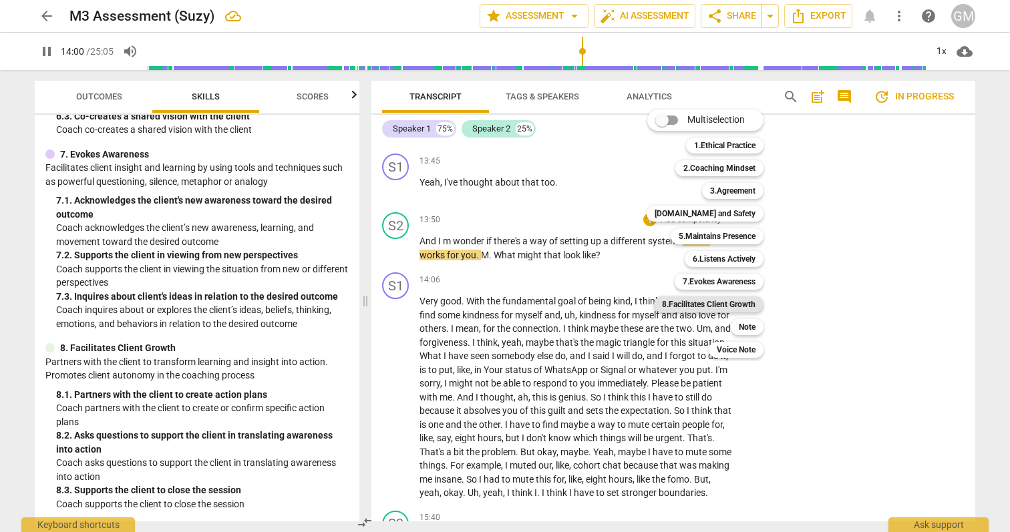
click at [739, 305] on b "8.Facilitates Client Growth" at bounding box center [709, 305] width 94 height 16
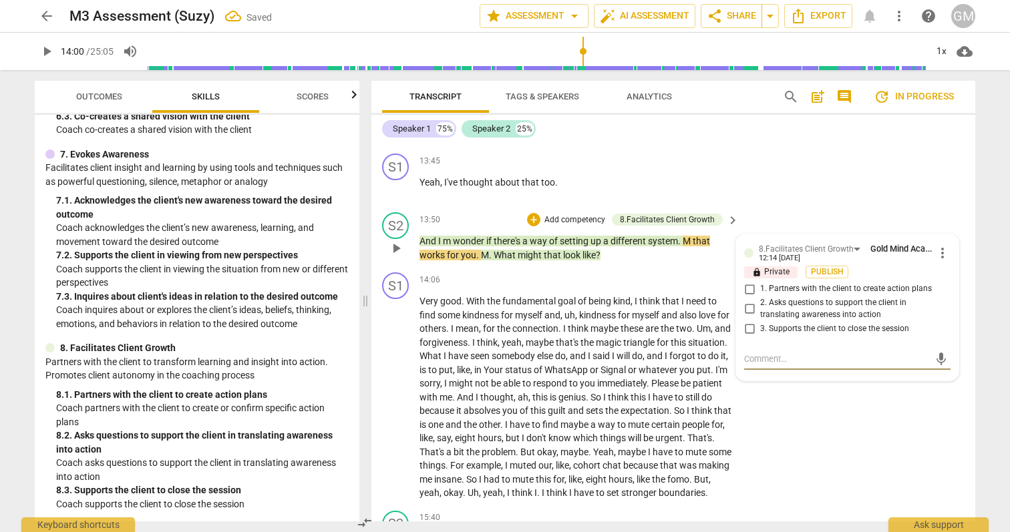
click at [750, 317] on input "2. Asks questions to support the client in translating awareness into action" at bounding box center [749, 309] width 21 height 16
click at [937, 197] on div "S1 play_arrow pause 13:45 + Add competency keyboard_arrow_right Yeah , I've tho…" at bounding box center [673, 177] width 604 height 59
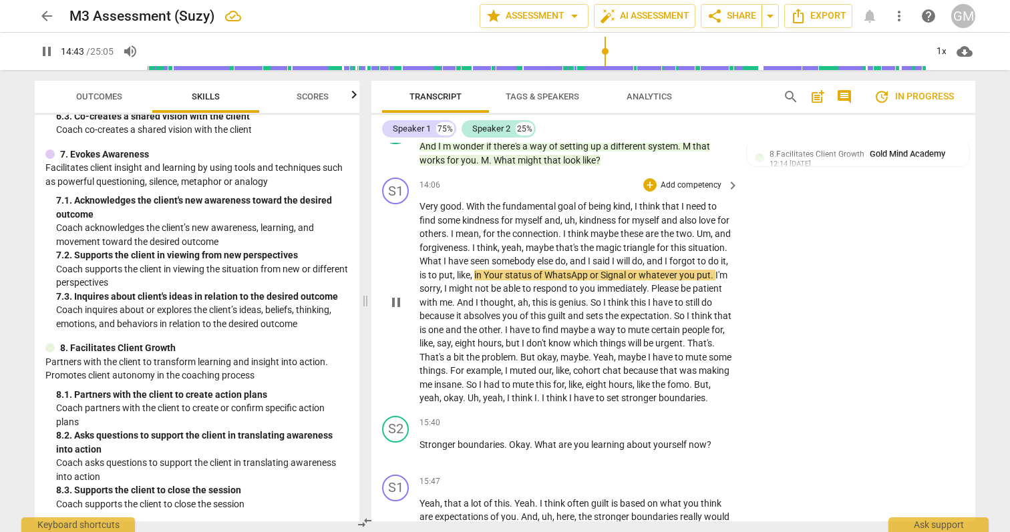
scroll to position [4254, 0]
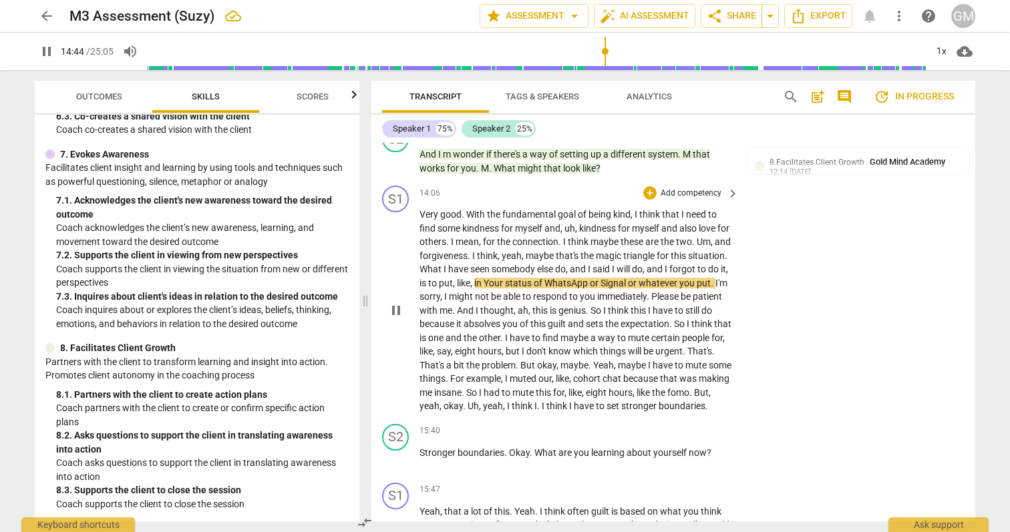
click at [621, 411] on span "stronger" at bounding box center [639, 406] width 37 height 11
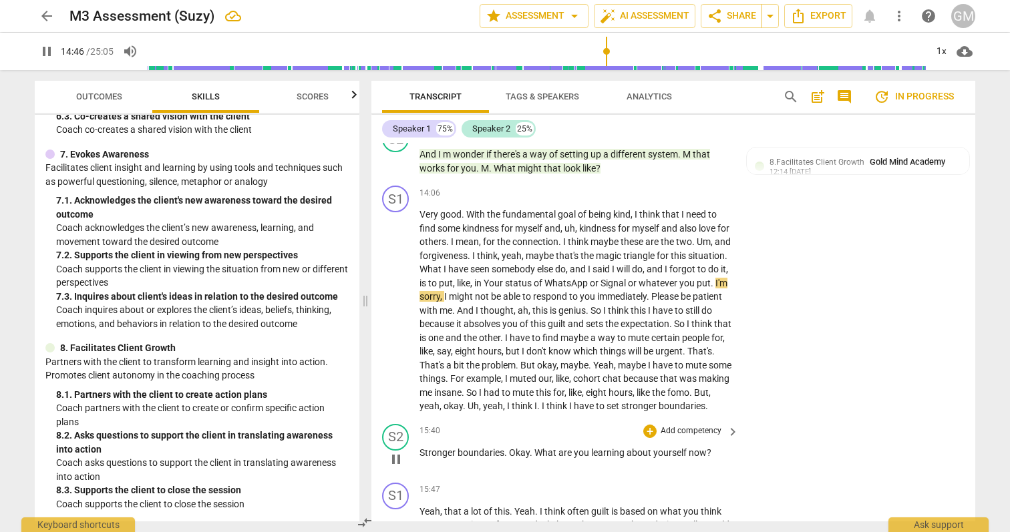
click at [460, 458] on span "boundaries" at bounding box center [480, 452] width 47 height 11
click at [439, 458] on span "Stronger" at bounding box center [438, 452] width 38 height 11
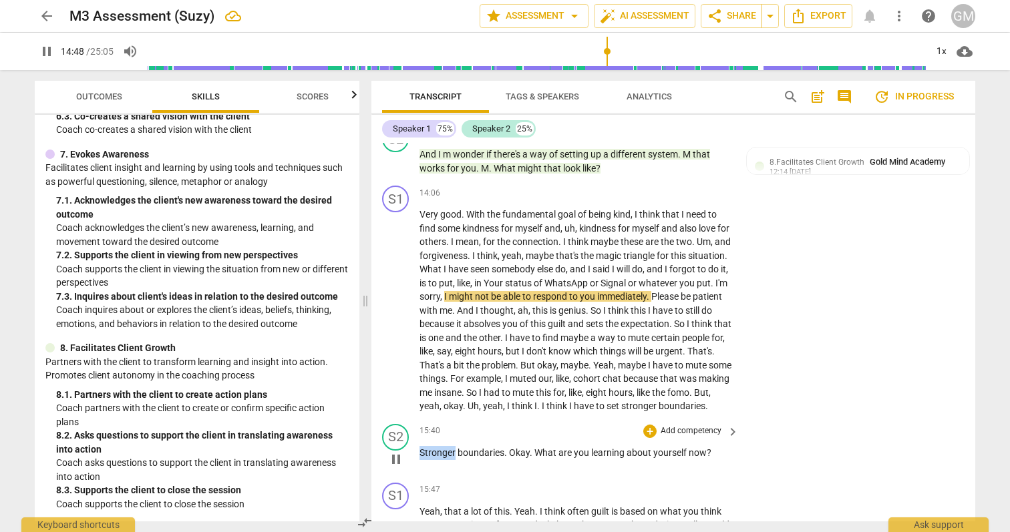
click at [439, 458] on span "Stronger" at bounding box center [438, 452] width 38 height 11
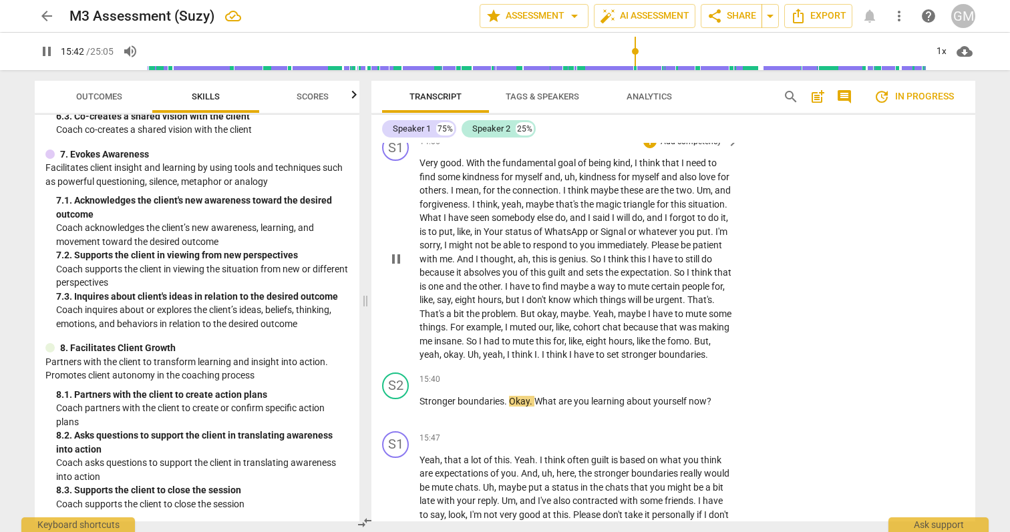
scroll to position [4328, 0]
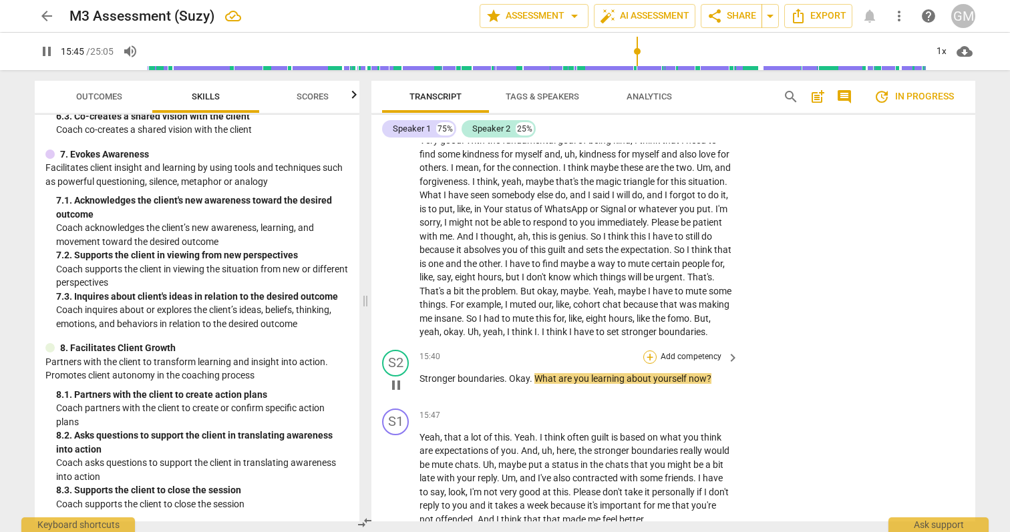
click at [648, 364] on div "+" at bounding box center [649, 357] width 13 height 13
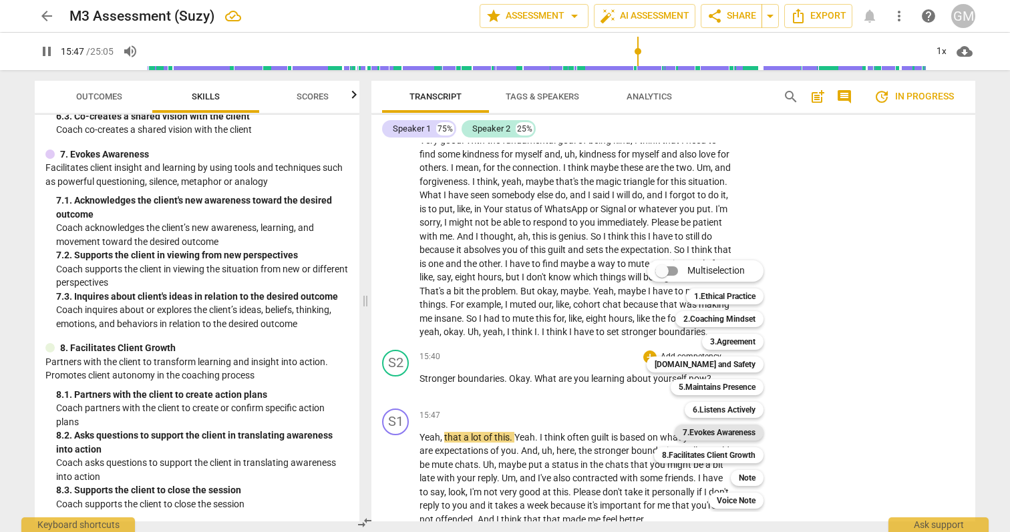
click at [742, 435] on b "7.Evokes Awareness" at bounding box center [719, 433] width 73 height 16
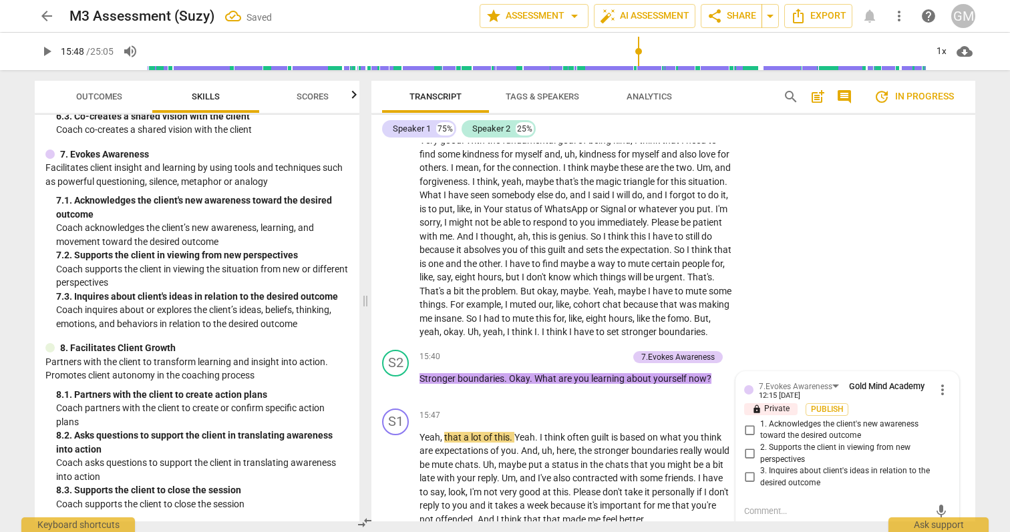
scroll to position [4534, 0]
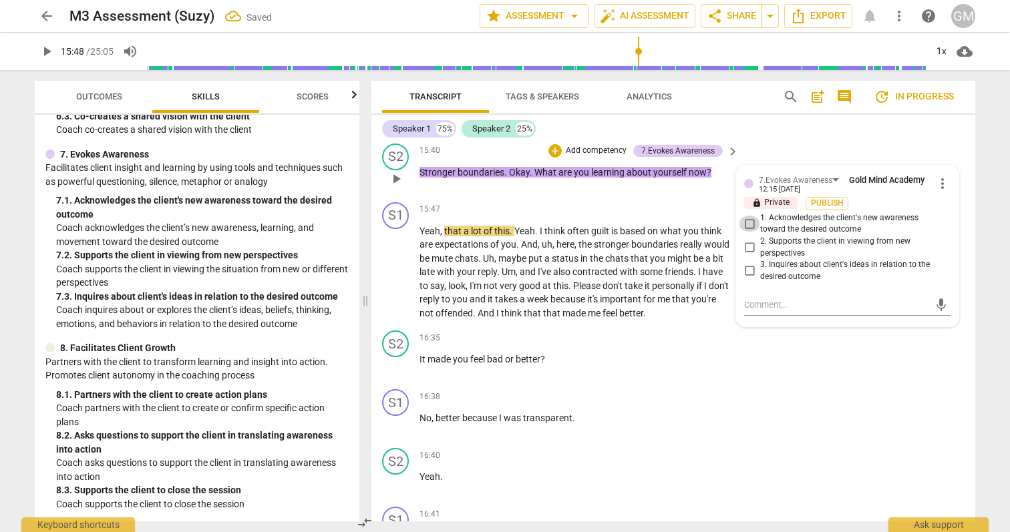
click at [743, 232] on input "1. Acknowledges the client's new awareness toward the desired outcome" at bounding box center [749, 224] width 21 height 16
click at [982, 275] on div "Transcript Tags & Speakers Analytics search post_add comment update In progress…" at bounding box center [676, 301] width 620 height 462
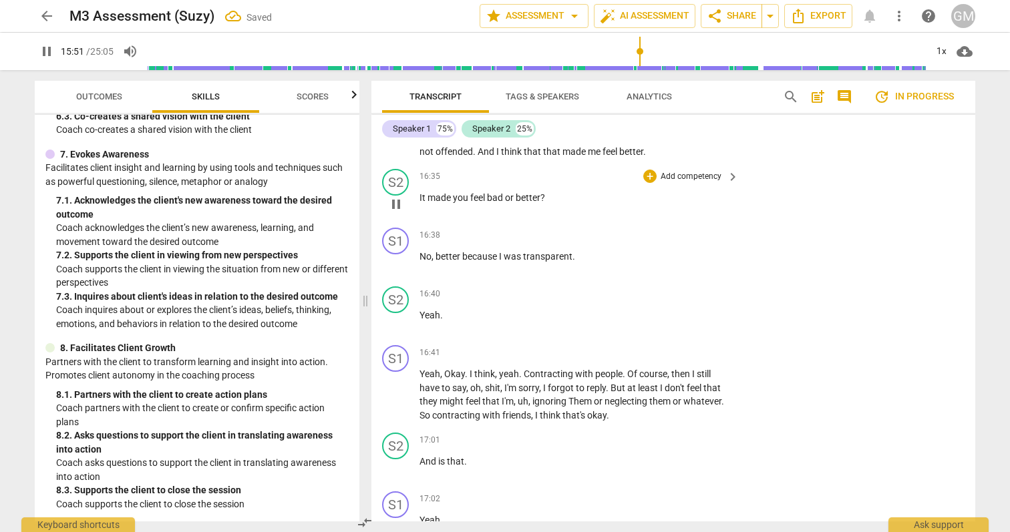
scroll to position [4679, 0]
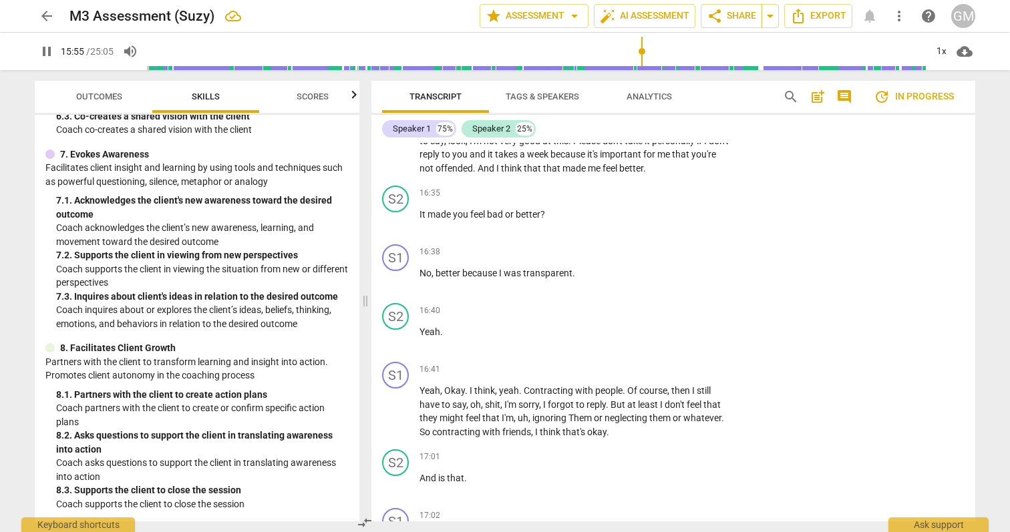
click at [473, 174] on span "offended" at bounding box center [453, 168] width 37 height 11
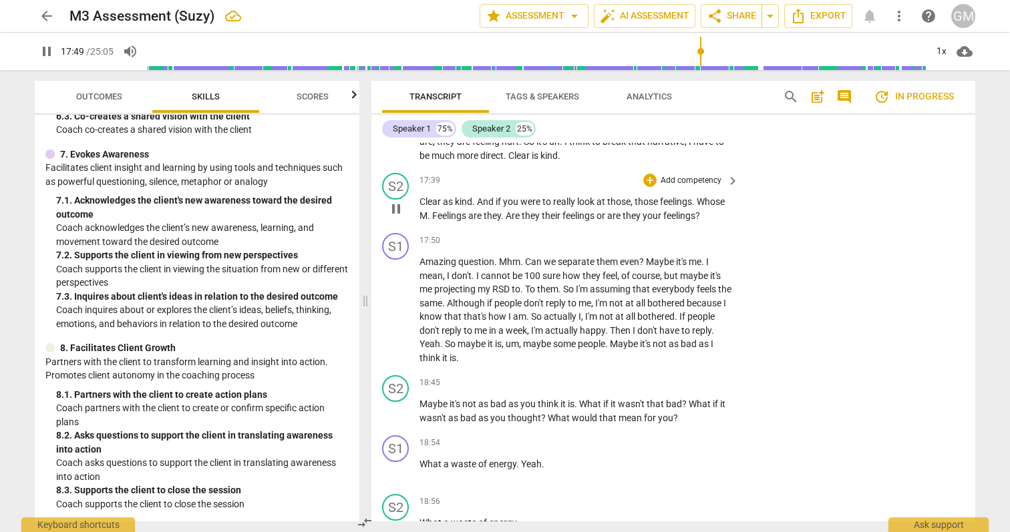
scroll to position [5239, 0]
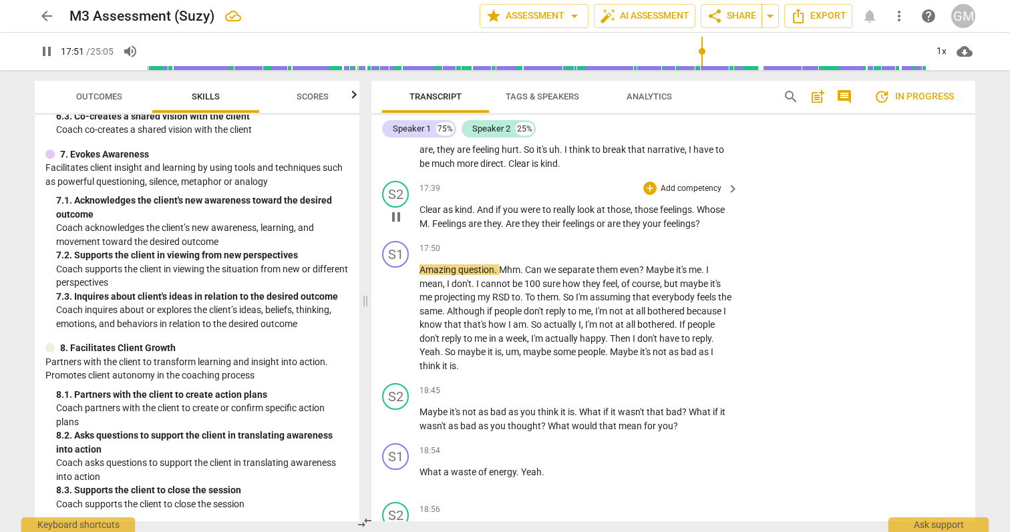
click at [392, 225] on span "pause" at bounding box center [396, 217] width 16 height 16
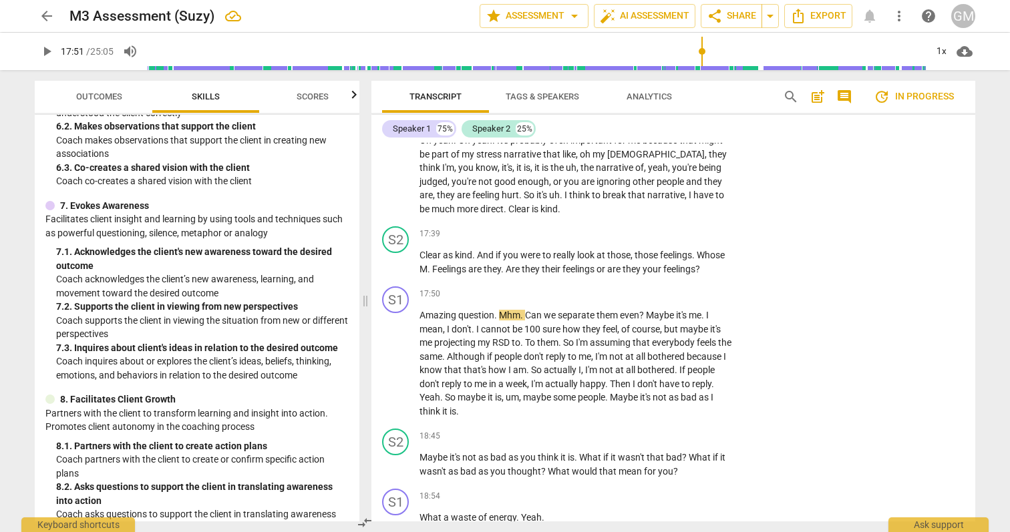
scroll to position [824, 0]
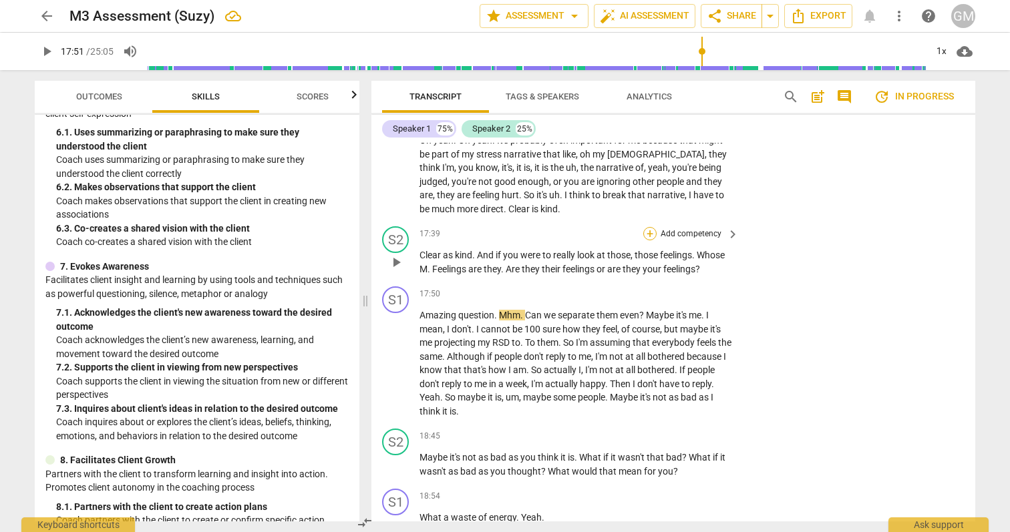
click at [648, 240] on div "+" at bounding box center [649, 233] width 13 height 13
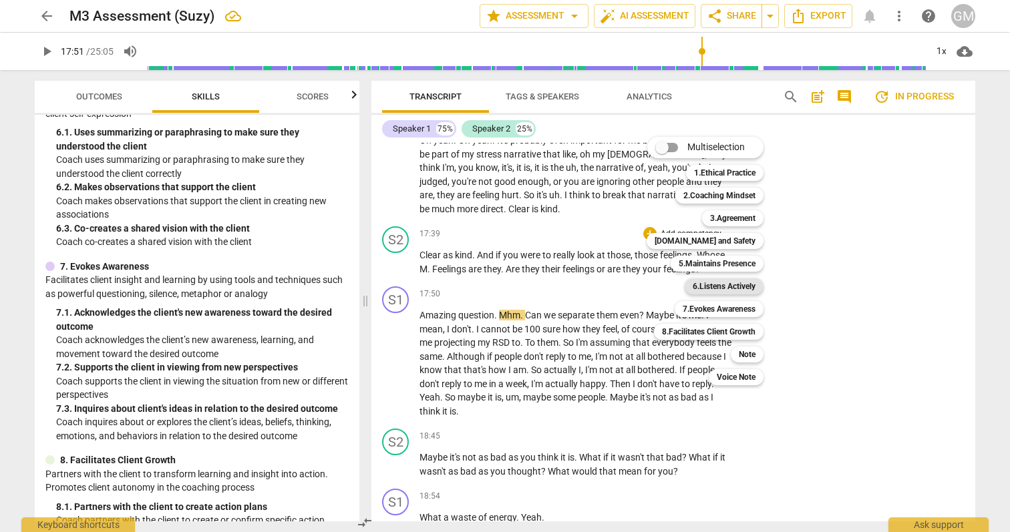
click at [721, 285] on b "6.Listens Actively" at bounding box center [724, 287] width 63 height 16
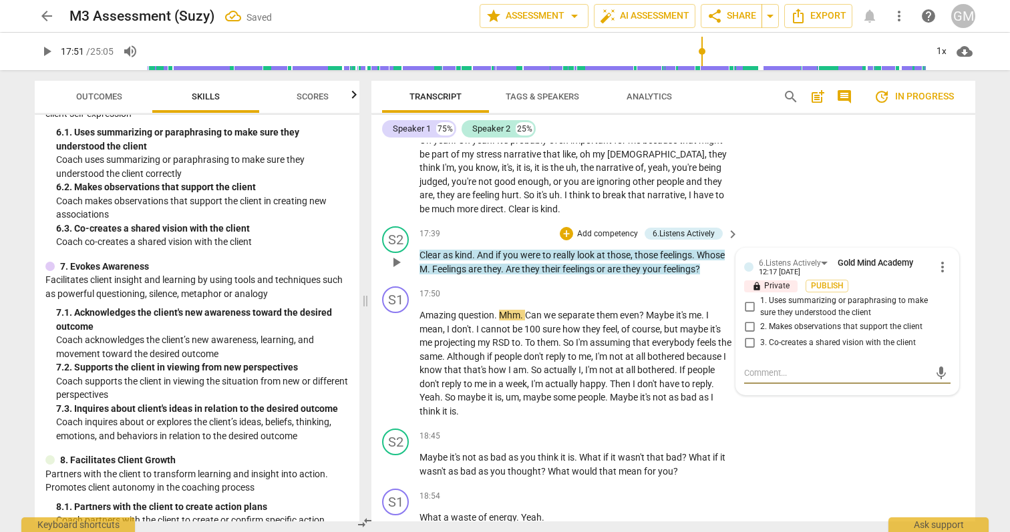
scroll to position [5185, 0]
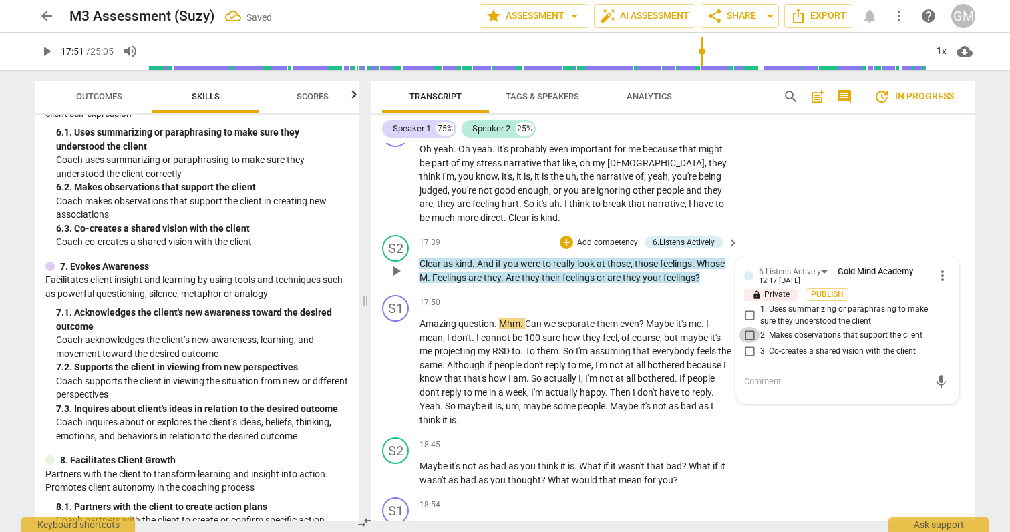
click at [748, 343] on input "2. Makes observations that support the client" at bounding box center [749, 335] width 21 height 16
click at [932, 258] on div "S2 play_arrow pause 17:39 + Add competency 6.Listens Actively keyboard_arrow_ri…" at bounding box center [673, 260] width 604 height 60
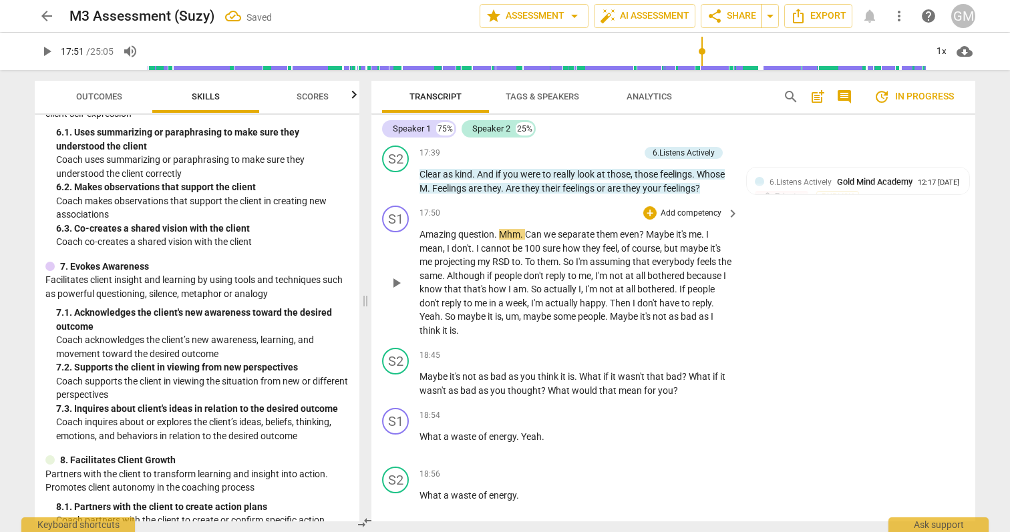
scroll to position [5283, 0]
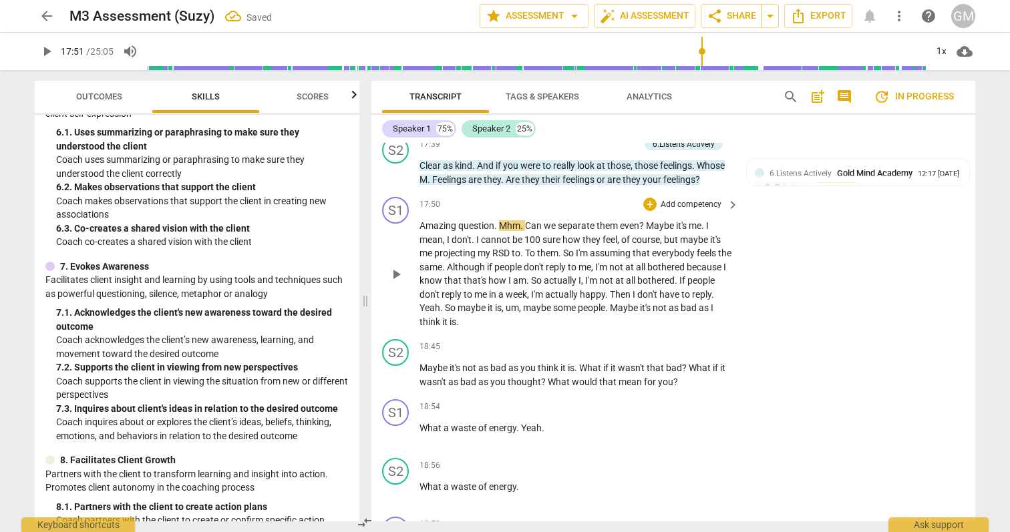
click at [399, 283] on span "play_arrow" at bounding box center [396, 274] width 16 height 16
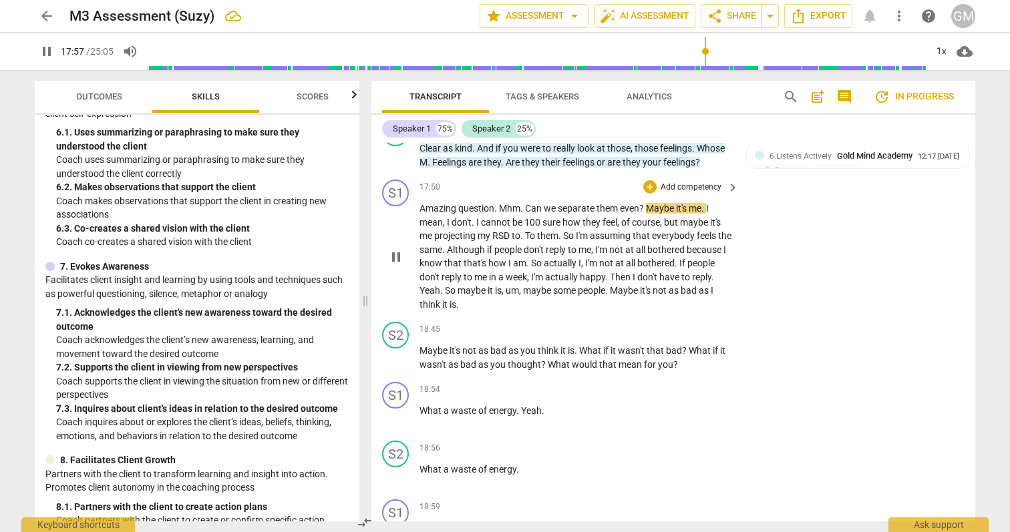
scroll to position [5309, 0]
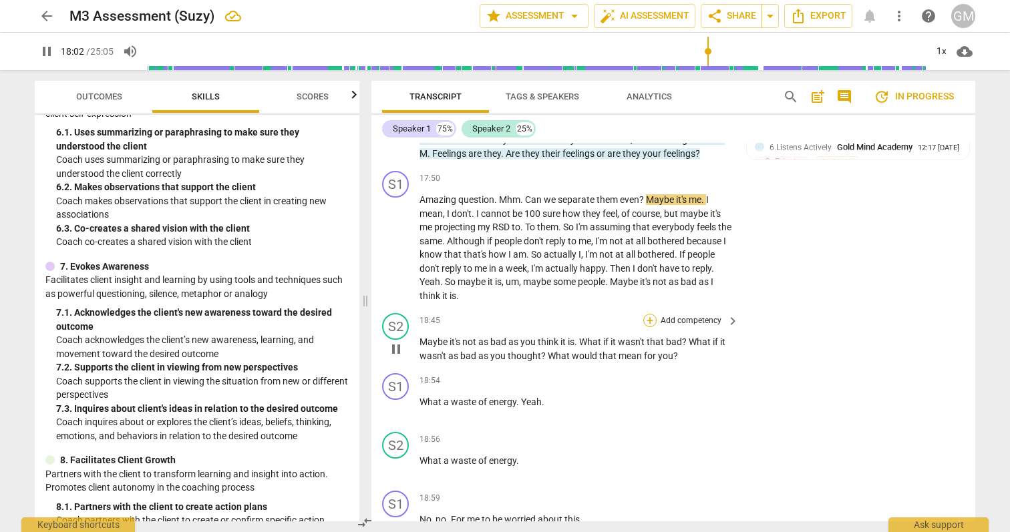
click at [649, 327] on div "+" at bounding box center [649, 320] width 13 height 13
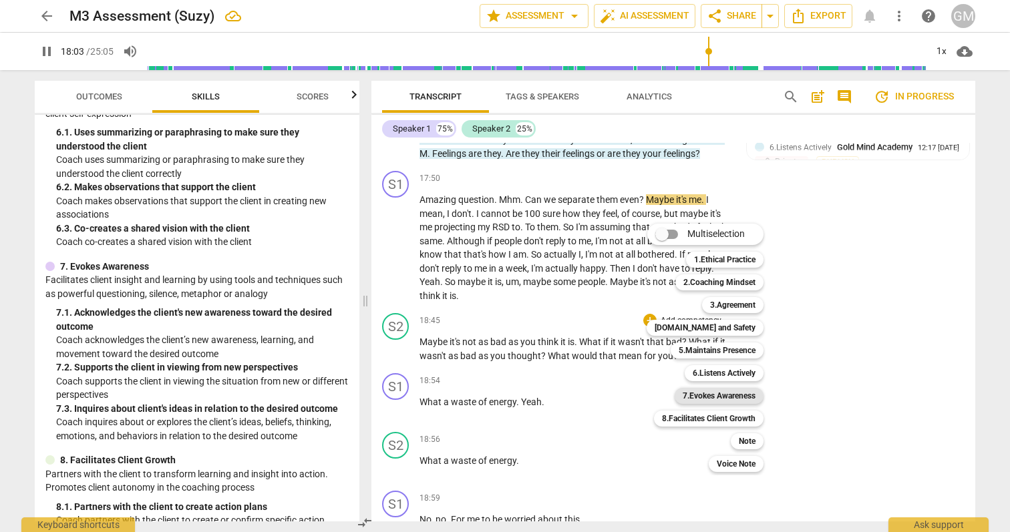
click at [731, 397] on b "7.Evokes Awareness" at bounding box center [719, 396] width 73 height 16
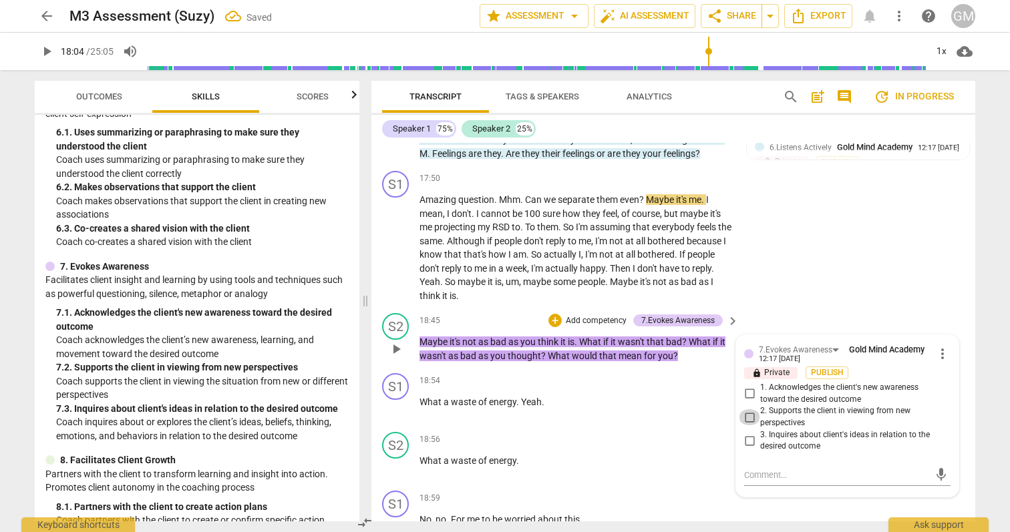
click at [751, 425] on input "2. Supports the client in viewing from new perspectives" at bounding box center [749, 417] width 21 height 16
click at [969, 308] on div "S1 play_arrow pause 17:50 + Add competency keyboard_arrow_right Amazing questio…" at bounding box center [673, 237] width 604 height 142
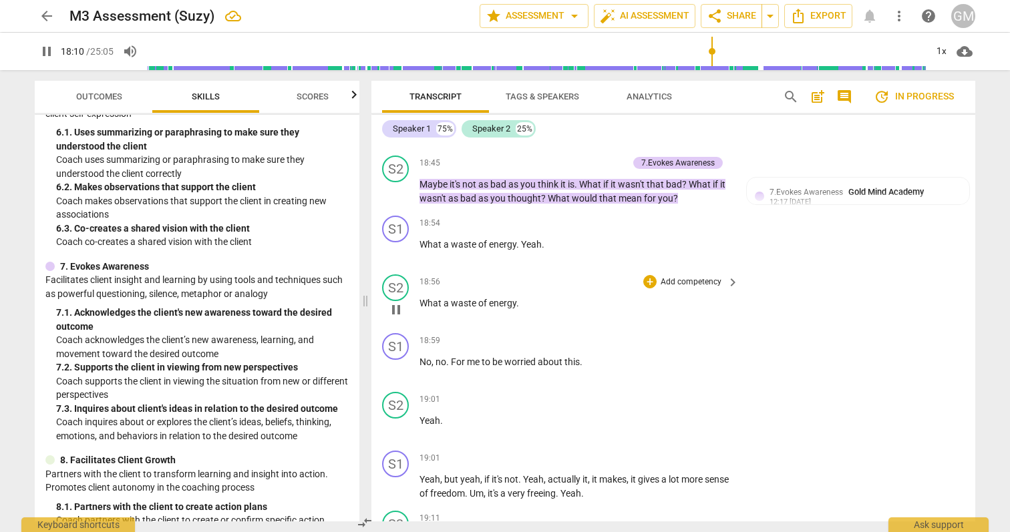
scroll to position [5423, 0]
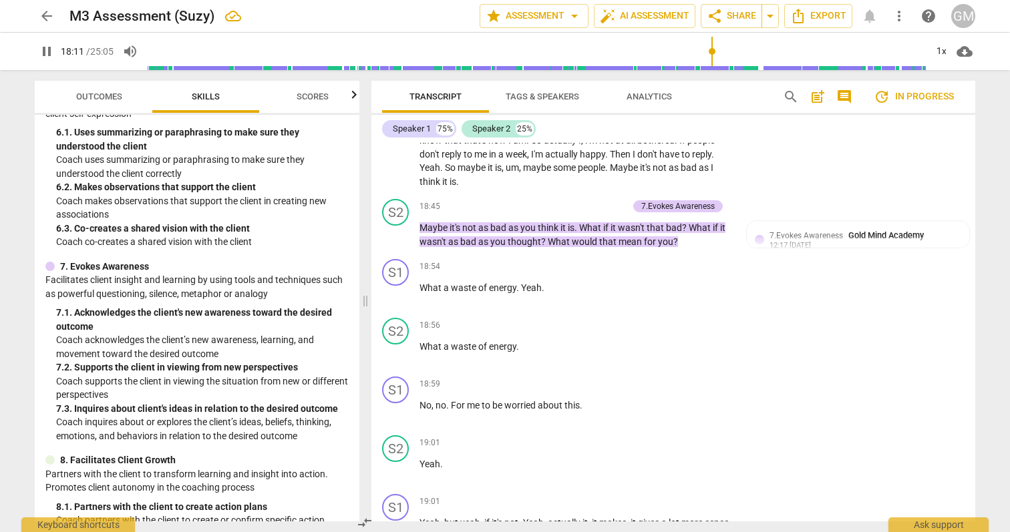
click at [440, 187] on span "think" at bounding box center [430, 181] width 23 height 11
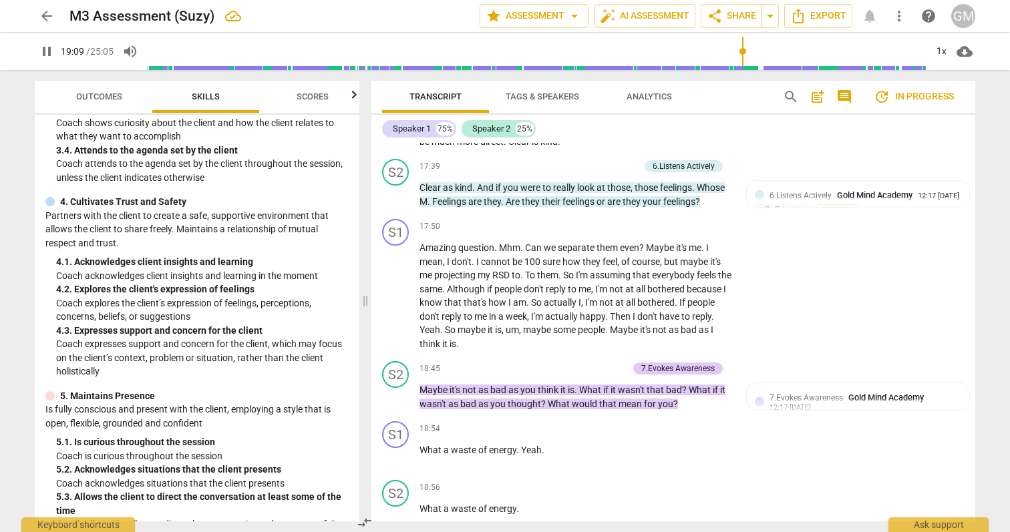
scroll to position [5252, 0]
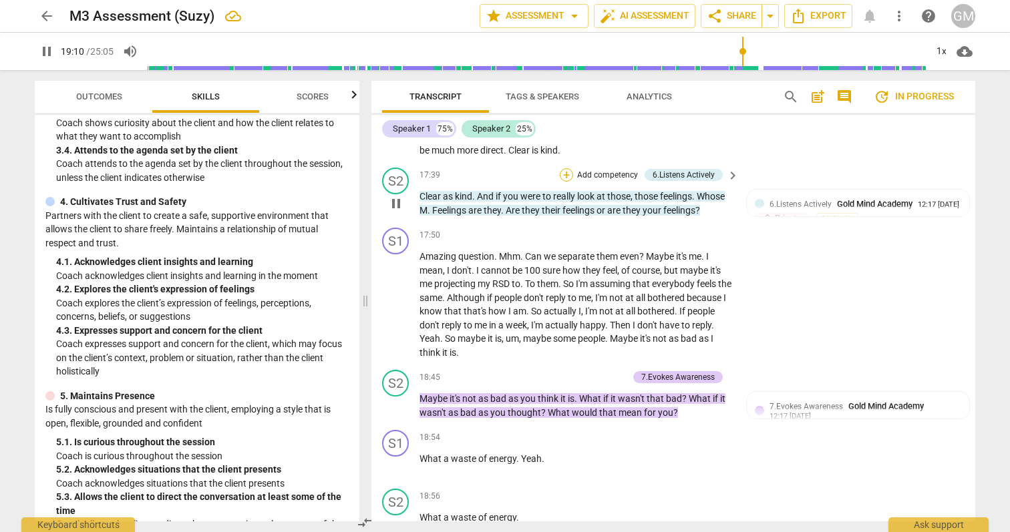
click at [562, 182] on div "+" at bounding box center [566, 174] width 13 height 13
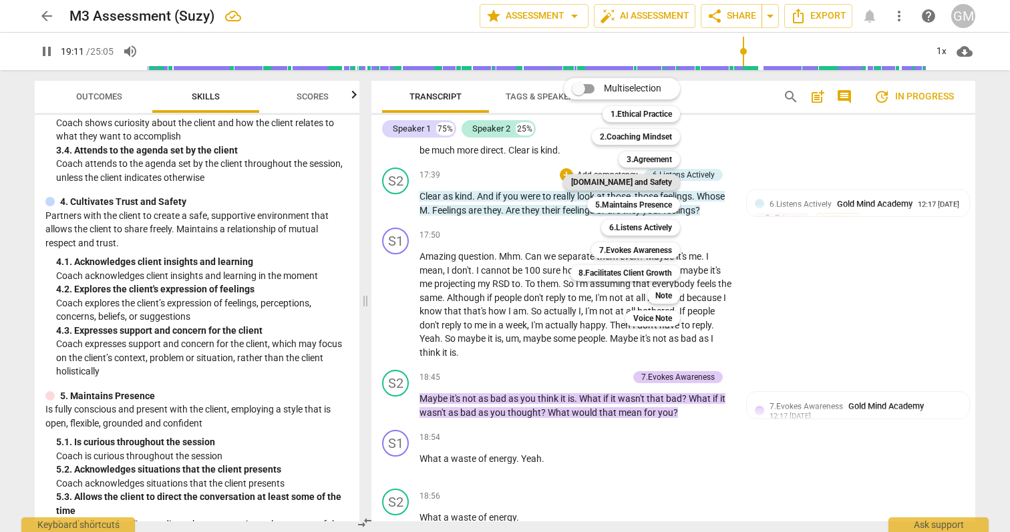
click at [643, 182] on b "[DOMAIN_NAME] and Safety" at bounding box center [621, 182] width 101 height 16
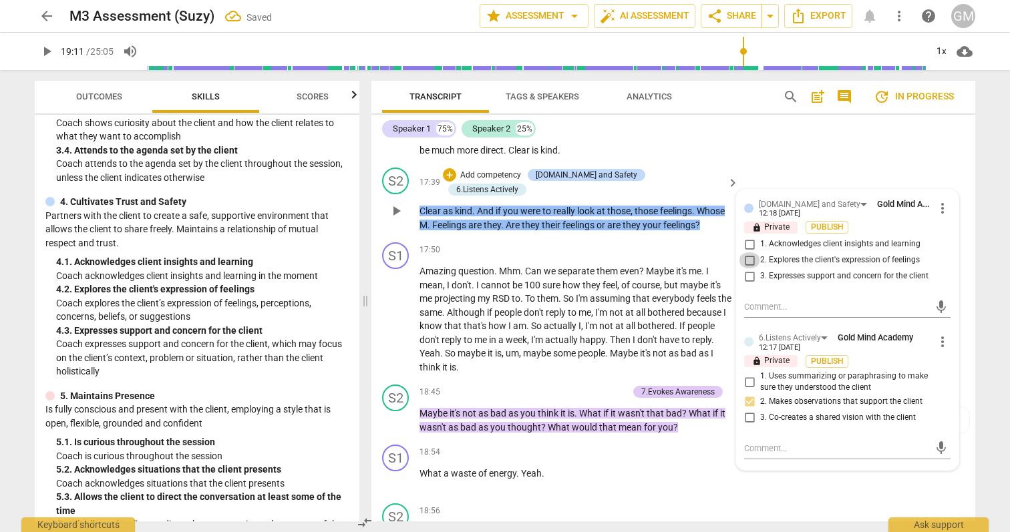
click at [749, 268] on input "2. Explores the client's expression of feelings" at bounding box center [749, 260] width 21 height 16
click at [988, 199] on div "arrow_back M3 Assessment (Suzy) Saved edit star Assessment arrow_drop_down auto…" at bounding box center [505, 266] width 1010 height 532
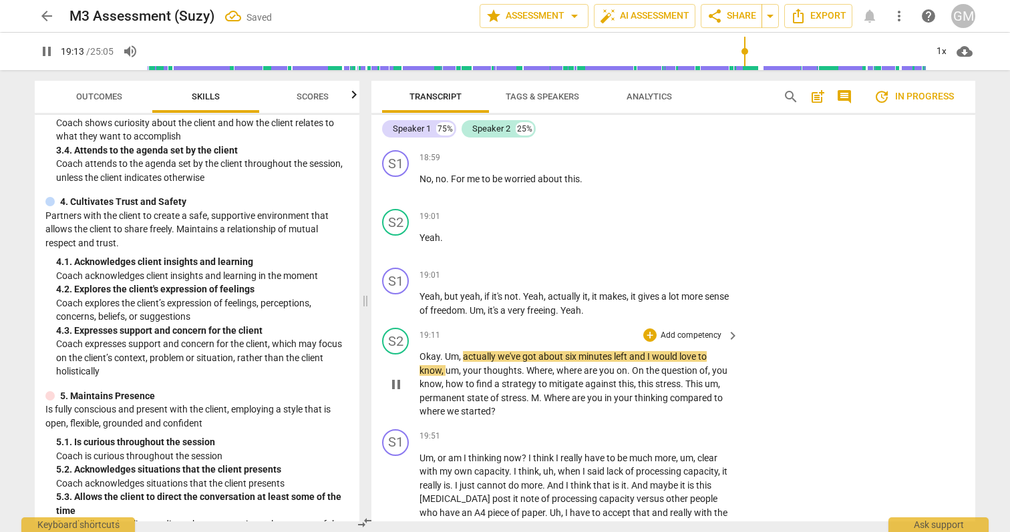
scroll to position [5775, 0]
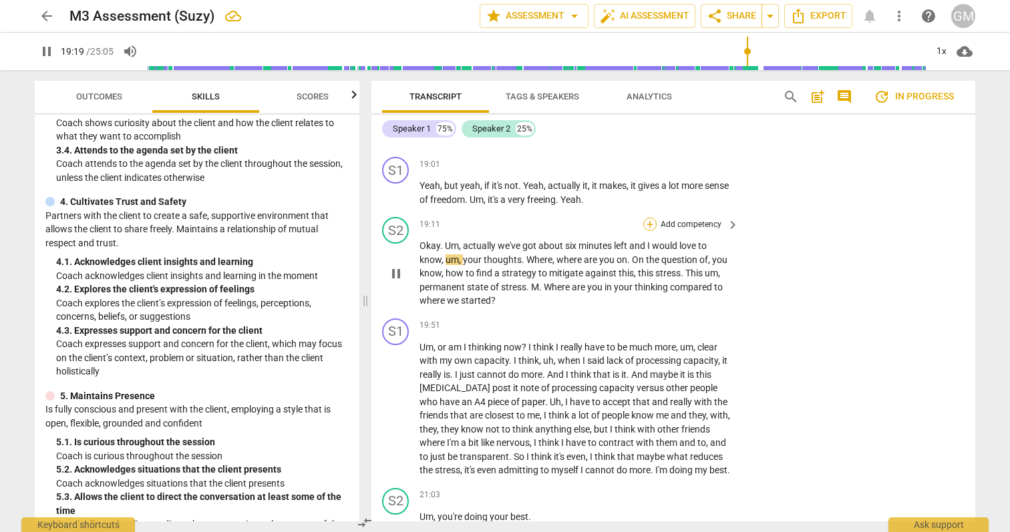
click at [651, 231] on div "+" at bounding box center [649, 224] width 13 height 13
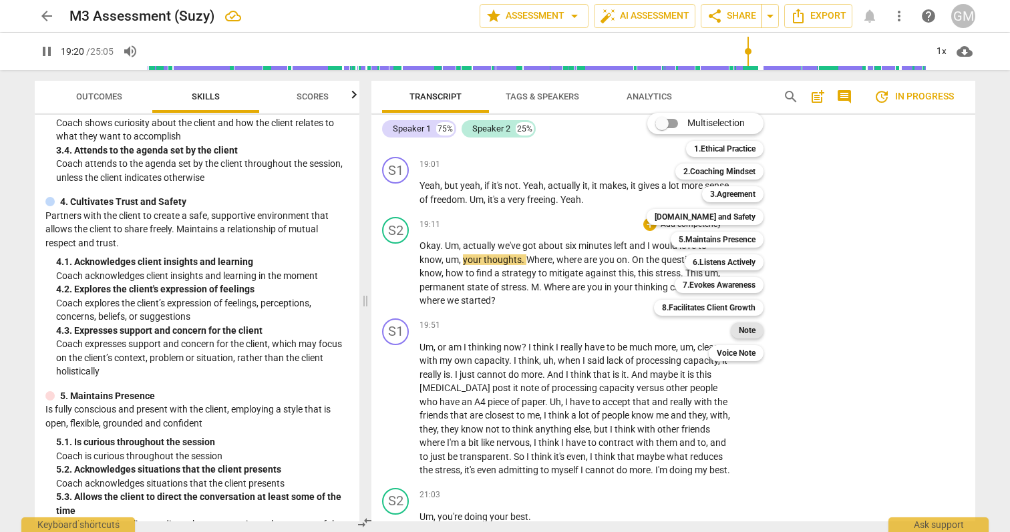
click at [752, 330] on b "Note" at bounding box center [747, 331] width 17 height 16
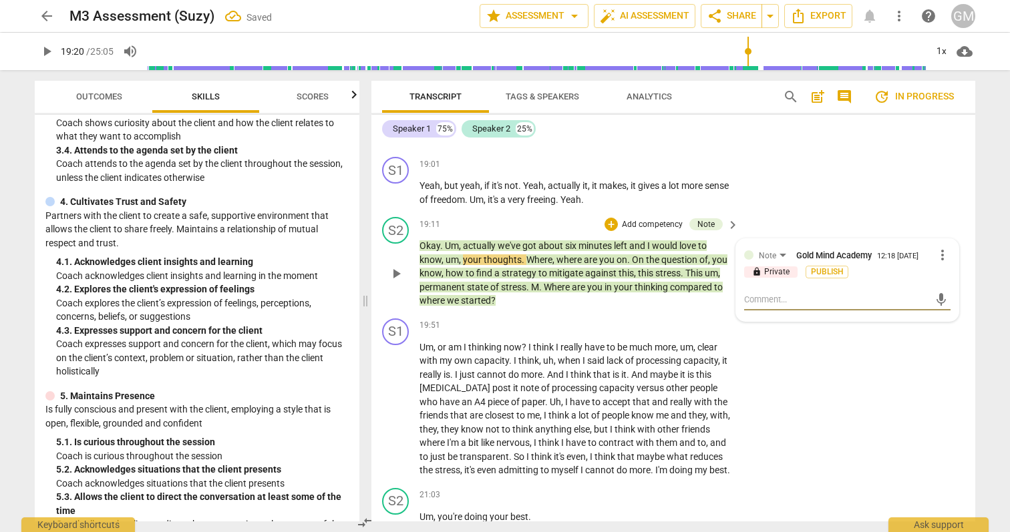
click at [789, 306] on textarea at bounding box center [836, 299] width 185 height 13
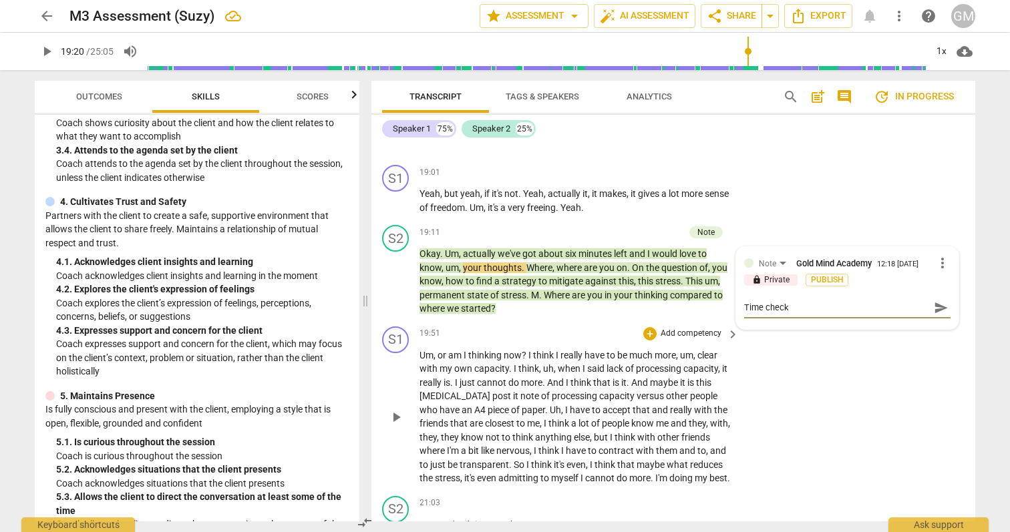
click at [960, 370] on div "S1 play_arrow pause 19:51 + Add competency keyboard_arrow_right Um , or am I th…" at bounding box center [673, 406] width 604 height 170
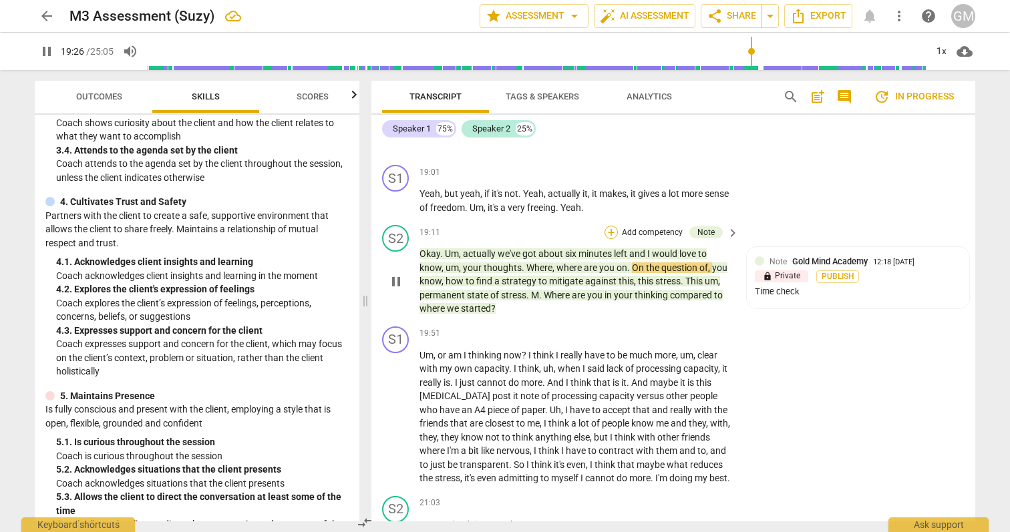
click at [610, 239] on div "+" at bounding box center [610, 232] width 13 height 13
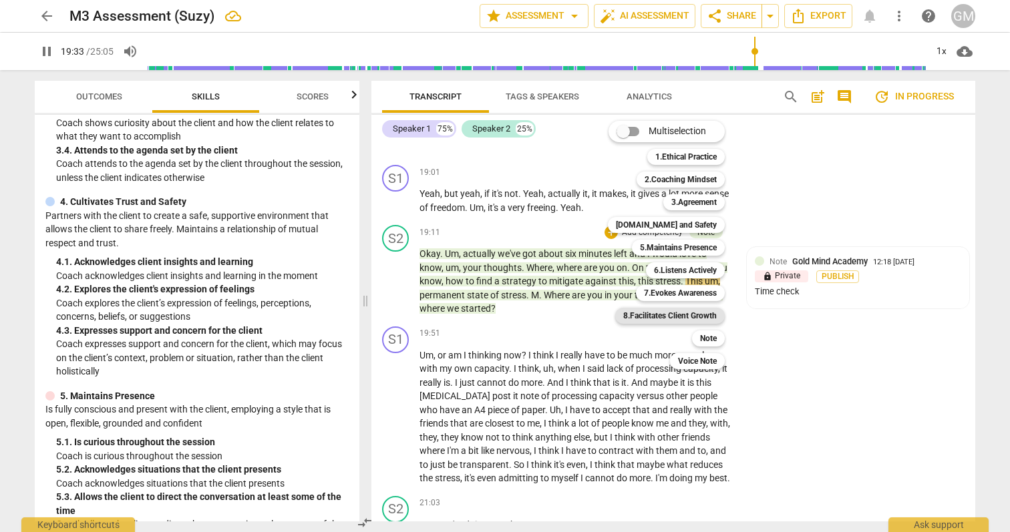
click at [699, 313] on b "8.Facilitates Client Growth" at bounding box center [670, 316] width 94 height 16
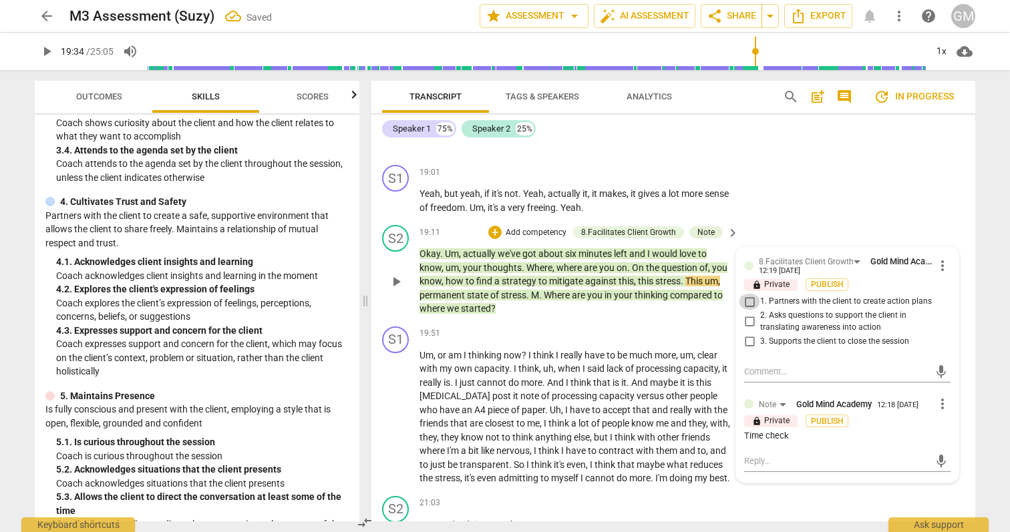
click at [748, 310] on input "1. Partners with the client to create action plans" at bounding box center [749, 302] width 21 height 16
click at [960, 219] on div "S1 play_arrow pause 19:01 + Add competency keyboard_arrow_right Yeah , but yeah…" at bounding box center [673, 190] width 604 height 60
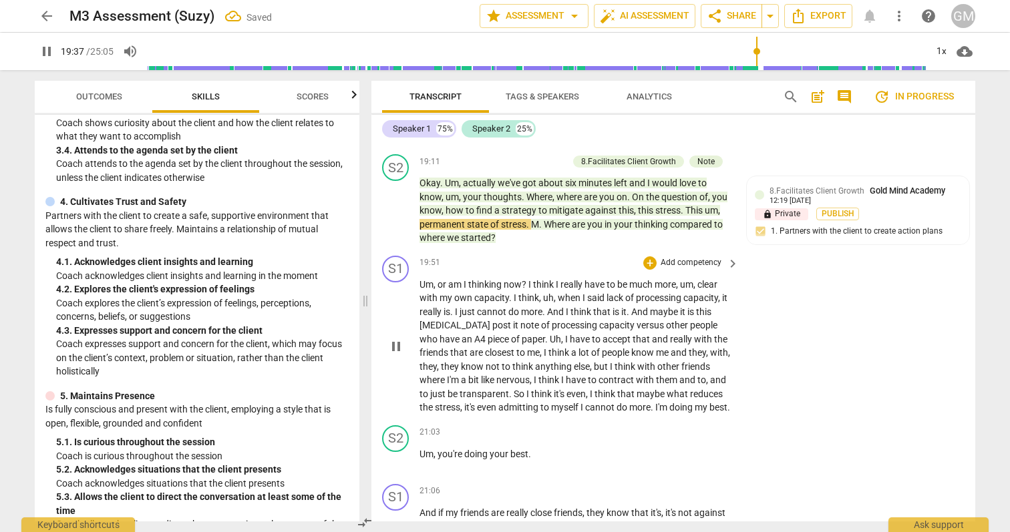
scroll to position [5896, 0]
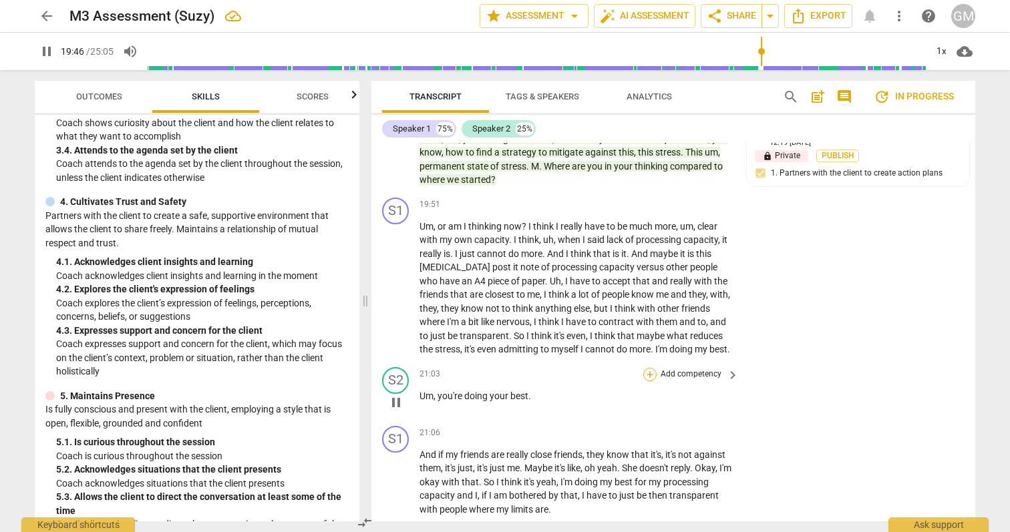
click at [648, 381] on div "+" at bounding box center [649, 374] width 13 height 13
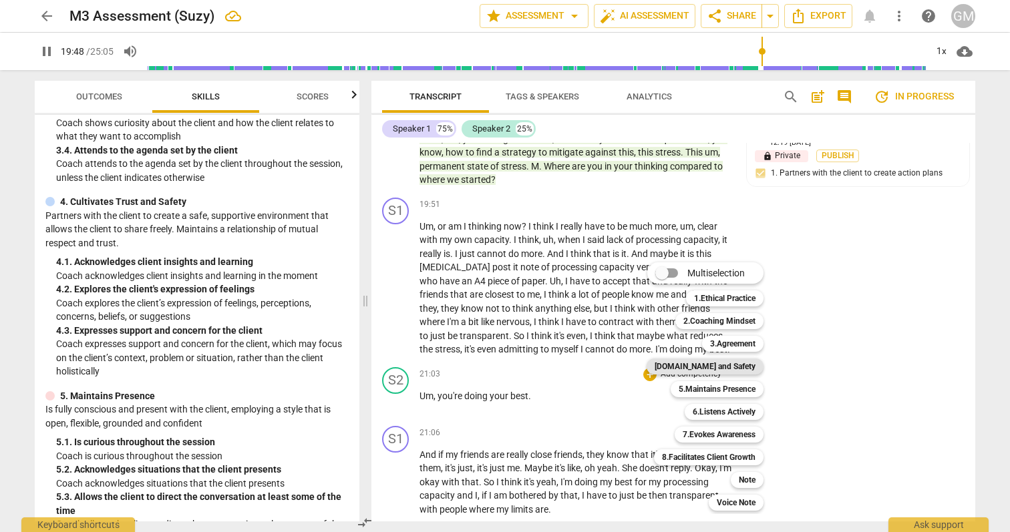
click at [717, 364] on b "[DOMAIN_NAME] and Safety" at bounding box center [705, 367] width 101 height 16
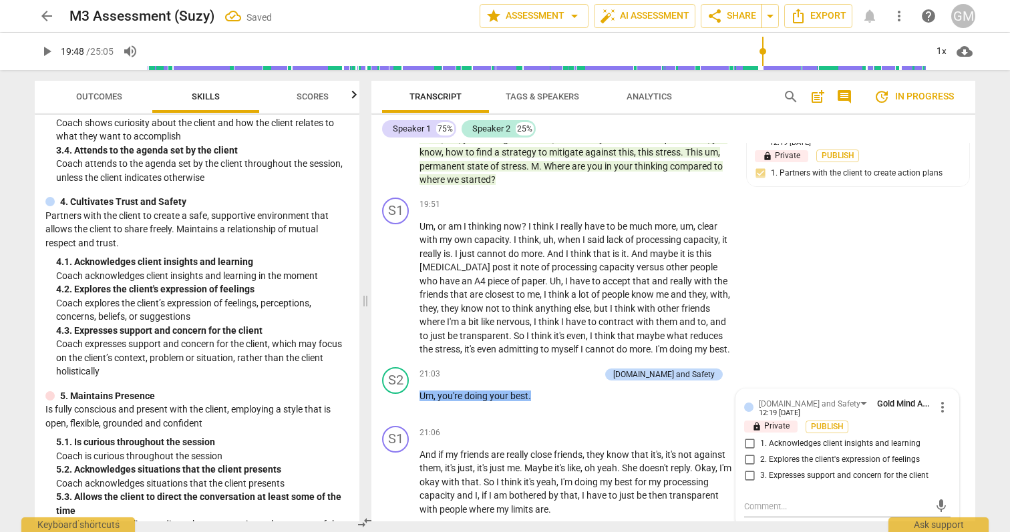
scroll to position [5899, 0]
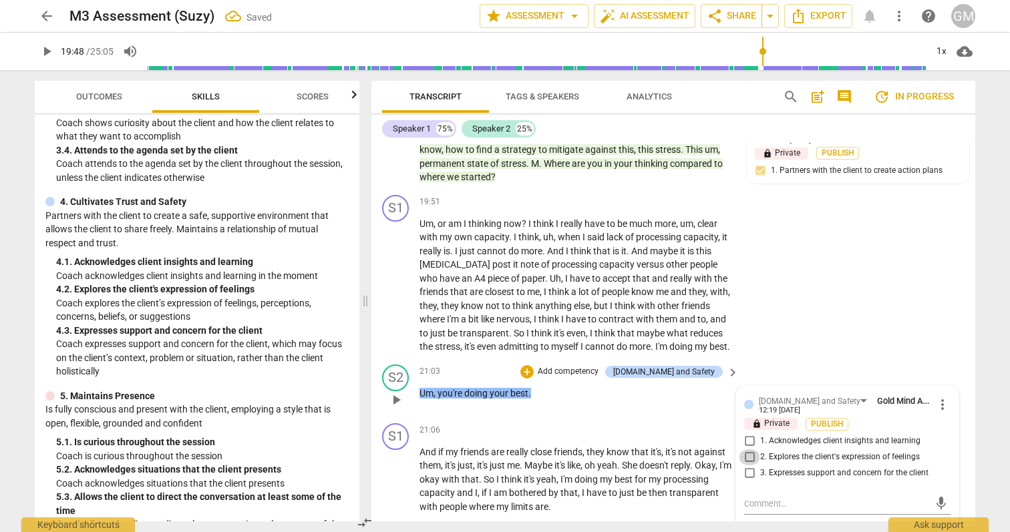
click at [751, 466] on input "2. Explores the client's expression of feelings" at bounding box center [749, 457] width 21 height 16
click at [949, 342] on div "S1 play_arrow pause 19:51 + Add competency keyboard_arrow_right Um , or am I th…" at bounding box center [673, 275] width 604 height 170
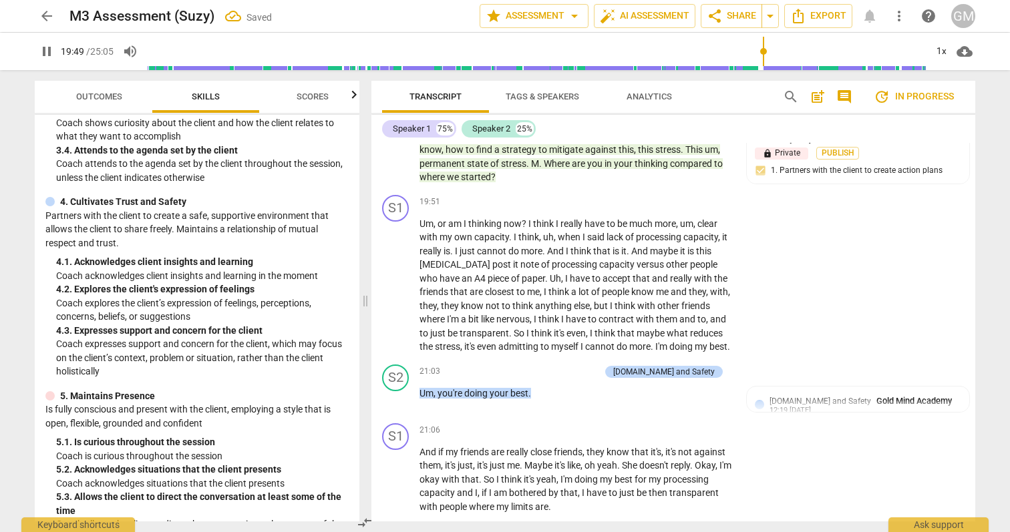
scroll to position [6016, 0]
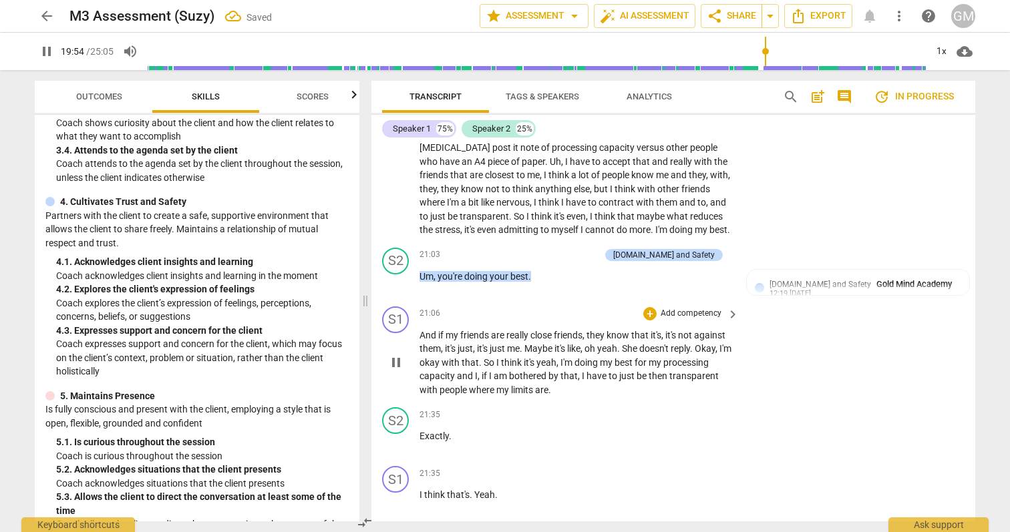
click at [463, 395] on span "people" at bounding box center [453, 390] width 29 height 11
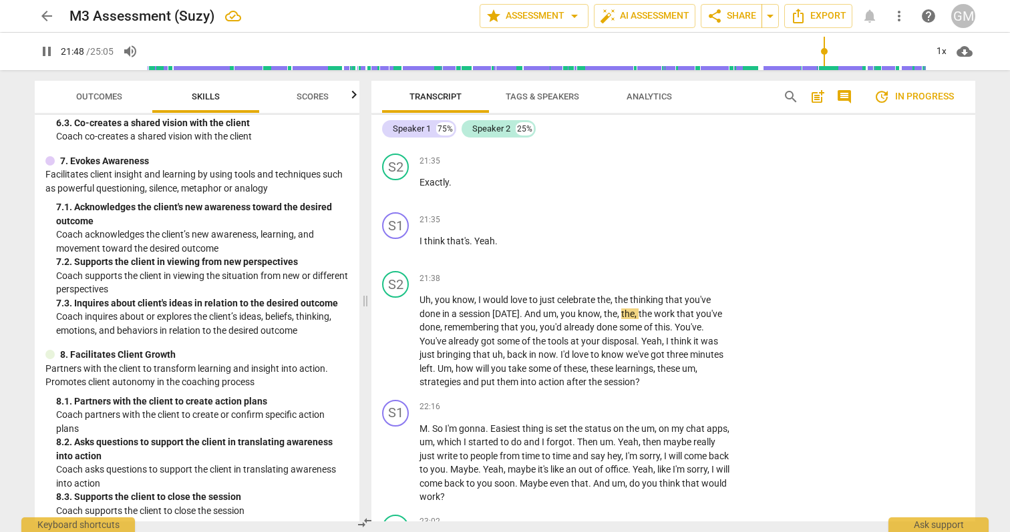
scroll to position [936, 0]
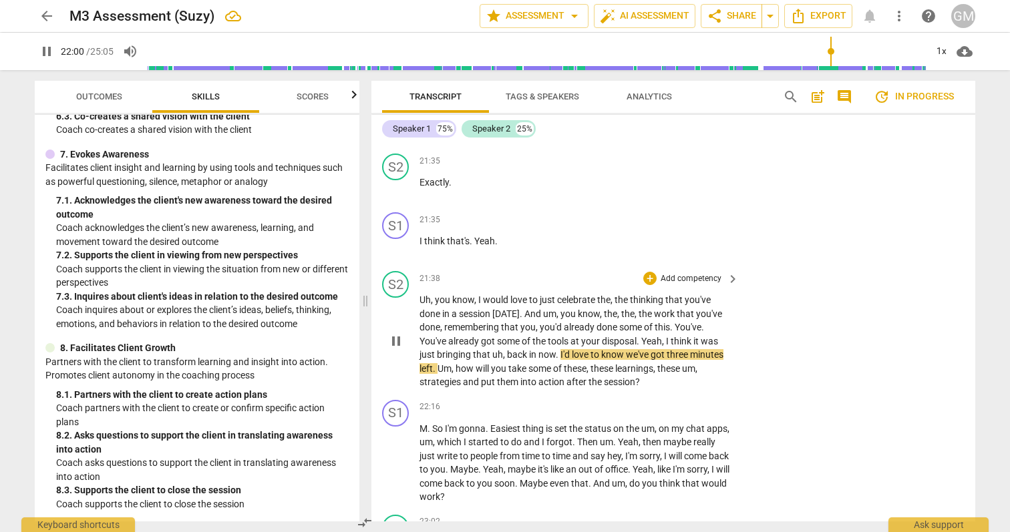
click at [396, 349] on span "pause" at bounding box center [396, 341] width 16 height 16
click at [648, 285] on div "+" at bounding box center [649, 278] width 13 height 13
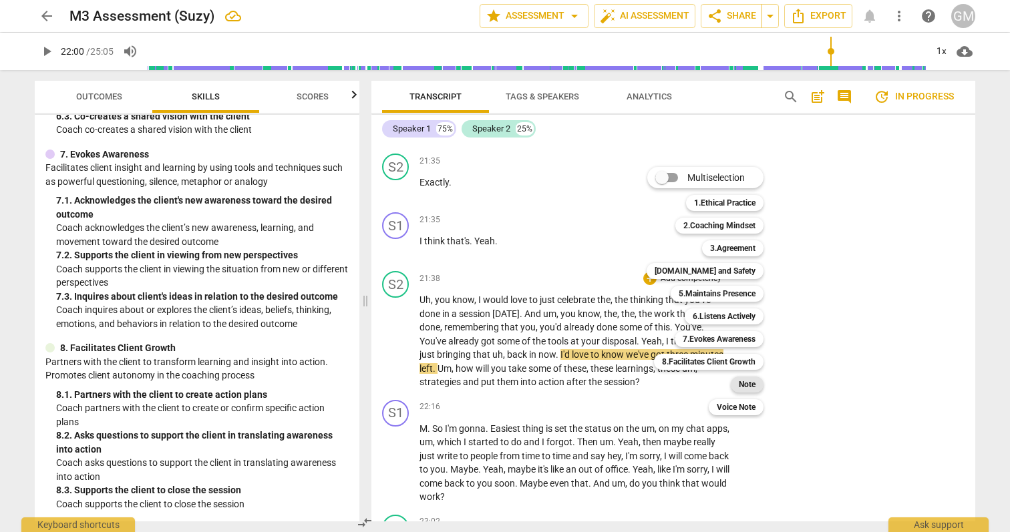
click at [748, 383] on b "Note" at bounding box center [747, 385] width 17 height 16
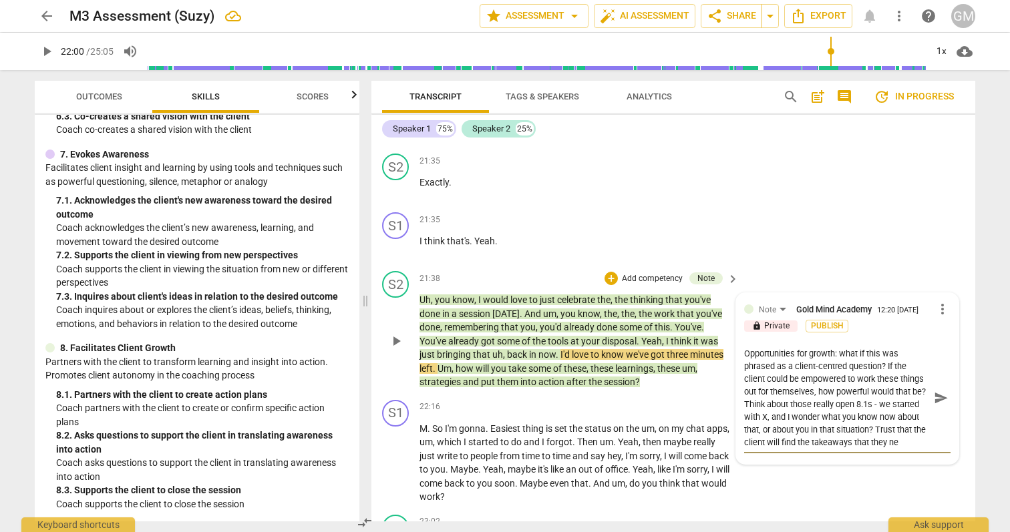
scroll to position [13, 0]
click at [936, 405] on span "send" at bounding box center [941, 398] width 15 height 15
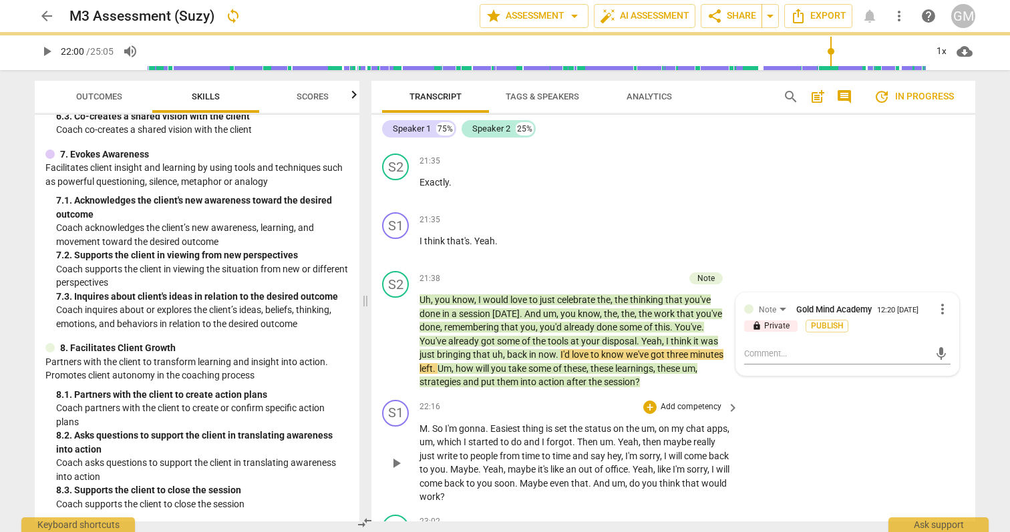
scroll to position [0, 0]
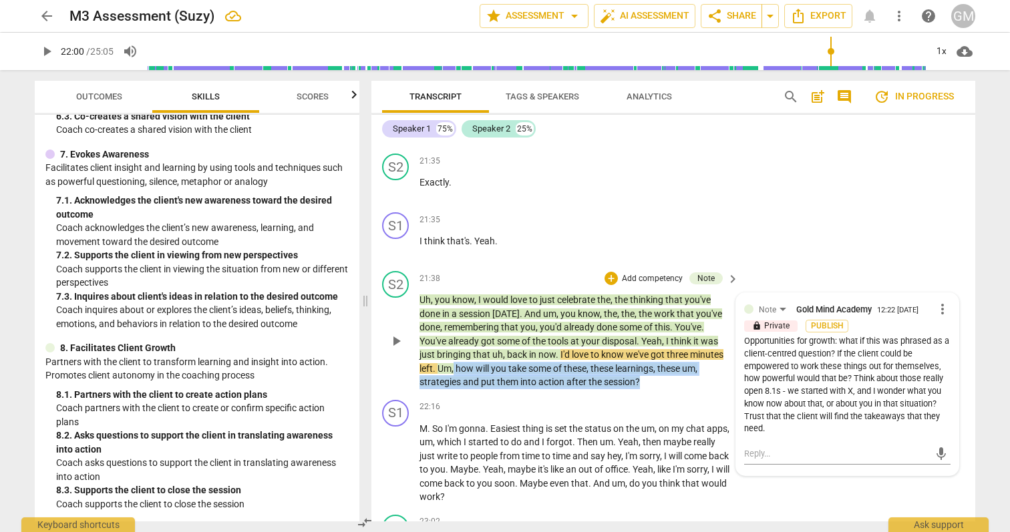
drag, startPoint x: 657, startPoint y: 397, endPoint x: 455, endPoint y: 379, distance: 201.9
click at [455, 381] on p "Uh , you know , I would love to just celebrate the , the thinking that you've d…" at bounding box center [575, 341] width 313 height 96
click at [609, 285] on div "+" at bounding box center [610, 278] width 13 height 13
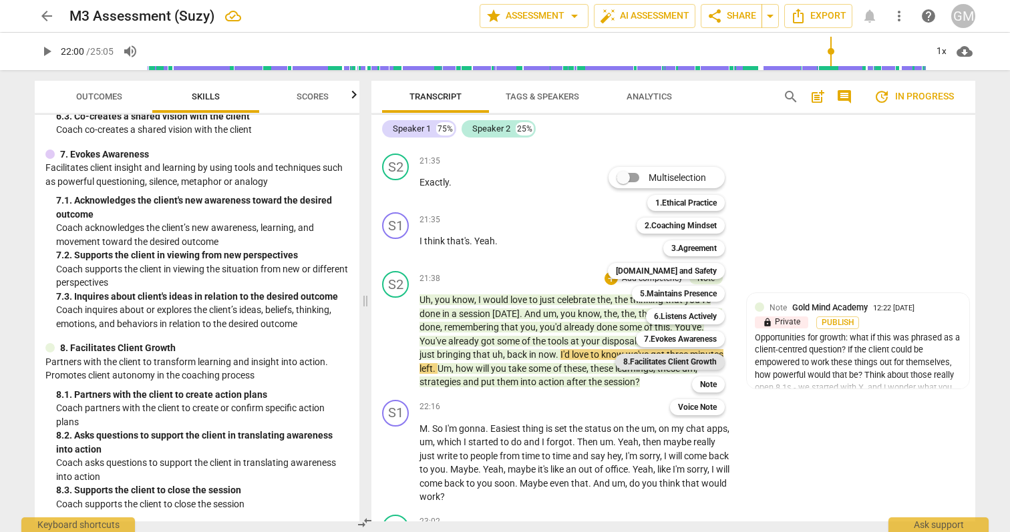
click at [701, 367] on b "8.Facilitates Client Growth" at bounding box center [670, 362] width 94 height 16
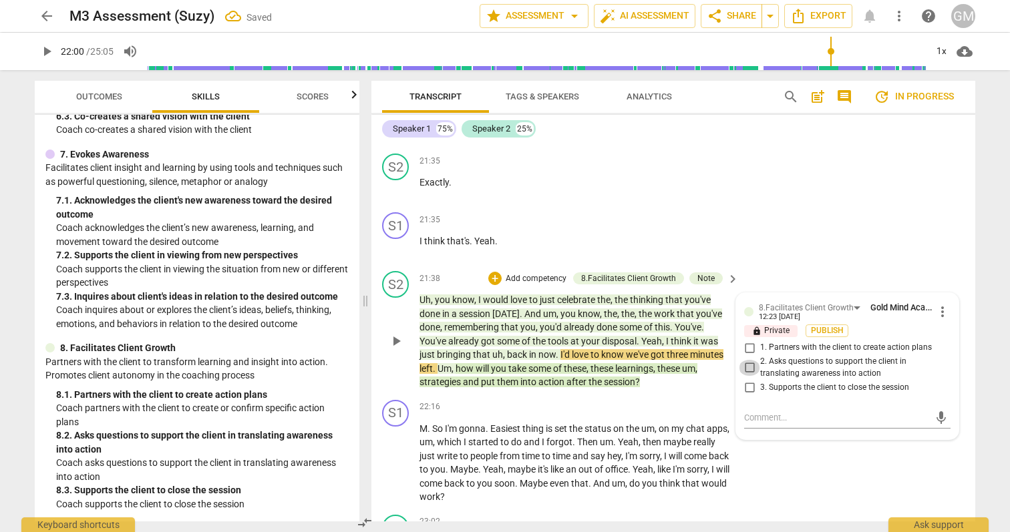
click at [749, 376] on input "2. Asks questions to support the client in translating awareness into action" at bounding box center [749, 368] width 21 height 16
click at [983, 361] on div "Transcript Tags & Speakers Analytics search post_add comment update In progress…" at bounding box center [676, 301] width 620 height 462
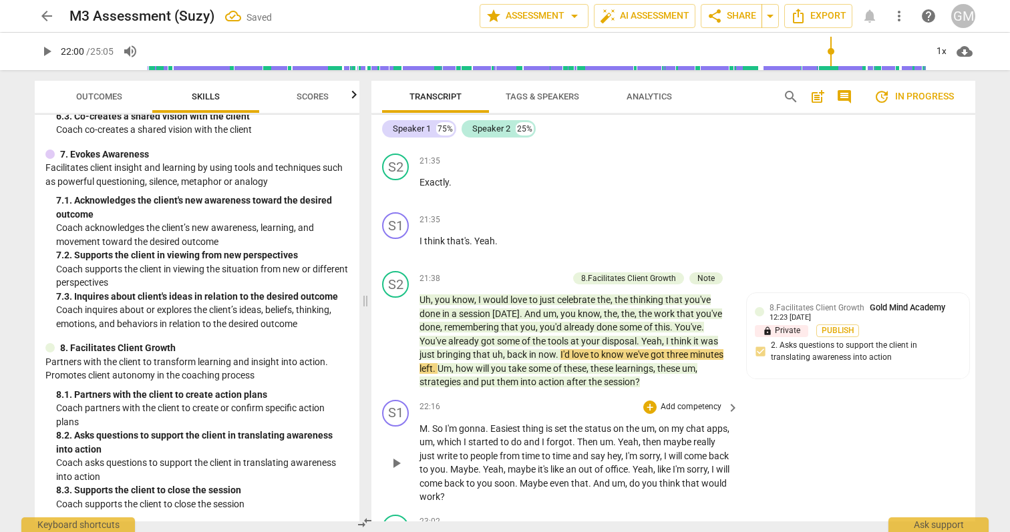
click at [471, 434] on span "gonna" at bounding box center [472, 428] width 27 height 11
click at [472, 434] on span "gonna" at bounding box center [472, 428] width 27 height 11
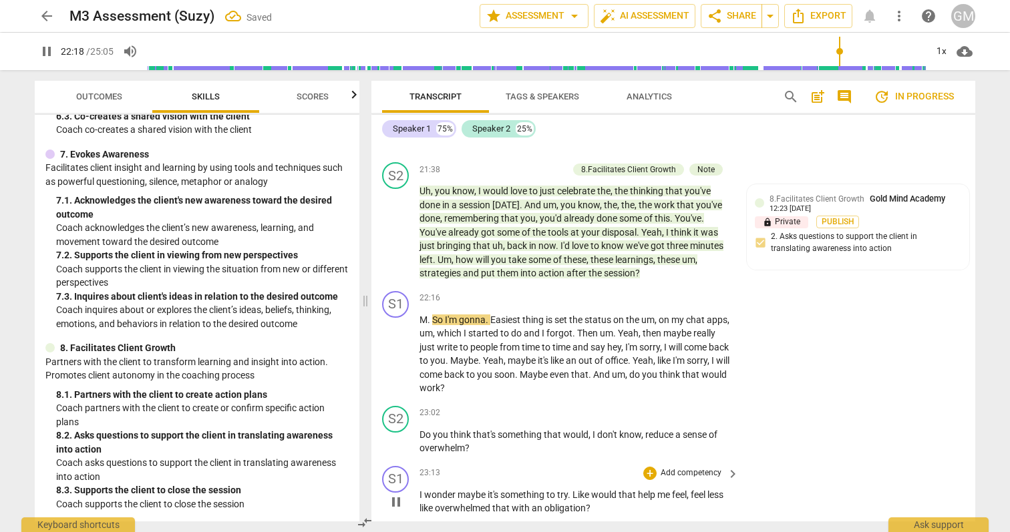
scroll to position [6447, 0]
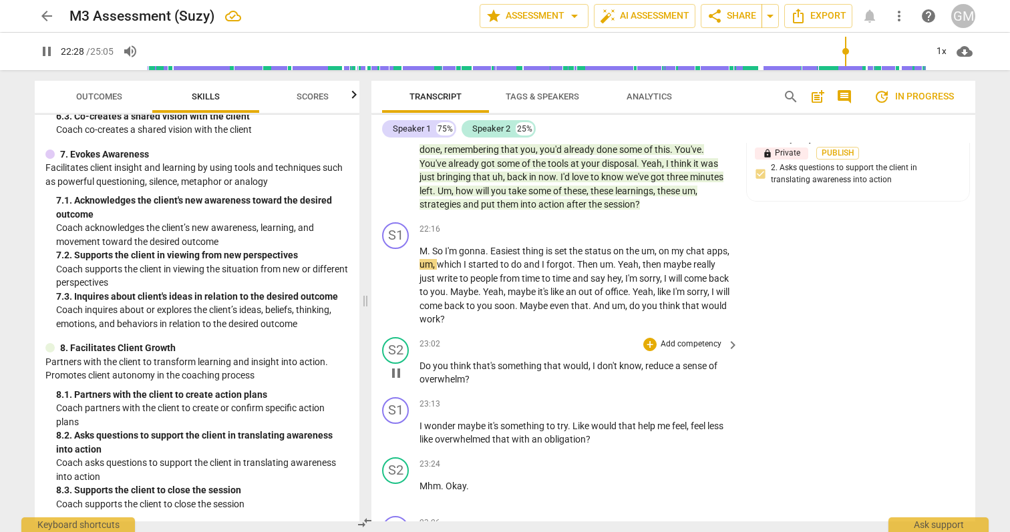
click at [655, 351] on div "+ Add competency" at bounding box center [682, 344] width 79 height 13
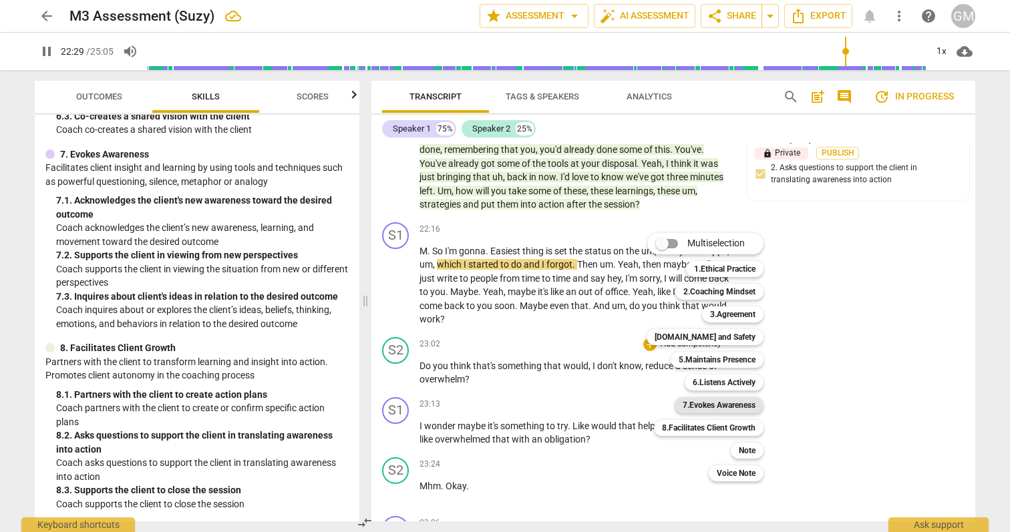
click at [743, 405] on b "7.Evokes Awareness" at bounding box center [719, 405] width 73 height 16
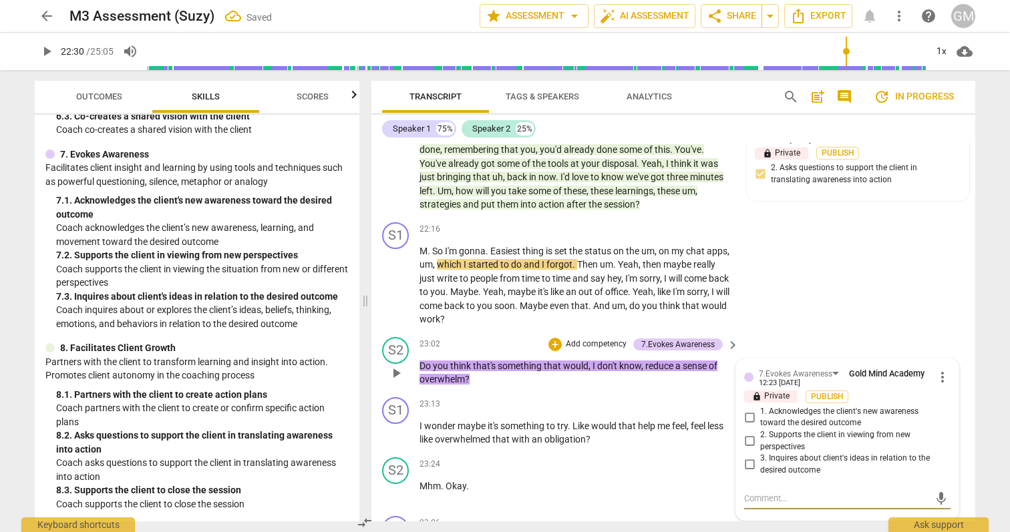
click at [747, 473] on input "3. Inquires about client's ideas in relation to the desired outcome" at bounding box center [749, 465] width 21 height 16
click at [898, 310] on div "S1 play_arrow pause 22:16 + Add competency keyboard_arrow_right M . So I'm gonn…" at bounding box center [673, 274] width 604 height 115
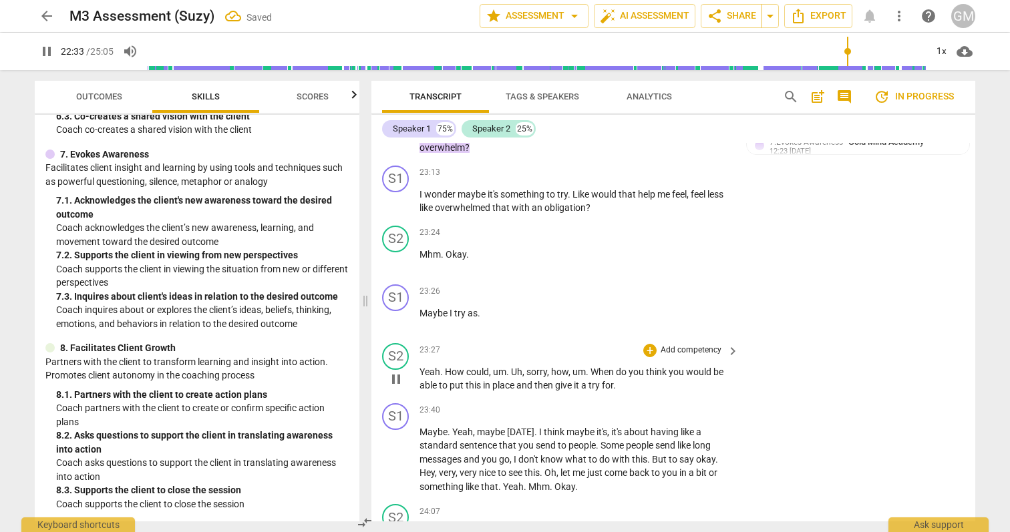
scroll to position [6687, 0]
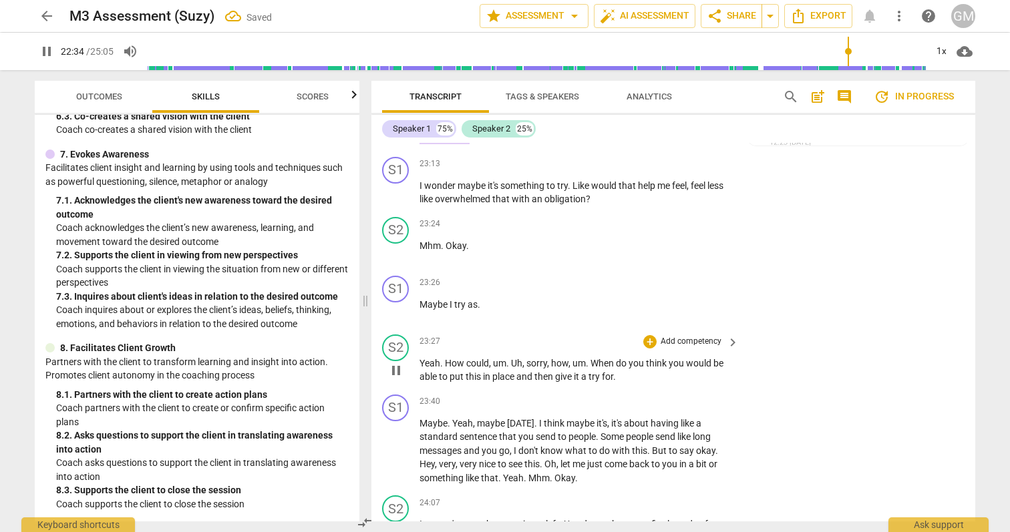
click at [447, 369] on span "How" at bounding box center [455, 363] width 21 height 11
click at [650, 349] on div "+" at bounding box center [649, 341] width 13 height 13
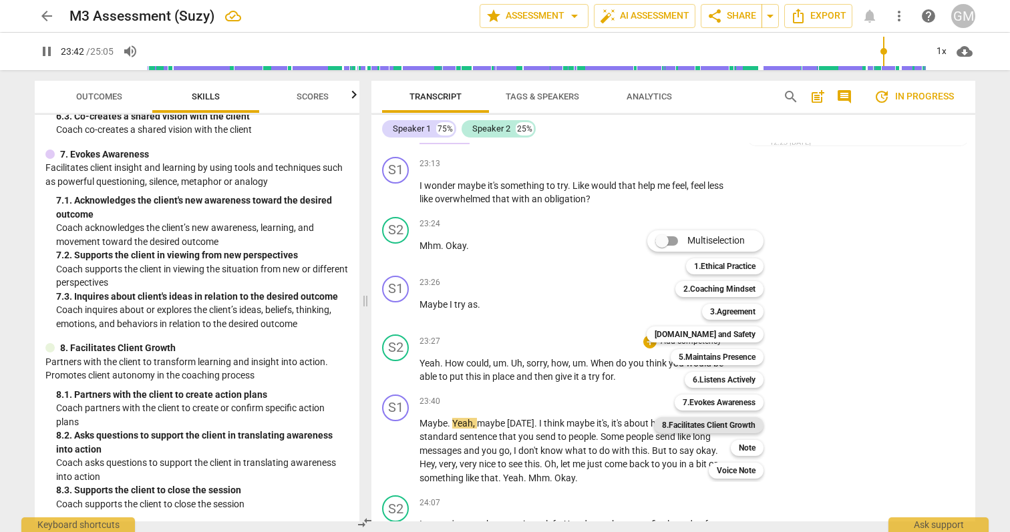
click at [726, 422] on b "8.Facilitates Client Growth" at bounding box center [709, 425] width 94 height 16
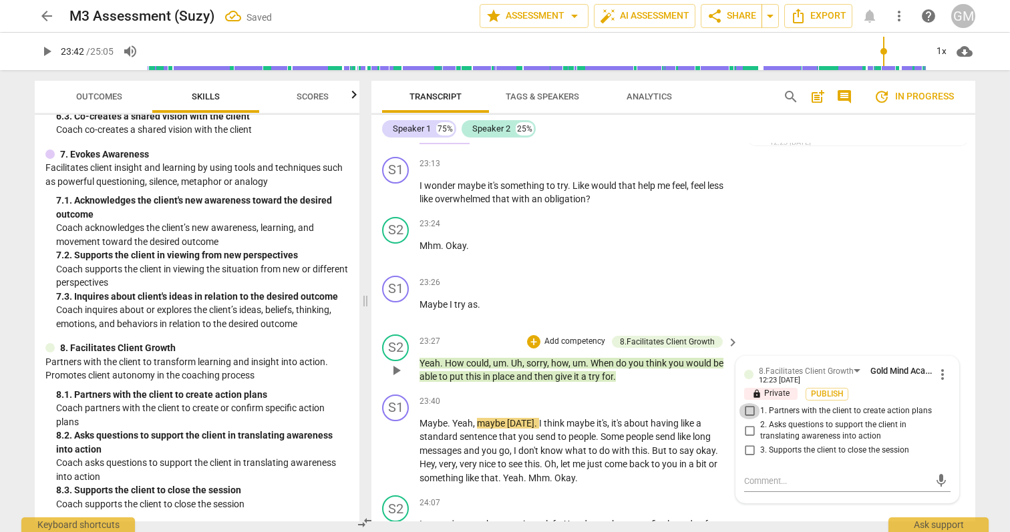
click at [749, 419] on input "1. Partners with the client to create action plans" at bounding box center [749, 411] width 21 height 16
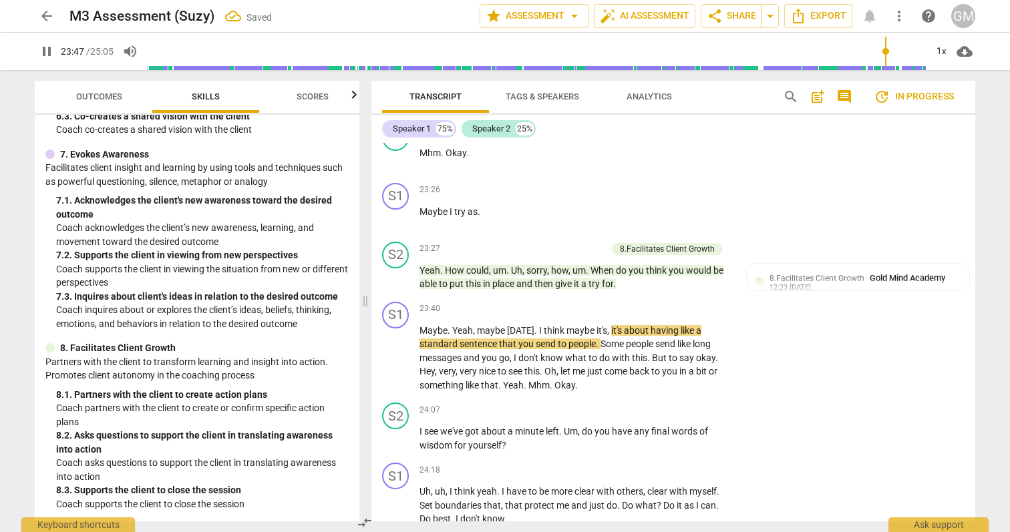
scroll to position [6896, 0]
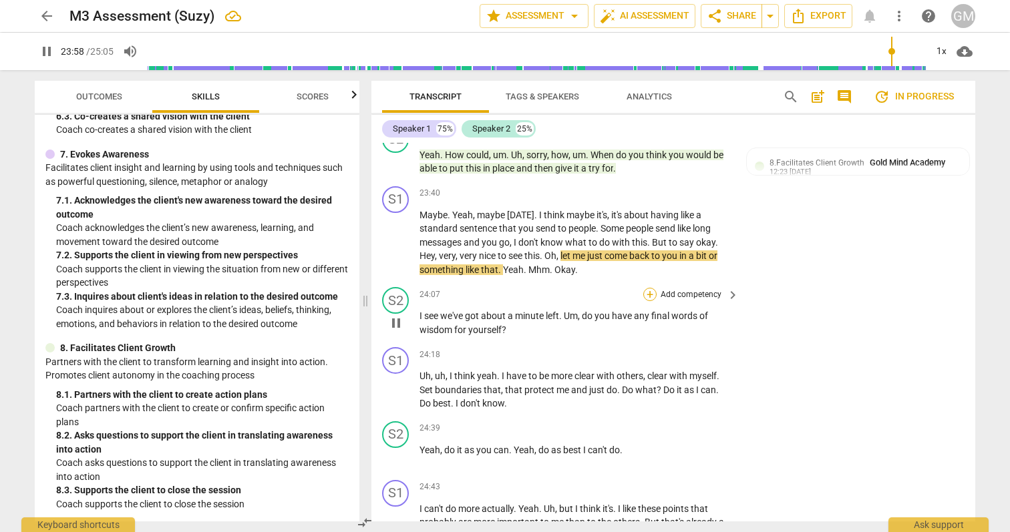
click at [648, 301] on div "+" at bounding box center [649, 294] width 13 height 13
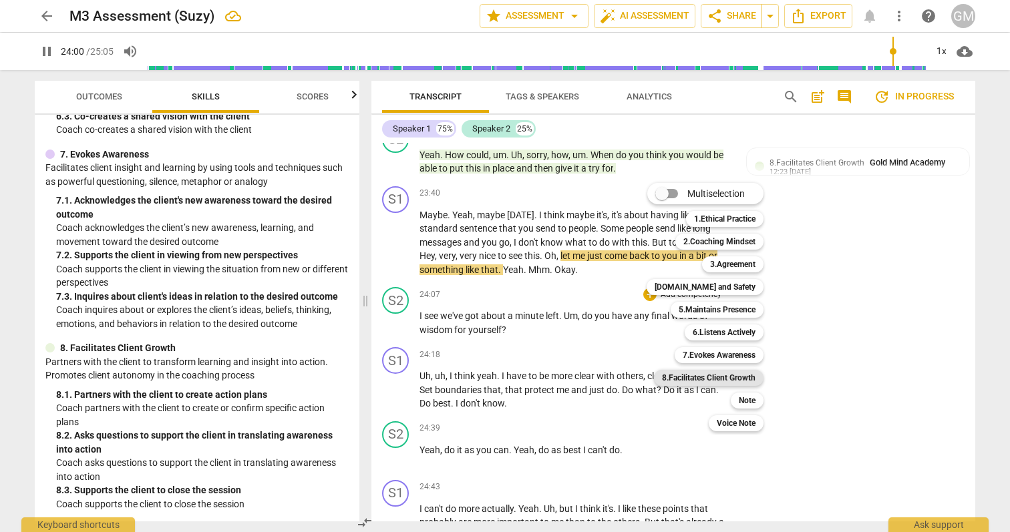
click at [717, 378] on b "8.Facilitates Client Growth" at bounding box center [709, 378] width 94 height 16
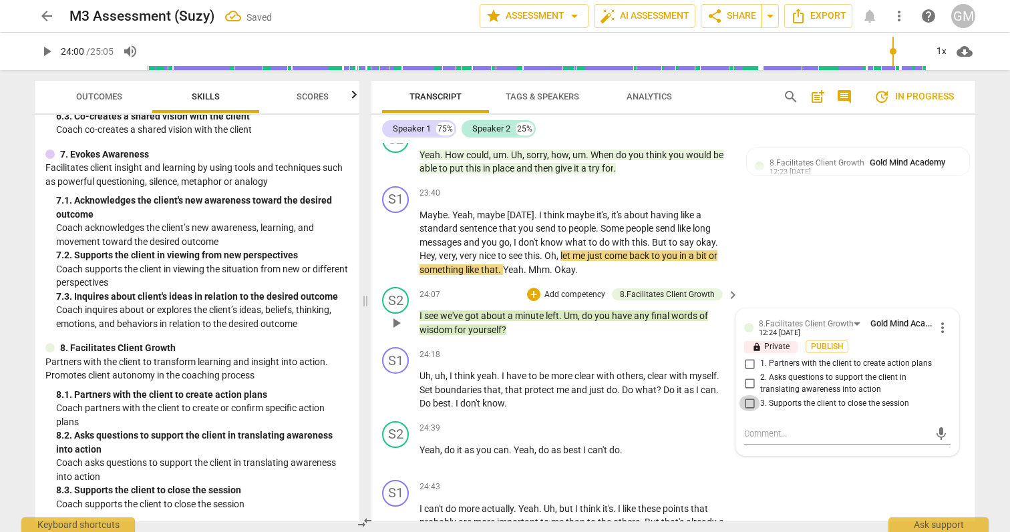
click at [751, 411] on input "3. Supports the client to close the session" at bounding box center [749, 403] width 21 height 16
click at [930, 283] on div "S1 play_arrow pause 23:40 + Add competency keyboard_arrow_right Maybe . Yeah , …" at bounding box center [673, 232] width 604 height 102
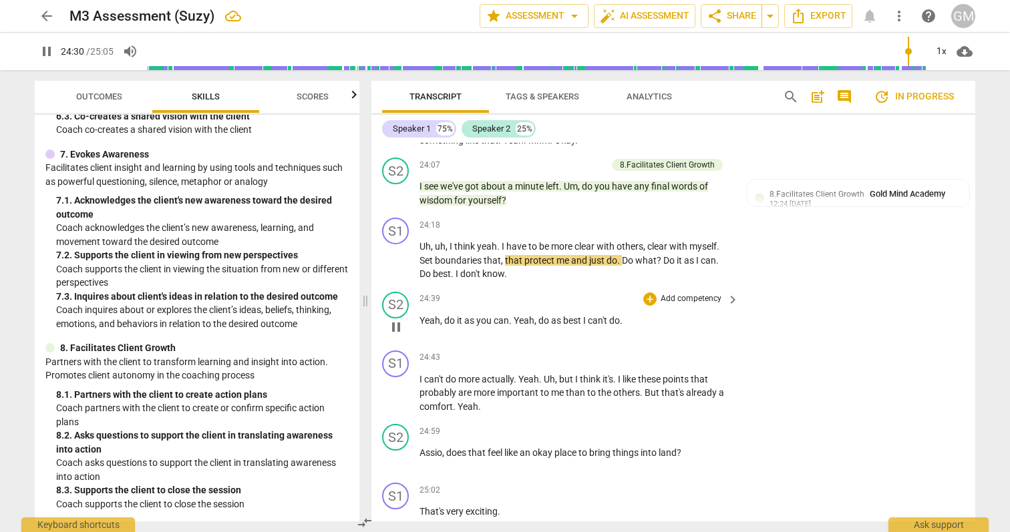
scroll to position [7094, 0]
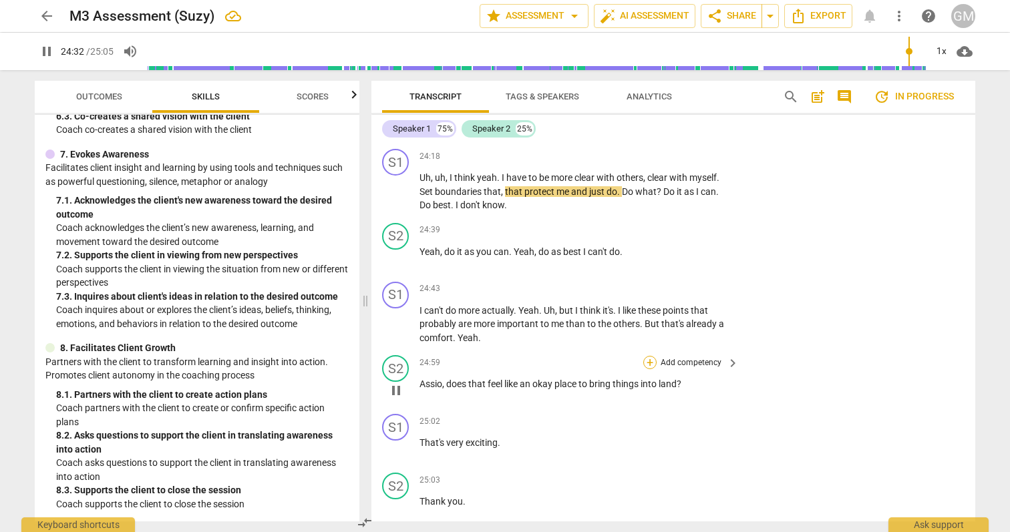
click at [651, 369] on div "+" at bounding box center [649, 362] width 13 height 13
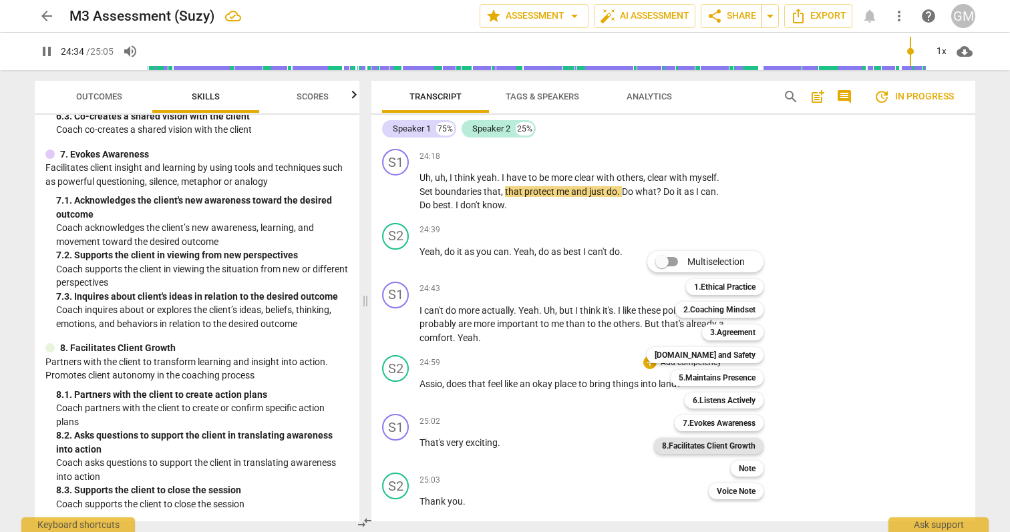
click at [732, 445] on b "8.Facilitates Client Growth" at bounding box center [709, 446] width 94 height 16
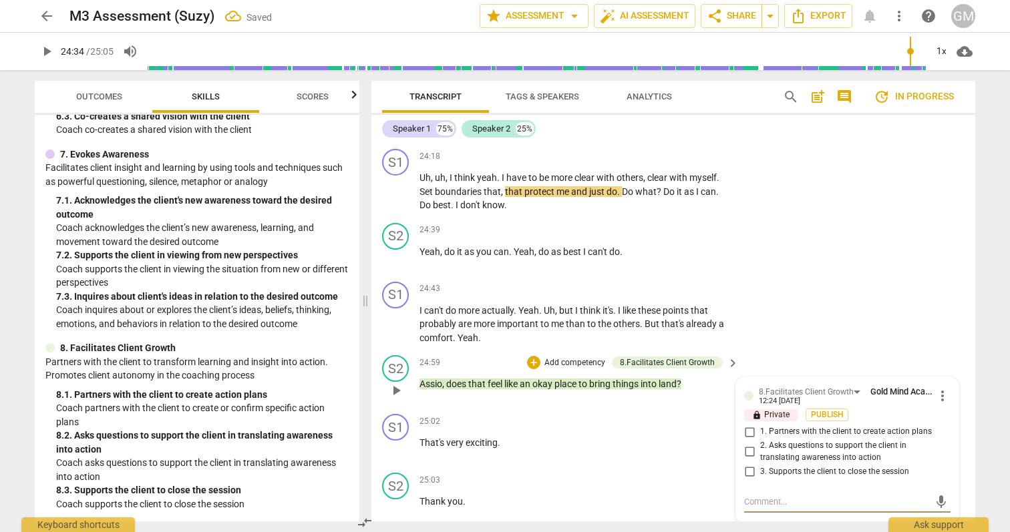
click at [747, 480] on input "3. Supports the client to close the session" at bounding box center [749, 472] width 21 height 16
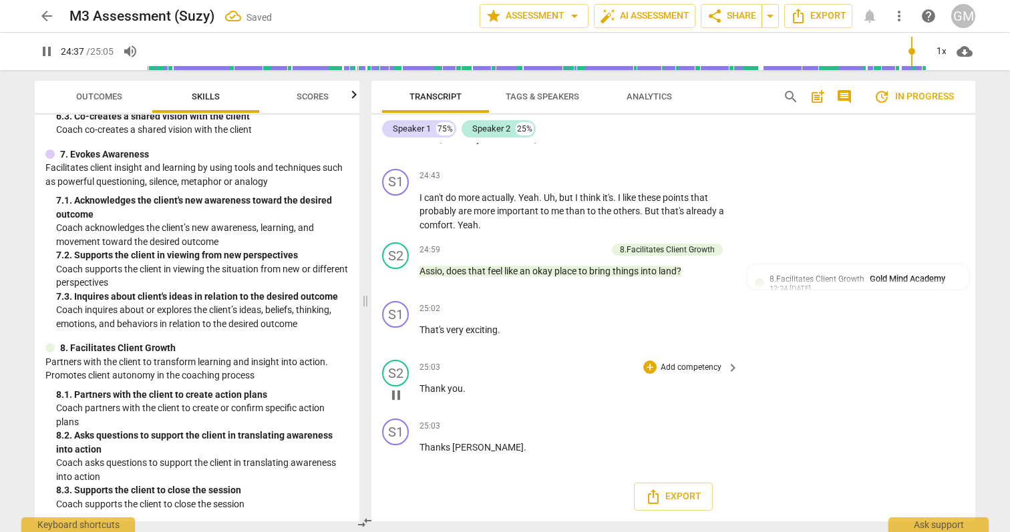
scroll to position [7135, 0]
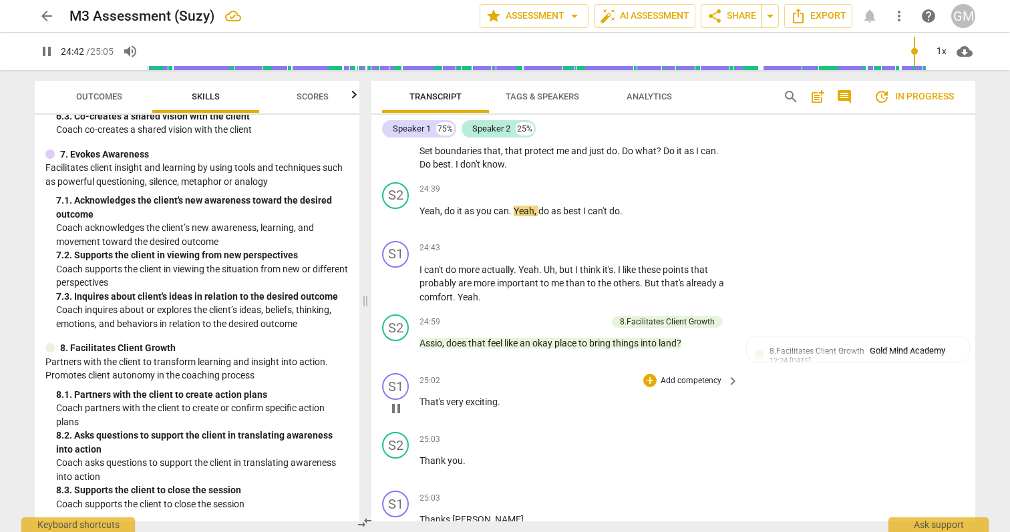
click at [431, 407] on span "That's" at bounding box center [432, 402] width 27 height 11
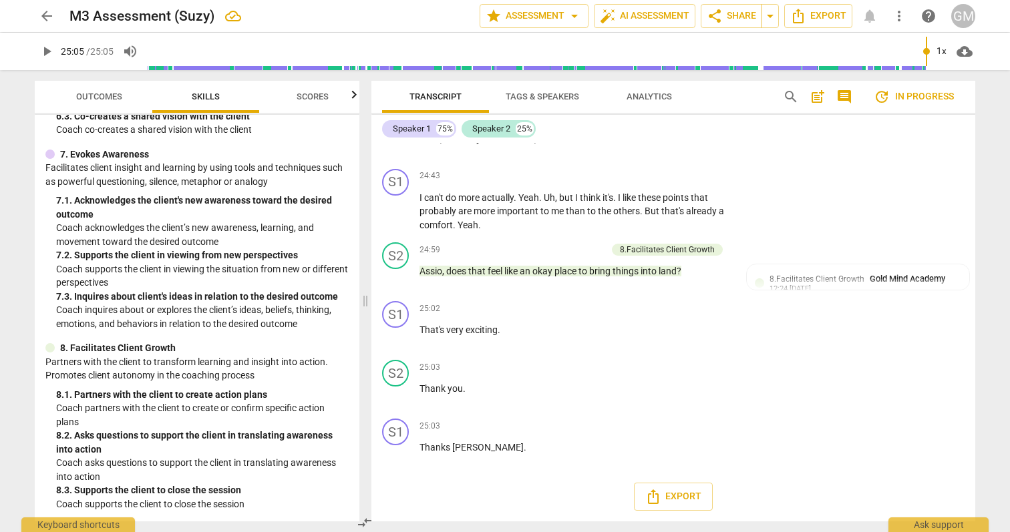
scroll to position [713, 0]
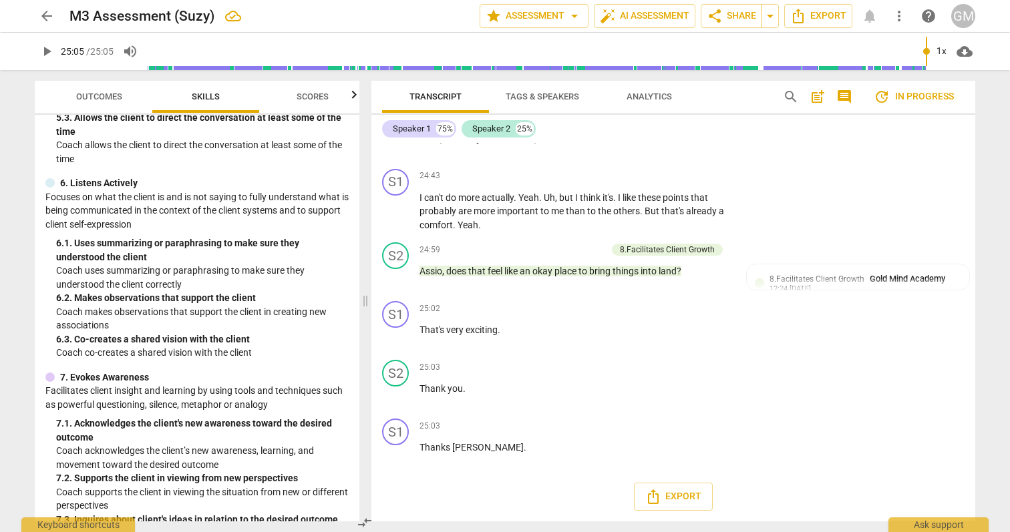
click at [108, 91] on span "Outcomes" at bounding box center [99, 97] width 78 height 18
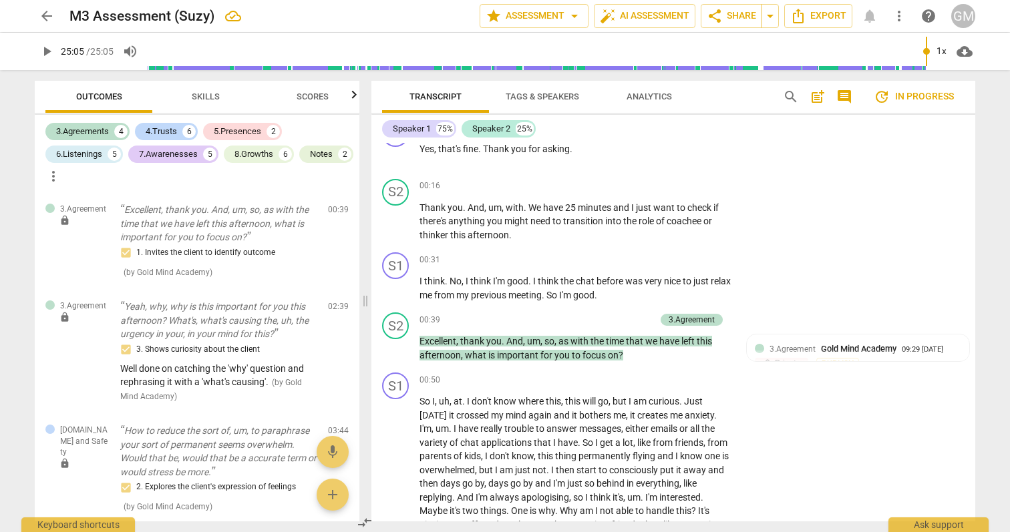
scroll to position [0, 0]
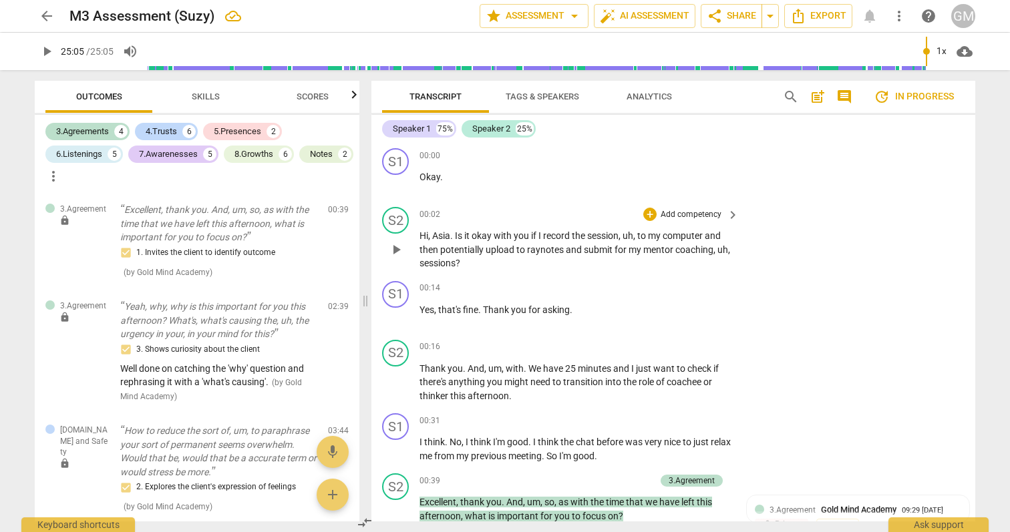
click at [462, 236] on span "Is" at bounding box center [459, 235] width 9 height 11
click at [191, 96] on span "Skills" at bounding box center [206, 97] width 60 height 18
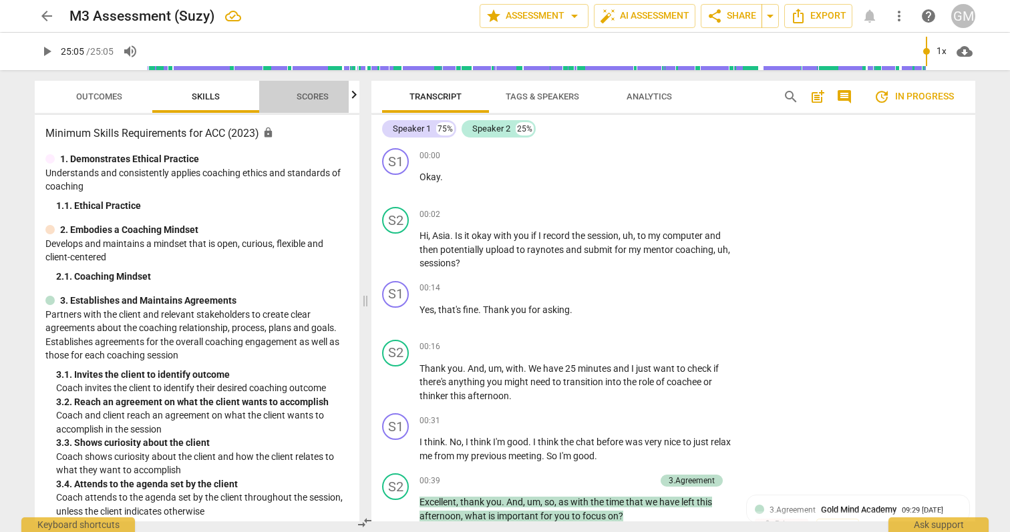
click at [304, 100] on span "Scores" at bounding box center [313, 96] width 32 height 10
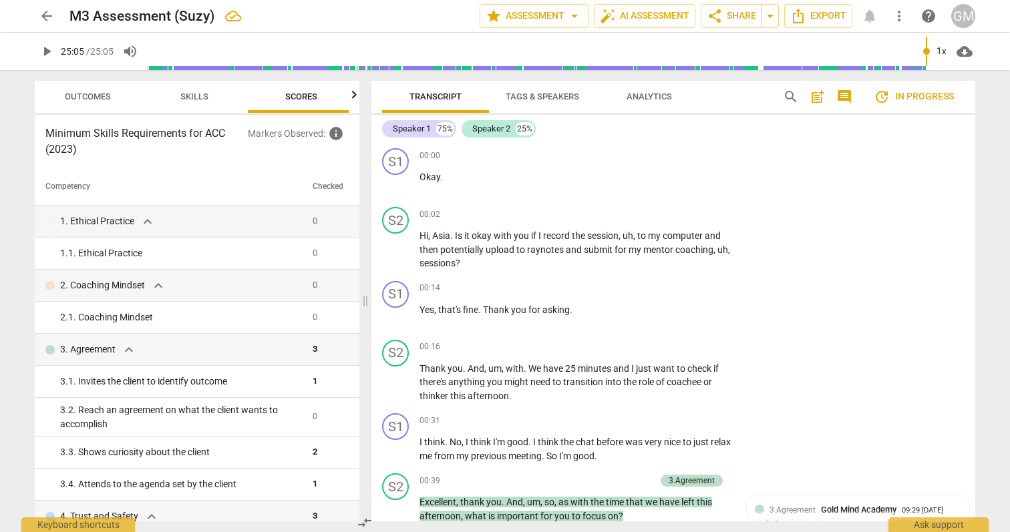
scroll to position [0, 17]
click at [188, 92] on span "Skills" at bounding box center [188, 96] width 28 height 10
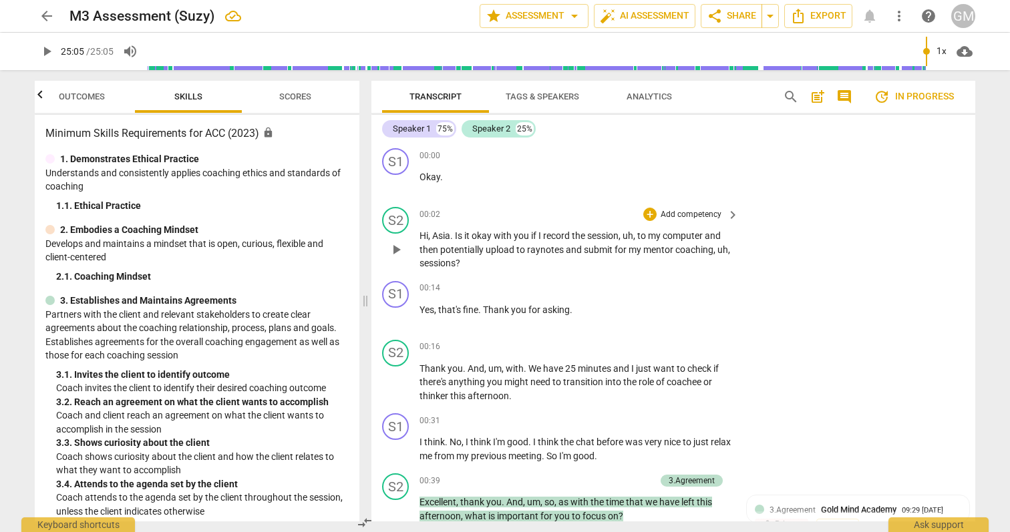
click at [442, 232] on span "Asia" at bounding box center [441, 235] width 18 height 11
click at [448, 234] on span "Asia" at bounding box center [441, 235] width 18 height 11
click at [655, 214] on div "+ Add competency" at bounding box center [682, 214] width 79 height 13
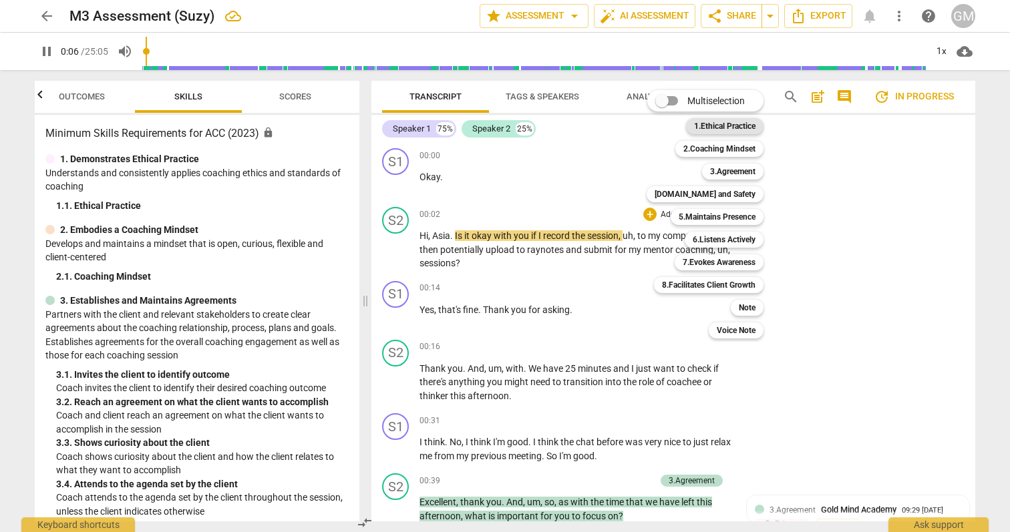
click at [745, 126] on b "1.Ethical Practice" at bounding box center [724, 126] width 61 height 16
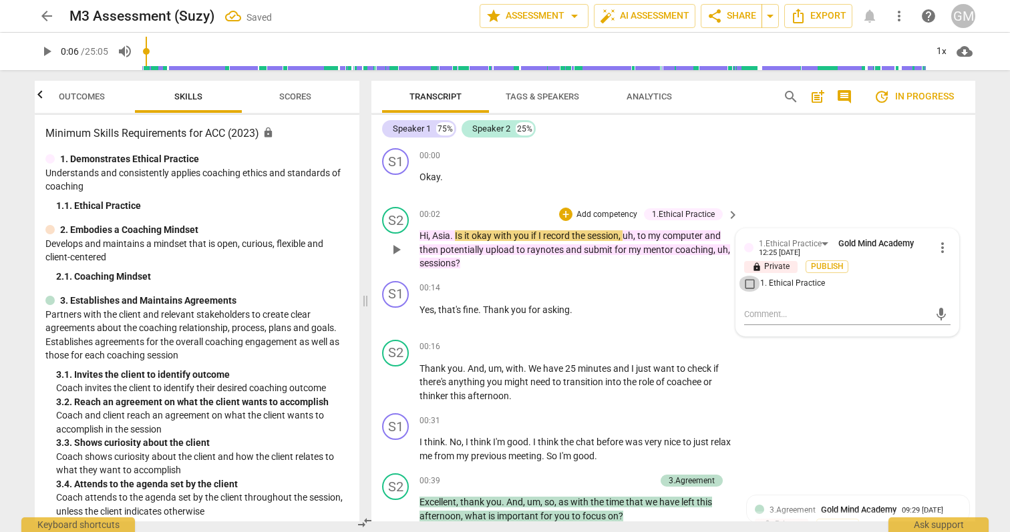
click at [751, 283] on input "1. Ethical Practice" at bounding box center [749, 284] width 21 height 16
click at [918, 150] on div "S1 play_arrow pause 00:00 + Add competency keyboard_arrow_right Okay ." at bounding box center [673, 172] width 604 height 59
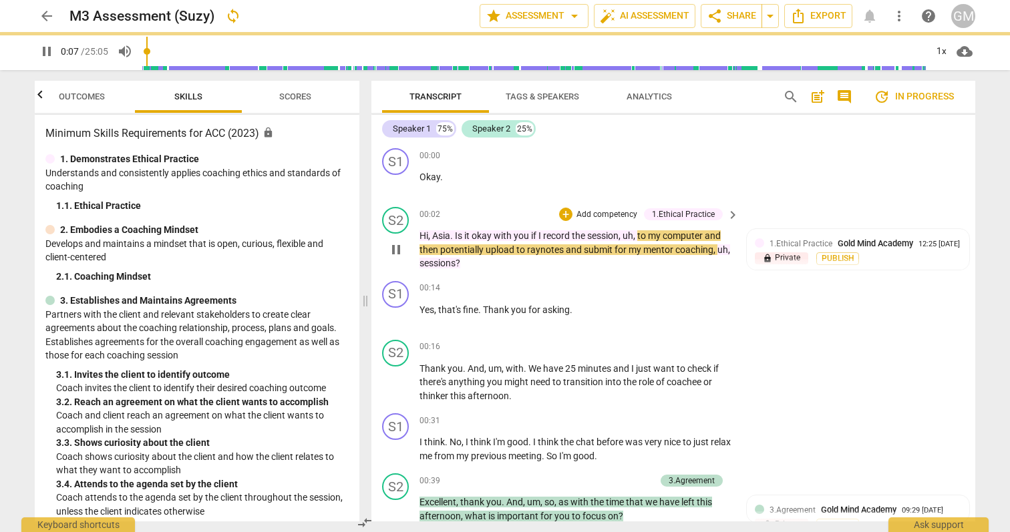
click at [439, 235] on span "Asia" at bounding box center [441, 235] width 18 height 11
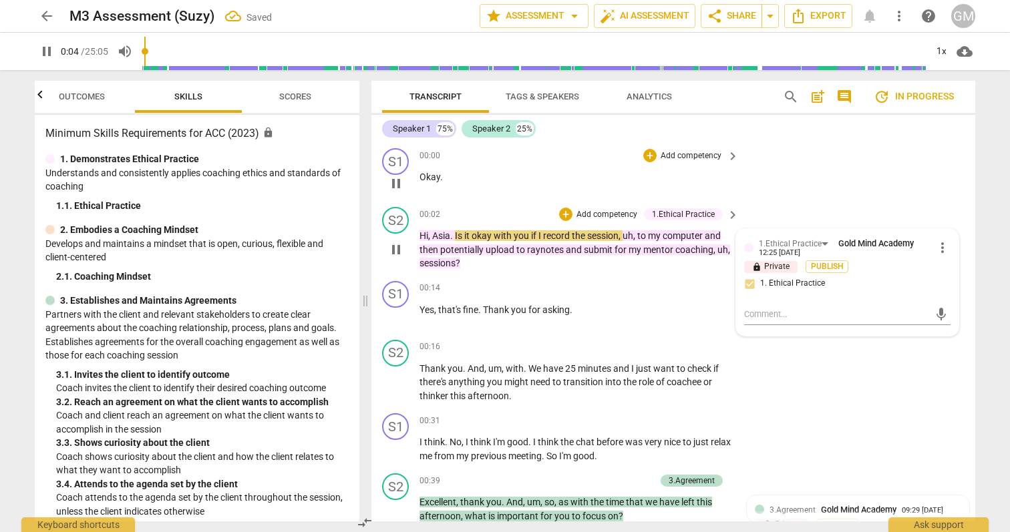
click at [835, 166] on div "S1 play_arrow pause 00:00 + Add competency keyboard_arrow_right Okay ." at bounding box center [673, 172] width 604 height 59
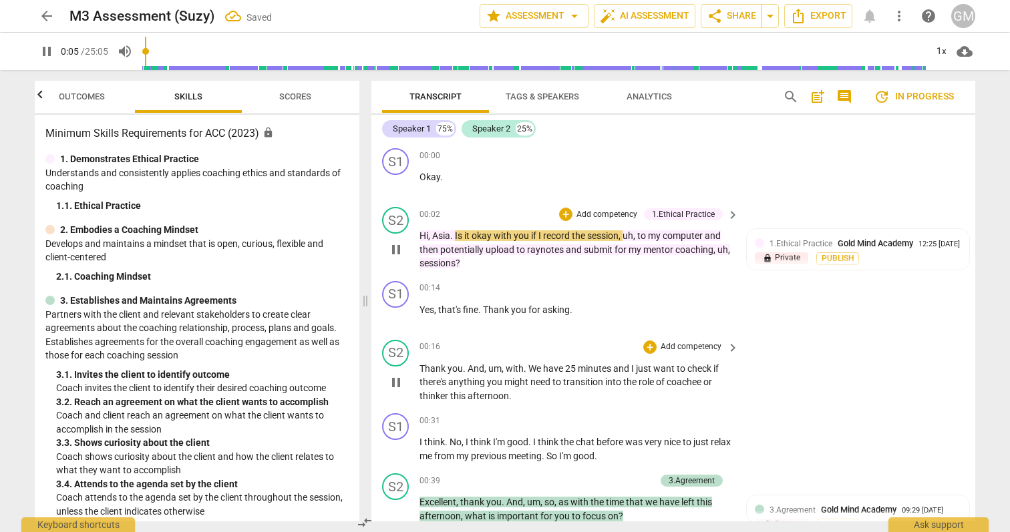
click at [427, 371] on span "Thank" at bounding box center [433, 368] width 28 height 11
click at [648, 349] on div "+" at bounding box center [649, 347] width 13 height 13
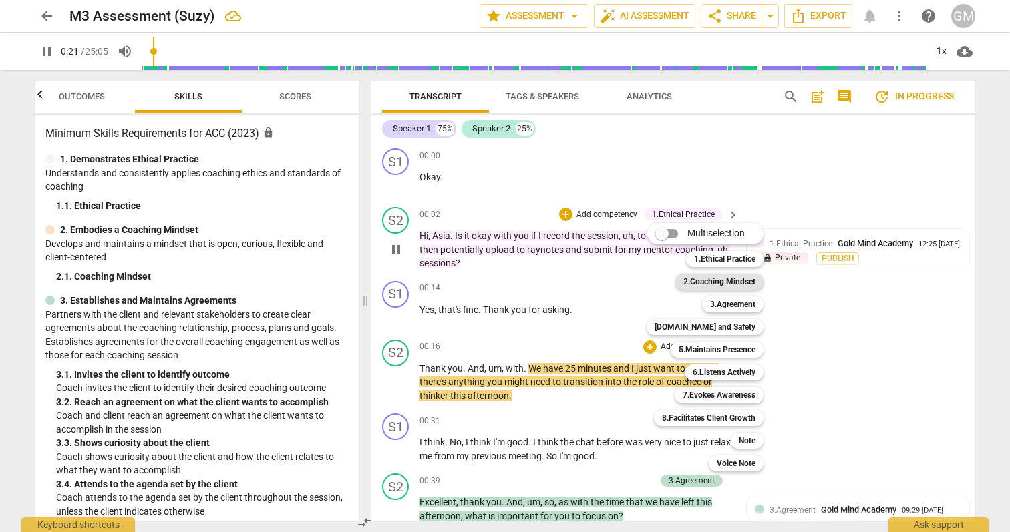
click at [727, 279] on b "2.Coaching Mindset" at bounding box center [719, 282] width 72 height 16
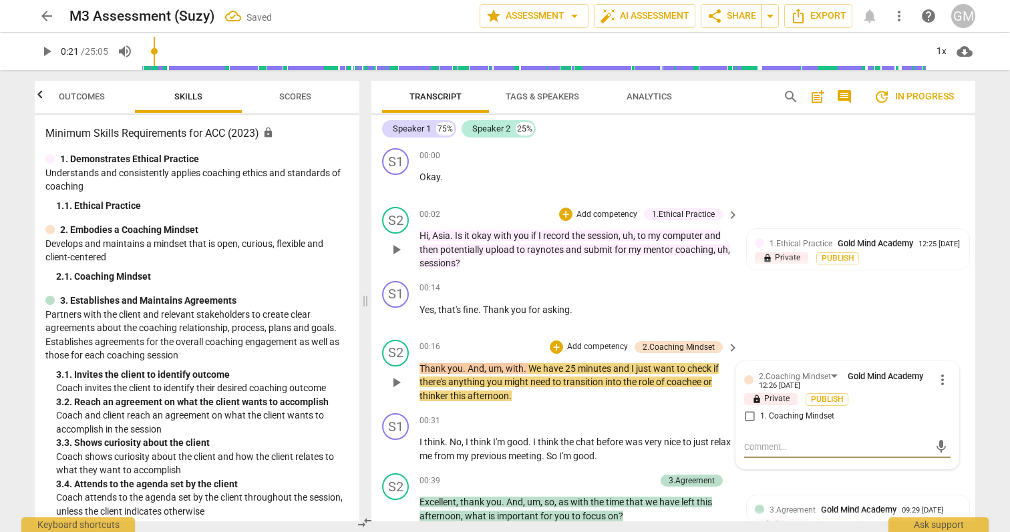
click at [748, 418] on input "1. Coaching Mindset" at bounding box center [749, 417] width 21 height 16
click at [937, 279] on div "S1 play_arrow pause 00:14 + Add competency keyboard_arrow_right Yes , that's fi…" at bounding box center [673, 305] width 604 height 59
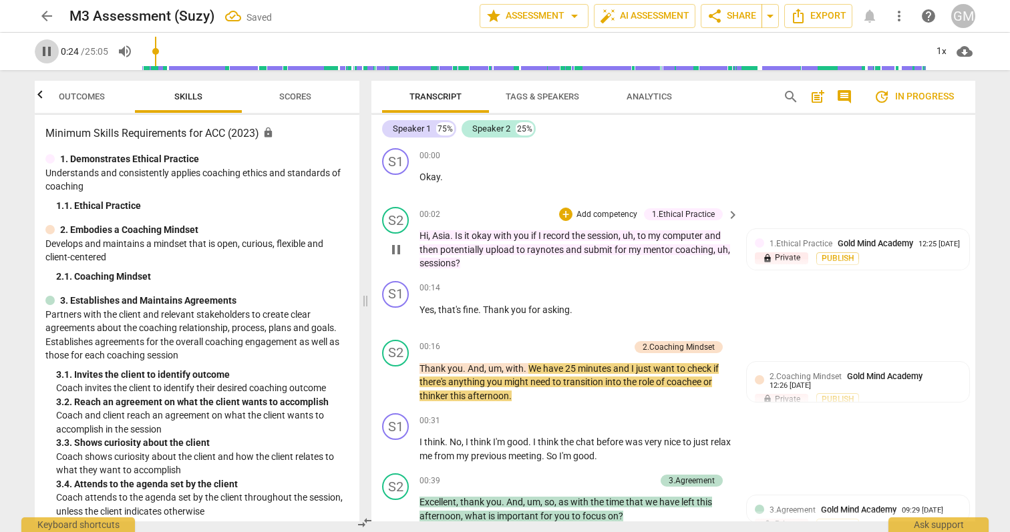
click at [41, 54] on span "pause" at bounding box center [47, 51] width 16 height 16
click at [304, 97] on span "Scores" at bounding box center [295, 96] width 32 height 10
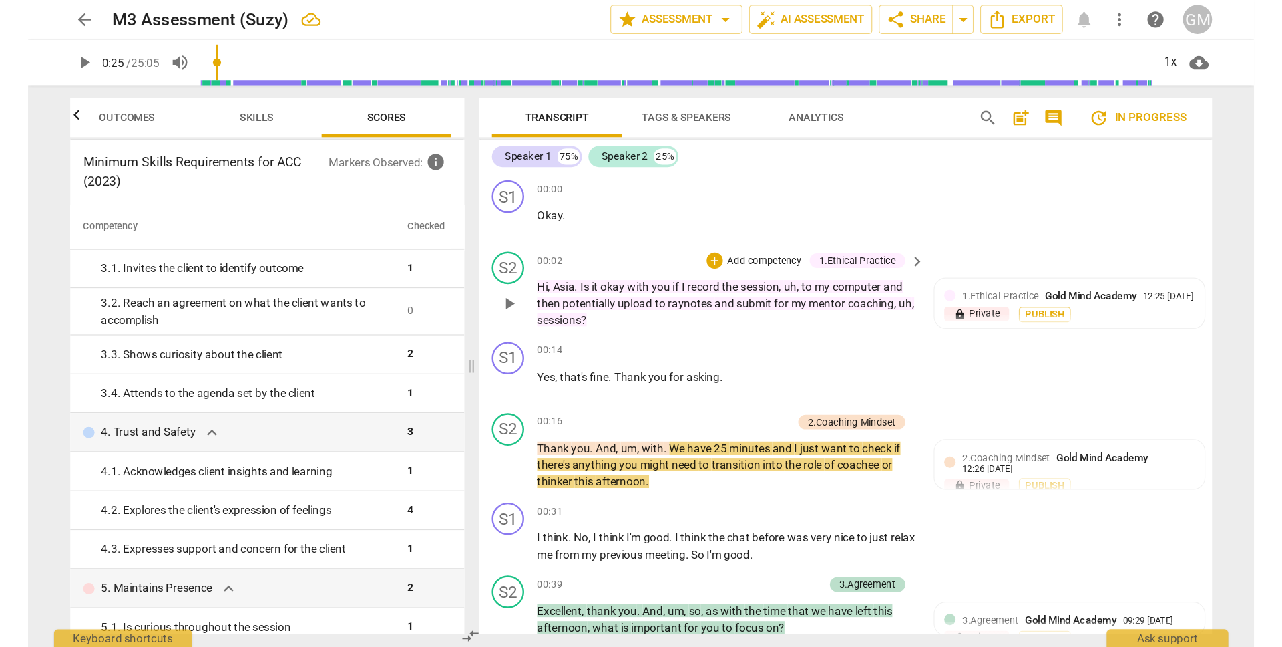
scroll to position [0, 0]
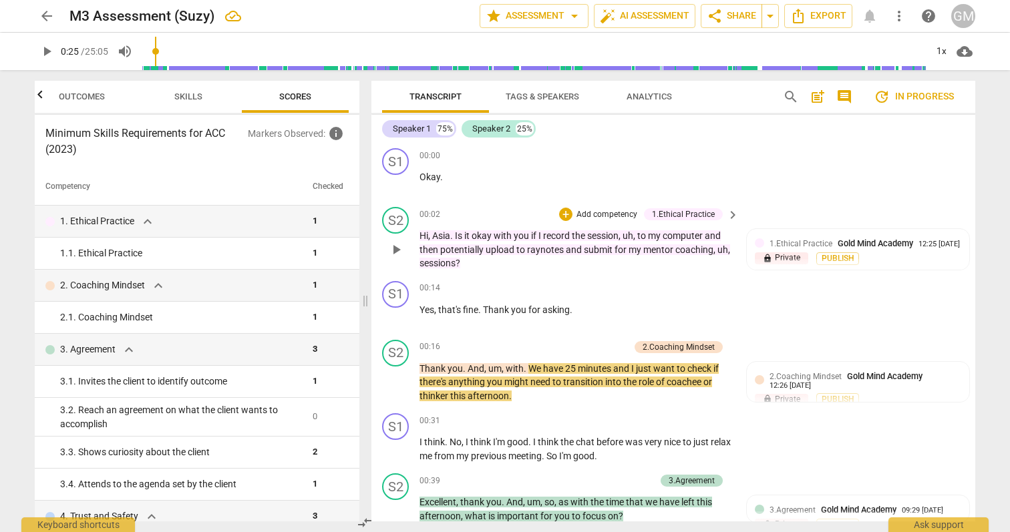
click at [996, 188] on div "arrow_back M3 Assessment (Suzy) edit star Assessment arrow_drop_down auto_fix_h…" at bounding box center [505, 266] width 1010 height 532
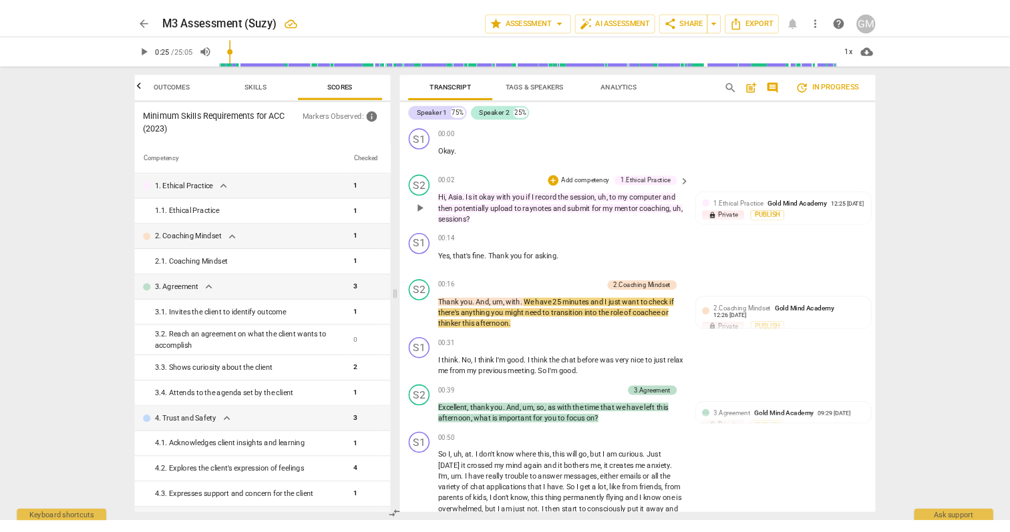
scroll to position [0, 17]
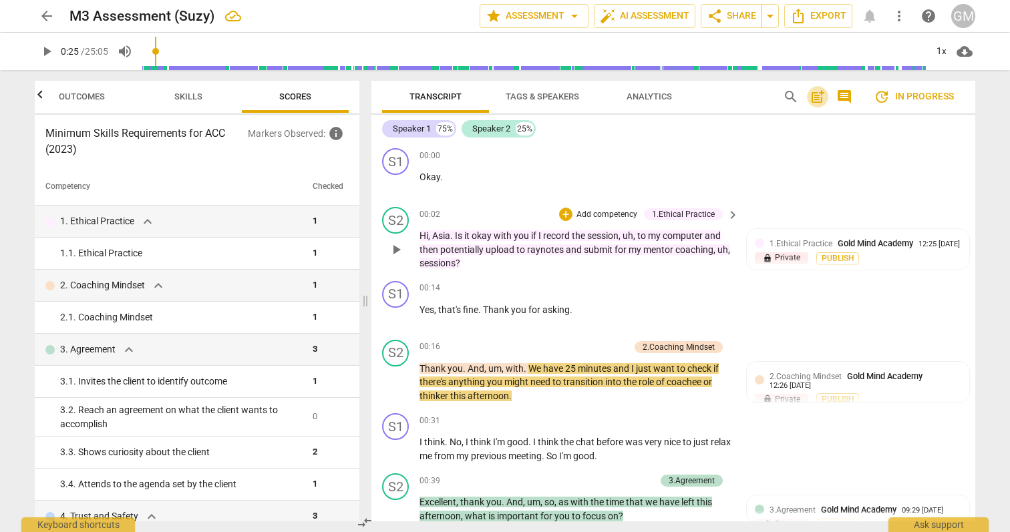
click at [817, 98] on span "post_add" at bounding box center [817, 97] width 16 height 16
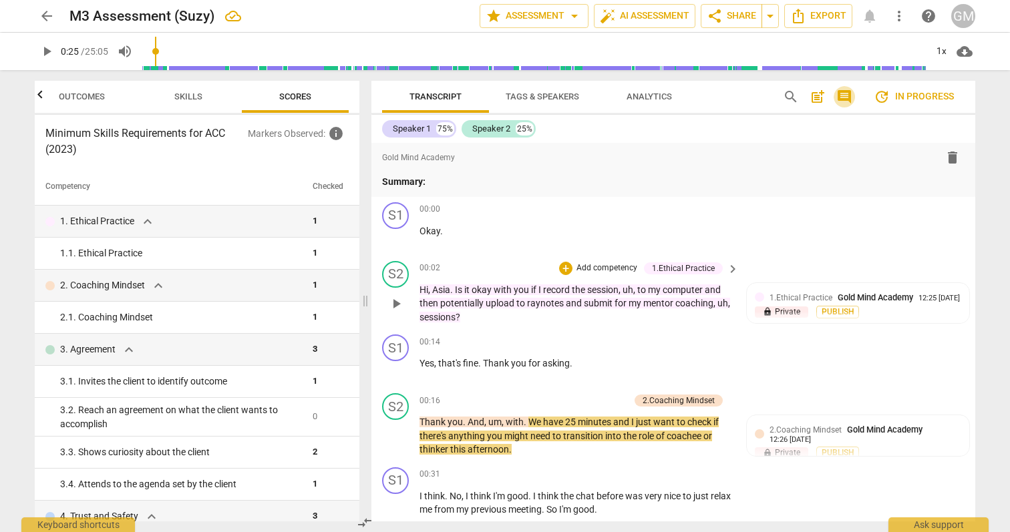
click at [846, 96] on span "comment" at bounding box center [844, 97] width 16 height 16
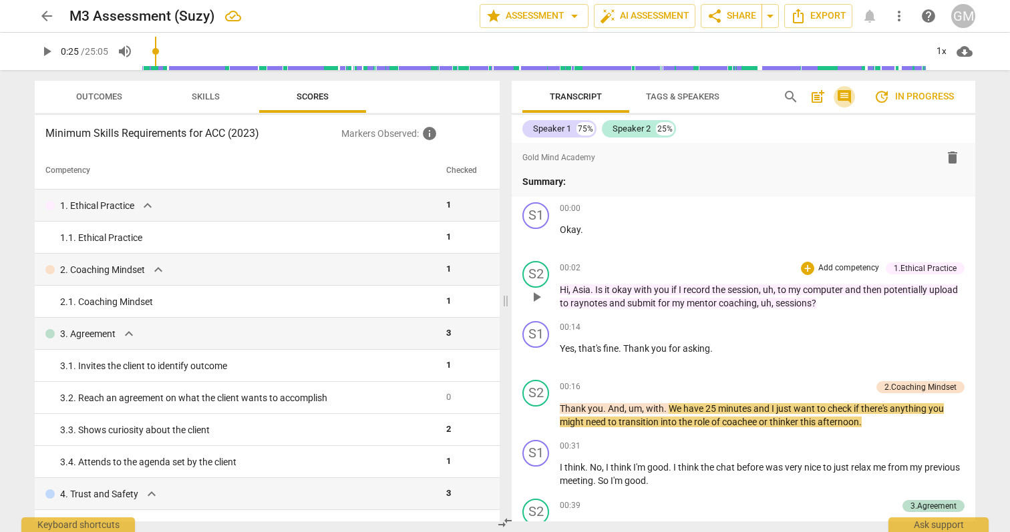
click at [846, 96] on span "comment" at bounding box center [844, 97] width 16 height 16
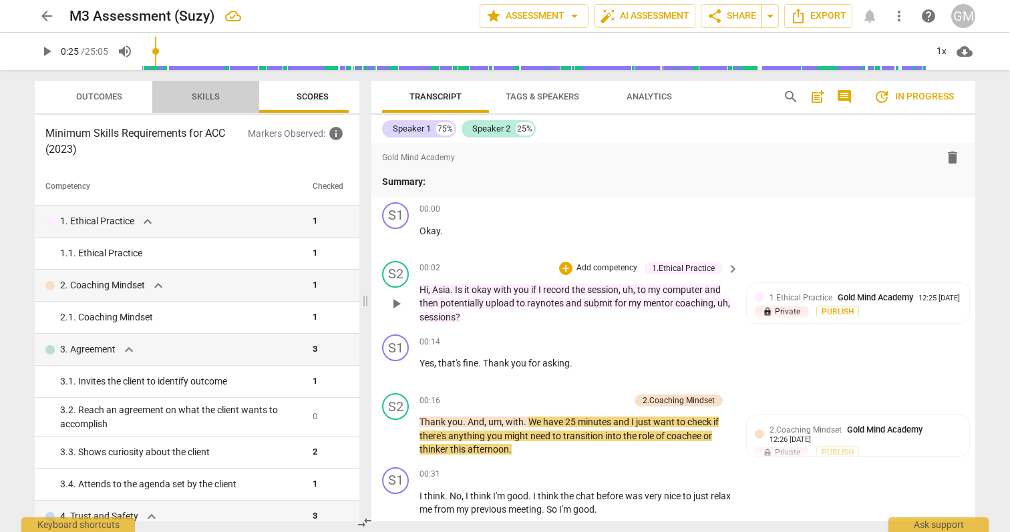
click at [216, 90] on span "Skills" at bounding box center [206, 97] width 60 height 18
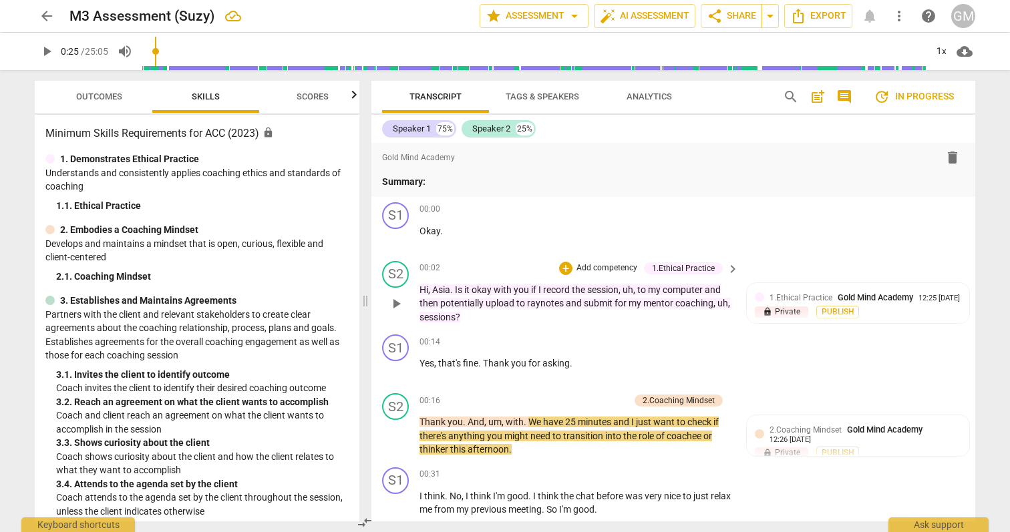
click at [108, 99] on span "Outcomes" at bounding box center [99, 96] width 46 height 10
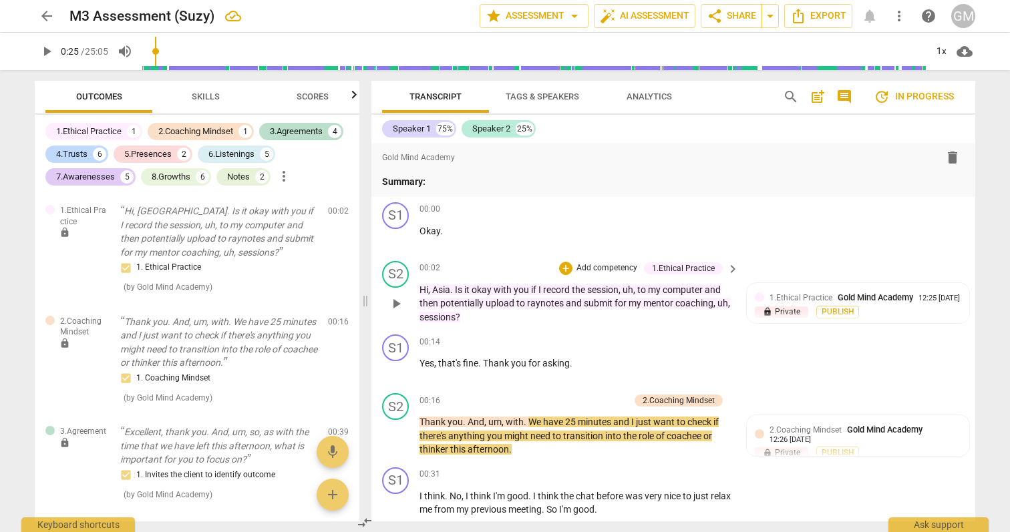
click at [198, 94] on span "Skills" at bounding box center [206, 96] width 28 height 10
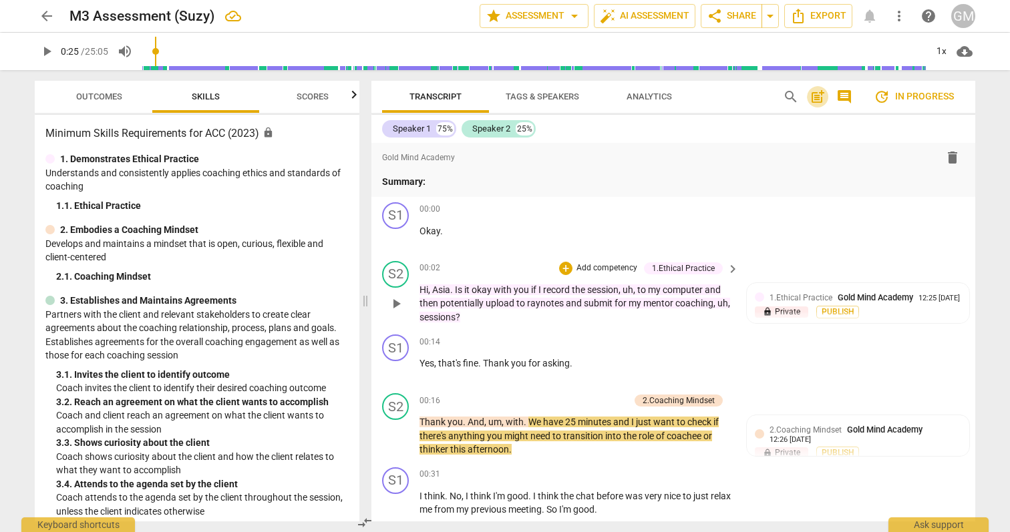
click at [815, 96] on span "post_add" at bounding box center [817, 97] width 16 height 16
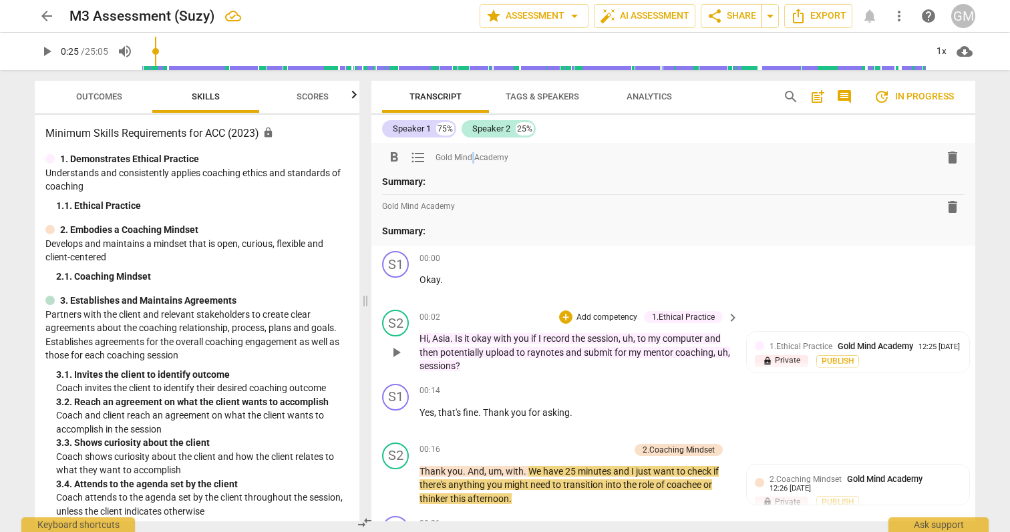
click at [472, 156] on span "Gold Mind Academy" at bounding box center [471, 157] width 73 height 11
drag, startPoint x: 524, startPoint y: 156, endPoint x: 475, endPoint y: 159, distance: 49.5
click at [475, 159] on div "format_bold format_list_bulleted Gold Mind Academy delete" at bounding box center [673, 158] width 582 height 24
drag, startPoint x: 447, startPoint y: 160, endPoint x: 590, endPoint y: 157, distance: 143.6
click at [535, 158] on div "format_bold format_list_bulleted Gold Mind Academy delete" at bounding box center [673, 158] width 582 height 24
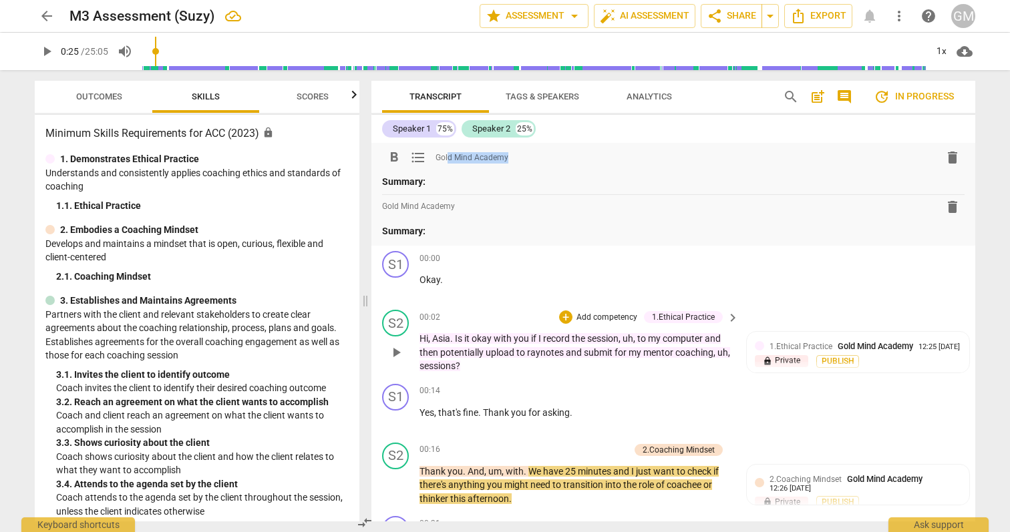
click at [592, 157] on div "format_bold format_list_bulleted Gold Mind Academy delete" at bounding box center [673, 158] width 582 height 24
click at [519, 180] on p "Summary:" at bounding box center [673, 182] width 582 height 14
click at [948, 159] on span "delete" at bounding box center [952, 158] width 16 height 16
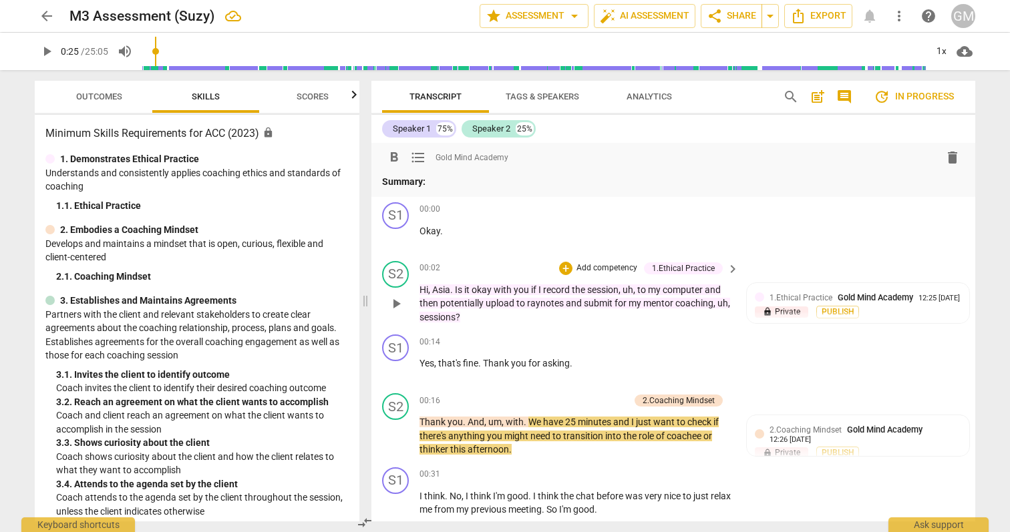
click at [948, 154] on span "delete" at bounding box center [952, 158] width 16 height 16
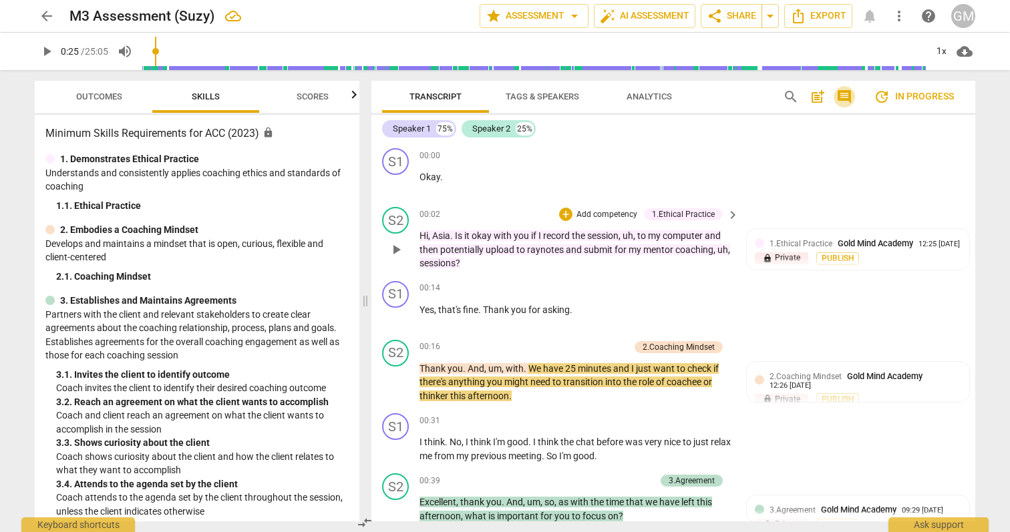
click at [848, 94] on span "comment" at bounding box center [844, 97] width 16 height 16
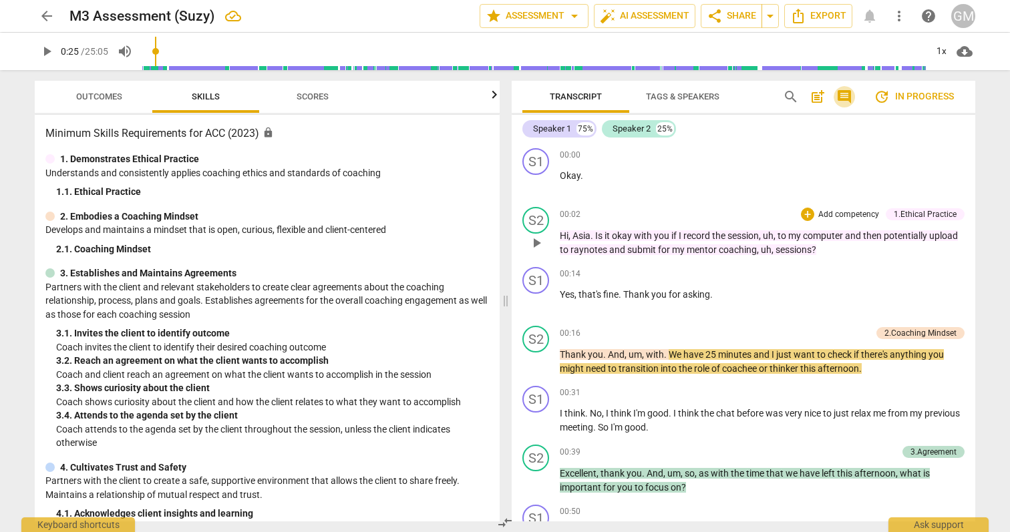
click at [848, 94] on span "comment" at bounding box center [844, 97] width 16 height 16
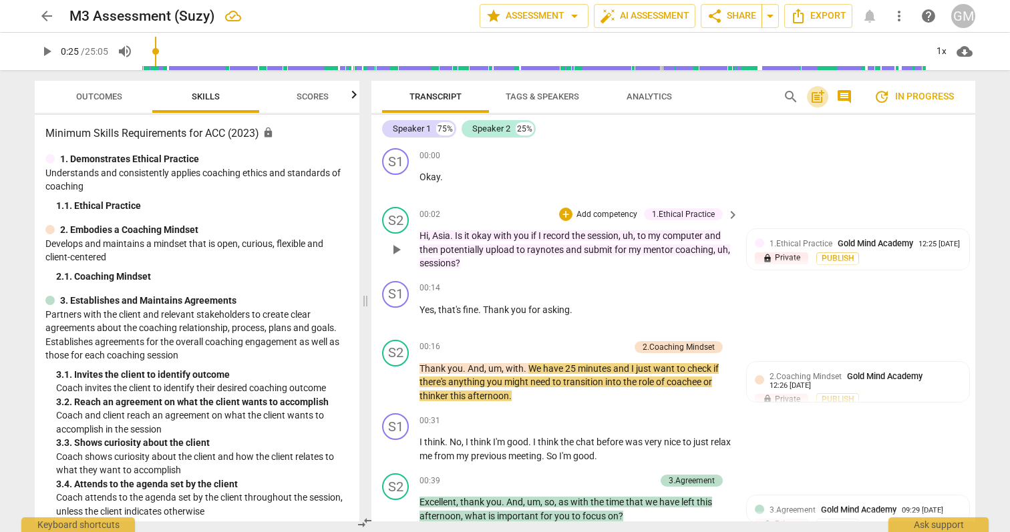
click at [816, 99] on span "post_add" at bounding box center [817, 97] width 16 height 16
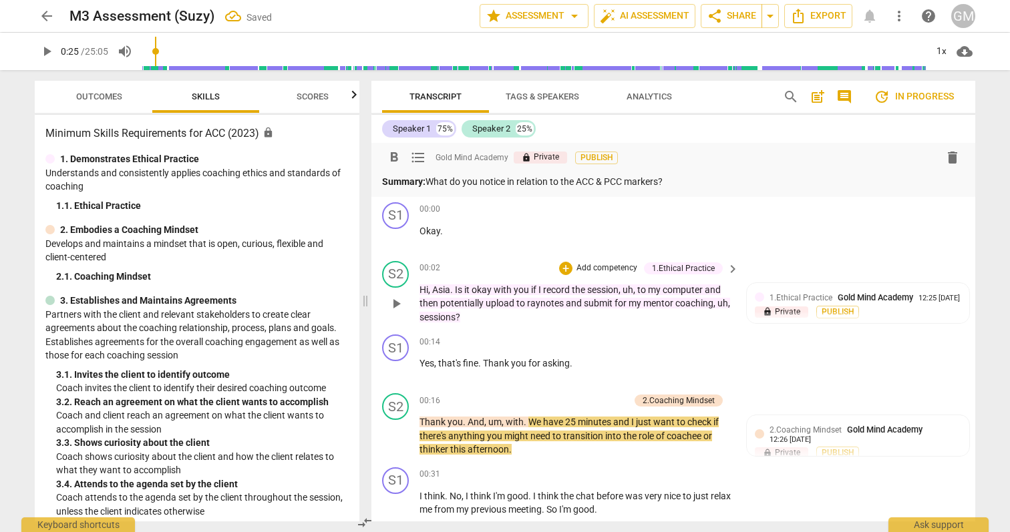
drag, startPoint x: 677, startPoint y: 180, endPoint x: 429, endPoint y: 182, distance: 247.8
click at [429, 182] on p "Summary: What do you notice in relation to the ACC & PCC markers?" at bounding box center [673, 182] width 582 height 14
click at [395, 153] on span "format_bold" at bounding box center [394, 158] width 16 height 16
click at [719, 180] on p "Summary: What do you notice in relation to the ACC & PCC markers?" at bounding box center [673, 182] width 582 height 14
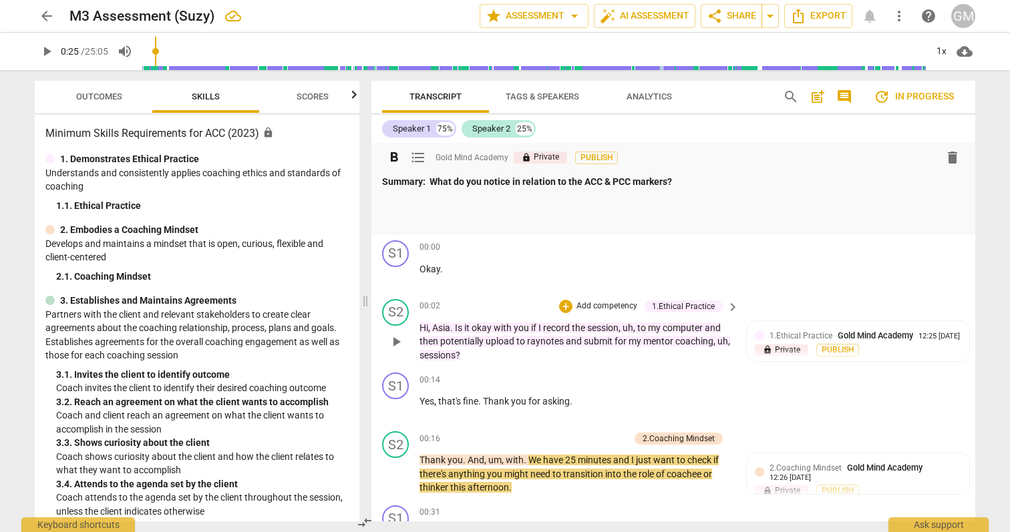
click at [379, 203] on div "format_bold format_list_bulleted Gold Mind Academy lock Private Publish delete …" at bounding box center [673, 189] width 604 height 92
click at [392, 211] on div "Summary: What do you notice in relation to the ACC & PCC markers?" at bounding box center [673, 201] width 582 height 52
click at [400, 208] on div "Summary: What do you notice in relation to the ACC & PCC markers?" at bounding box center [673, 201] width 582 height 52
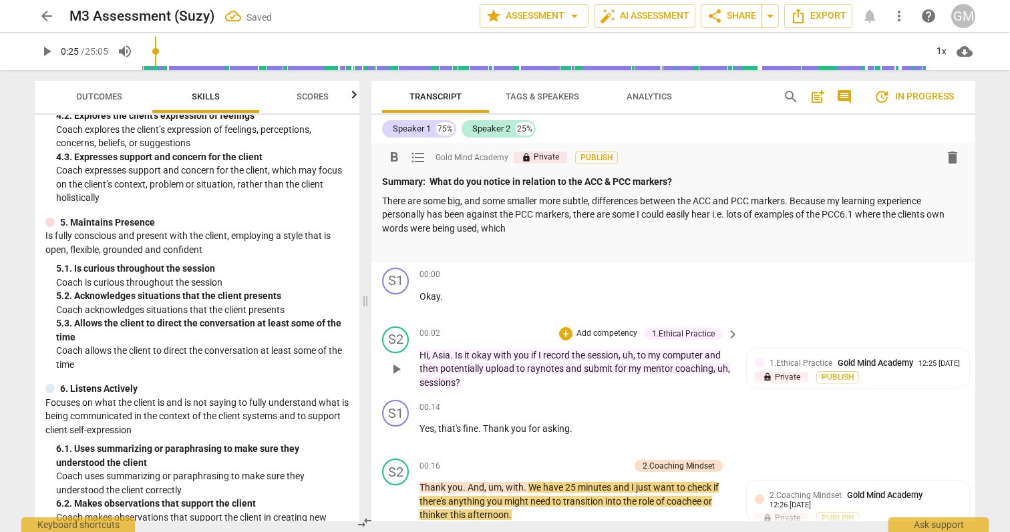
scroll to position [516, 0]
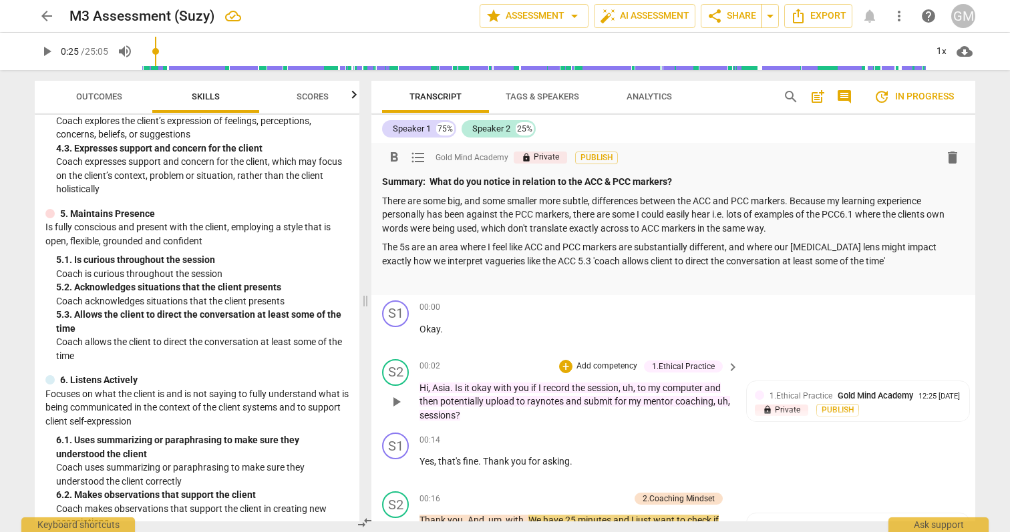
click at [655, 248] on p "The 5s are an area where I feel like ACC and PCC markers are substantially diff…" at bounding box center [673, 253] width 582 height 27
click at [841, 262] on p "The 5s are an area where I feel like ACC and PCC markers are quite different, a…" at bounding box center [673, 253] width 582 height 27
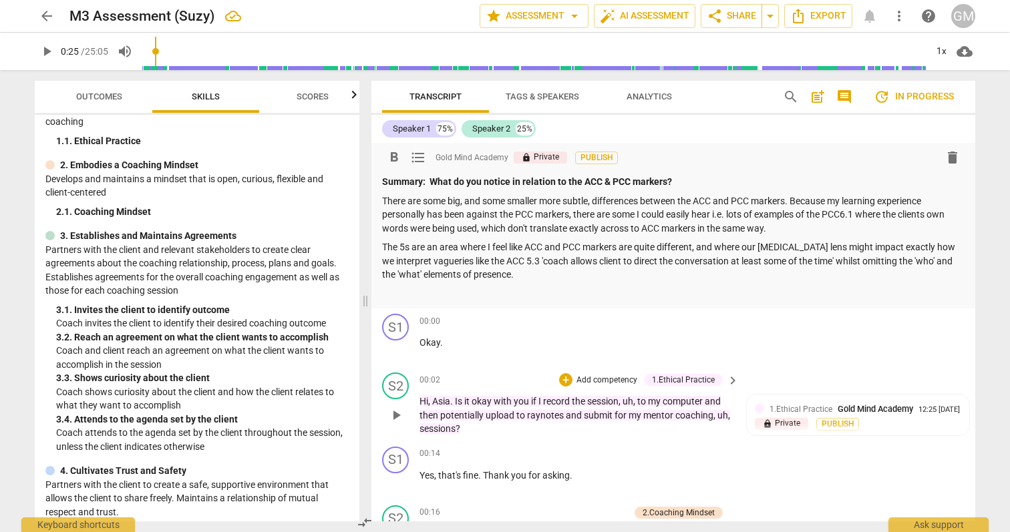
scroll to position [202, 0]
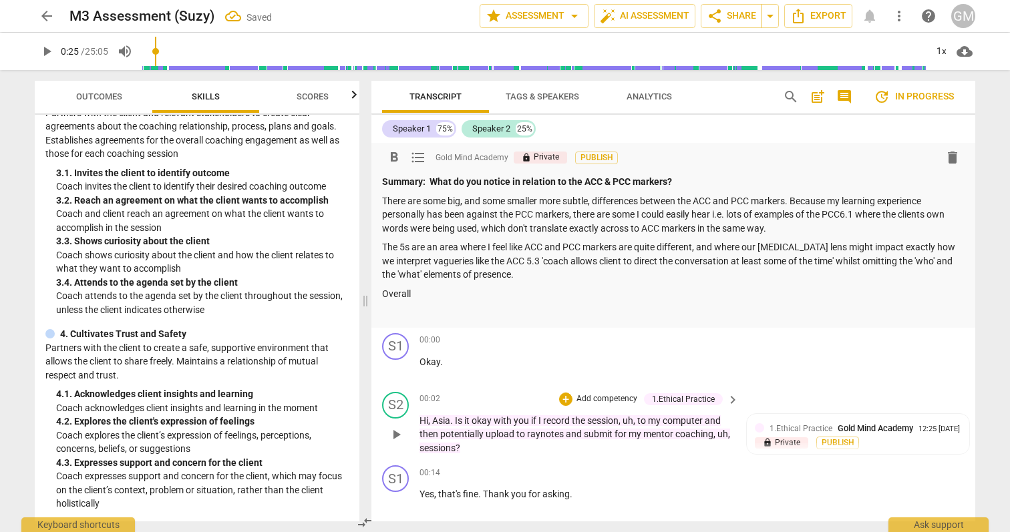
click at [544, 276] on p "The 5s are an area where I feel like ACC and PCC markers are quite different, a…" at bounding box center [673, 260] width 582 height 41
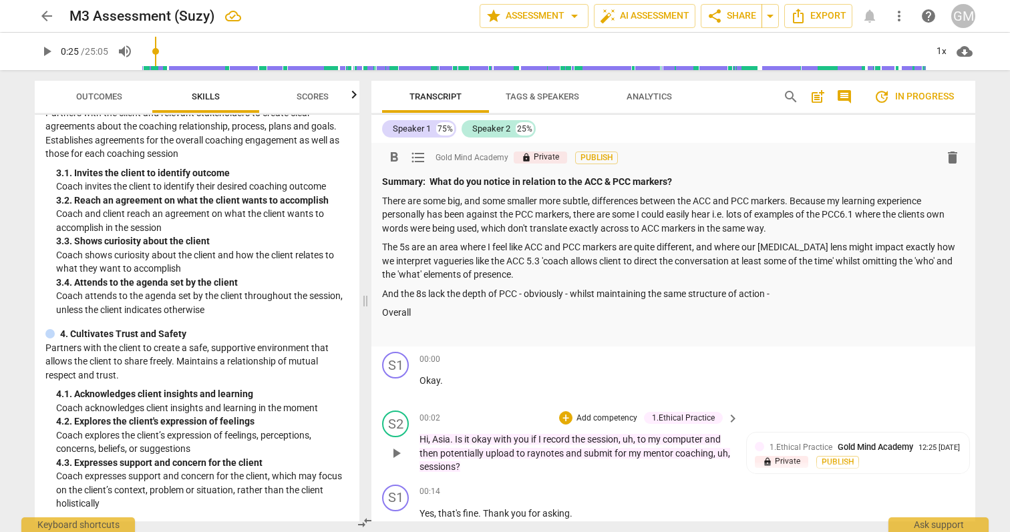
click at [757, 295] on p "And the 8s lack the depth of PCC - obviously - whilst maintaining the same stru…" at bounding box center [673, 294] width 582 height 14
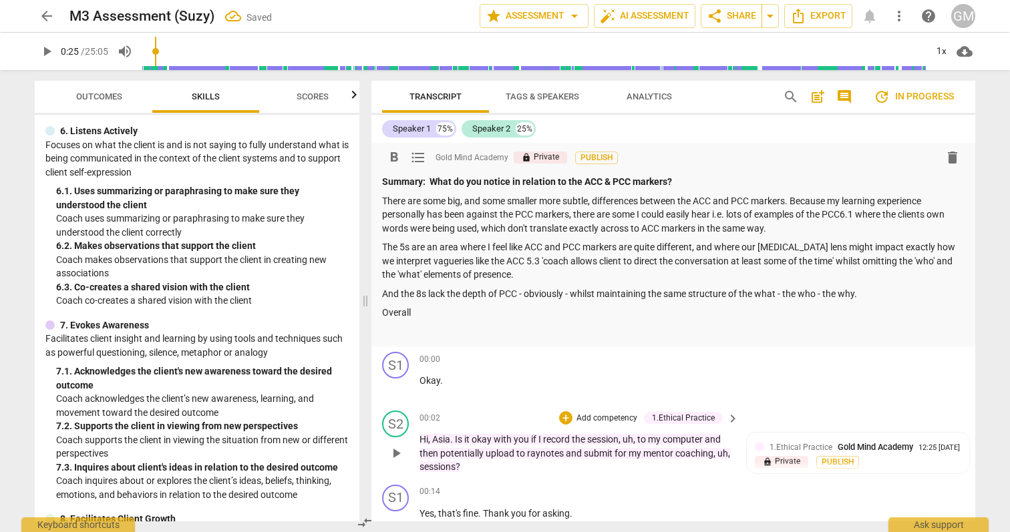
scroll to position [936, 0]
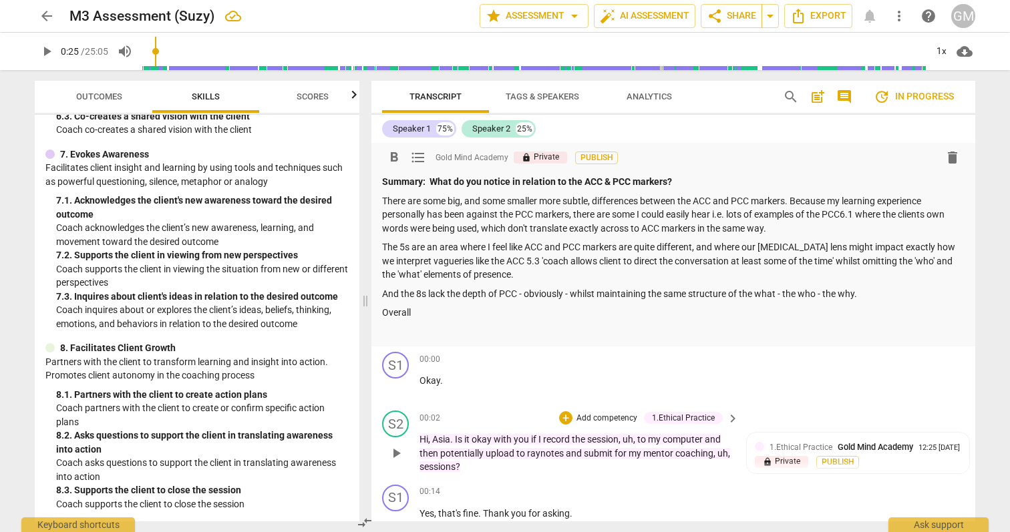
click at [852, 292] on p "And the 8s lack the depth of PCC - obviously - whilst maintaining the same stru…" at bounding box center [673, 294] width 582 height 14
click at [422, 315] on p "Overall" at bounding box center [673, 313] width 582 height 14
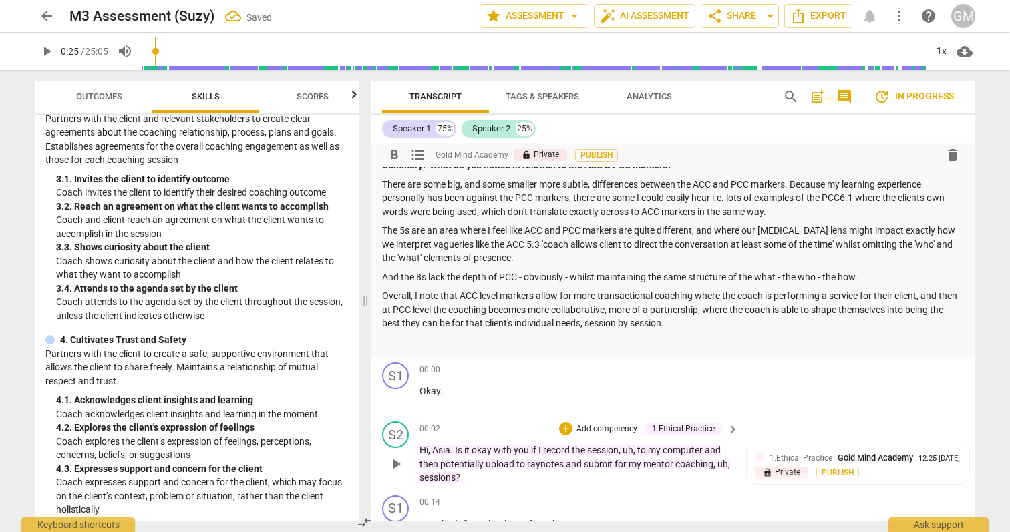
scroll to position [25, 0]
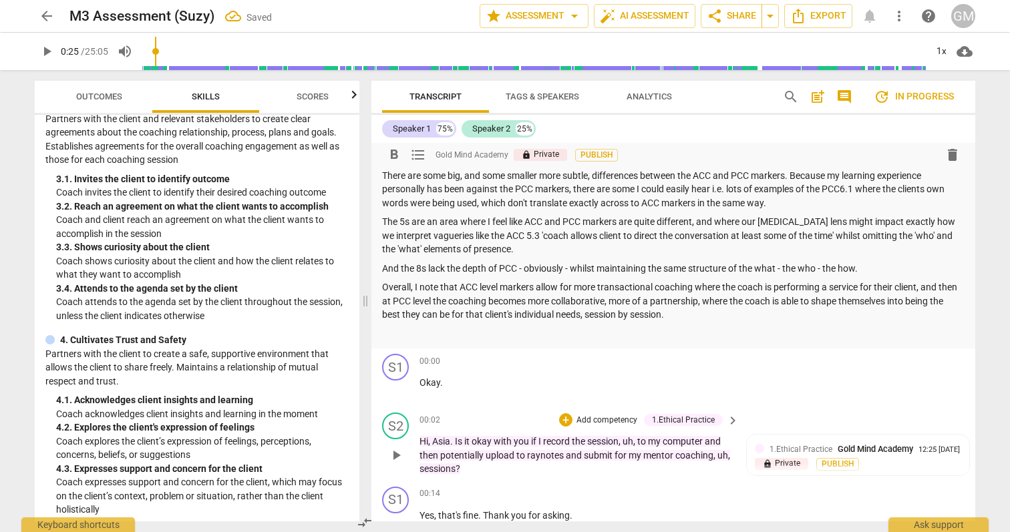
click at [730, 315] on p "Overall, I note that ACC level markers allow for more transactional coaching wh…" at bounding box center [673, 301] width 582 height 41
click at [818, 97] on span "post_add" at bounding box center [817, 97] width 16 height 16
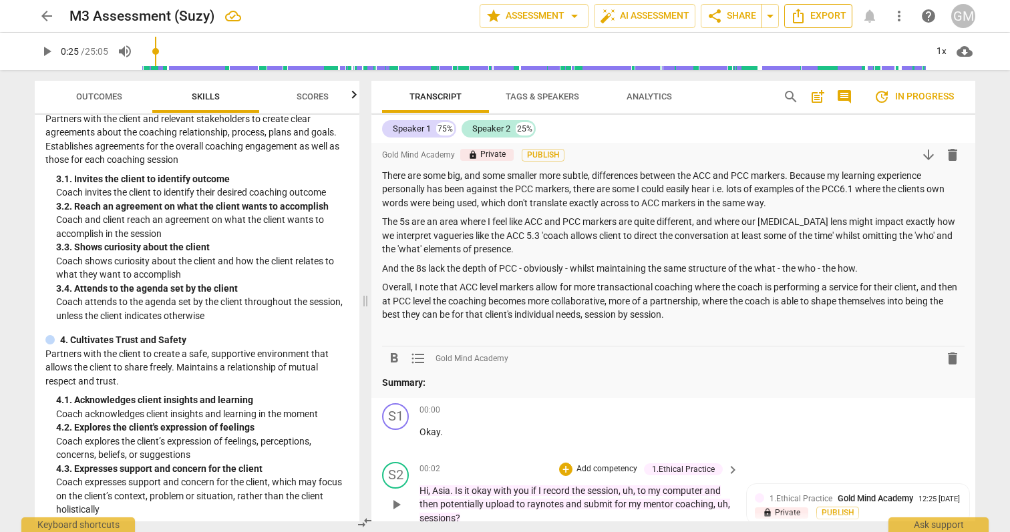
click at [827, 18] on span "Export" at bounding box center [818, 16] width 56 height 16
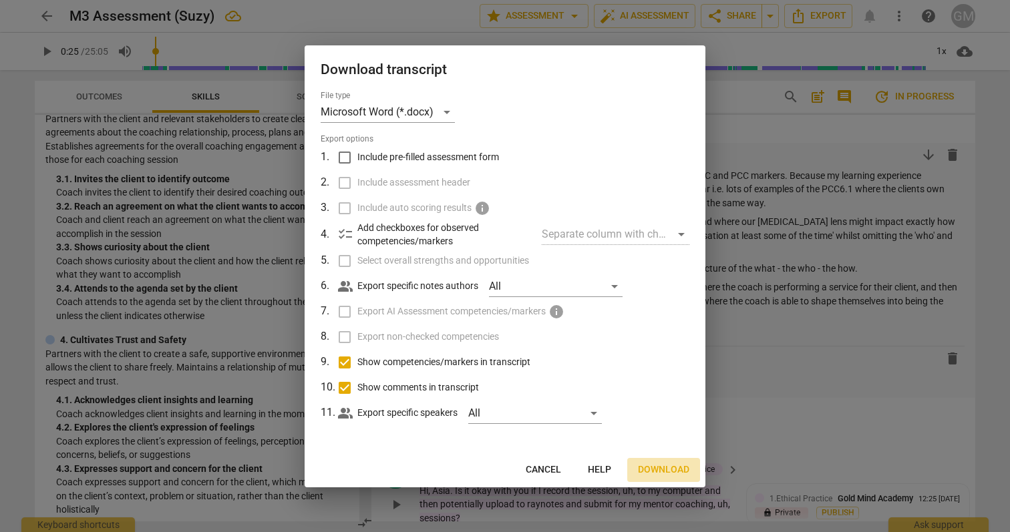
click at [671, 470] on span "Download" at bounding box center [663, 470] width 51 height 13
